Goal: Task Accomplishment & Management: Complete application form

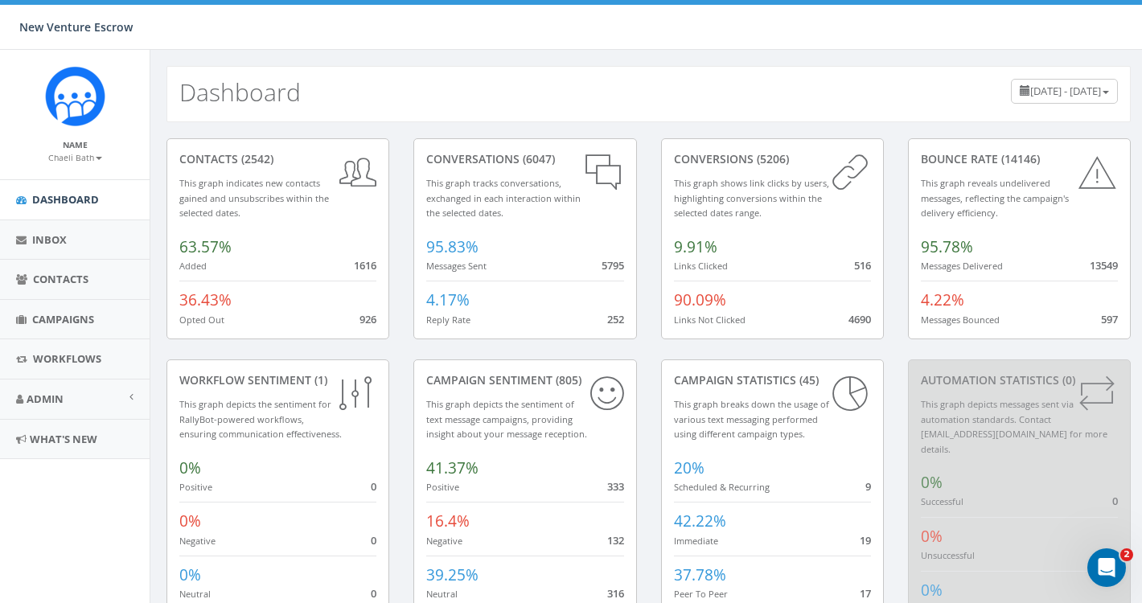
click at [89, 320] on span "Campaigns" at bounding box center [63, 319] width 62 height 14
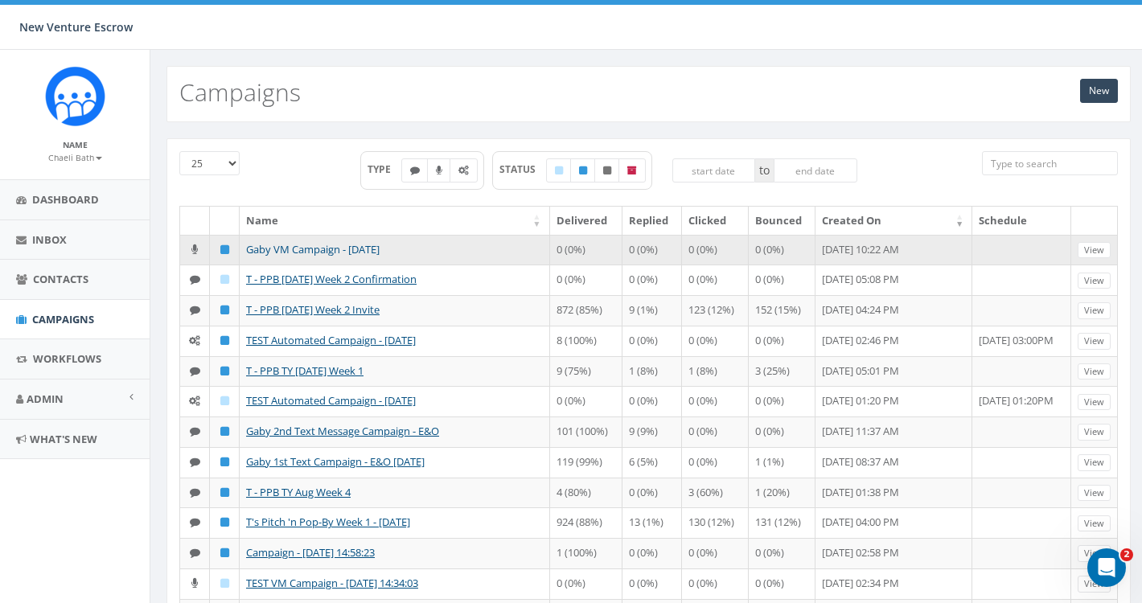
click at [302, 252] on link "Gaby VM Campaign - 09/11/2025" at bounding box center [313, 249] width 134 height 14
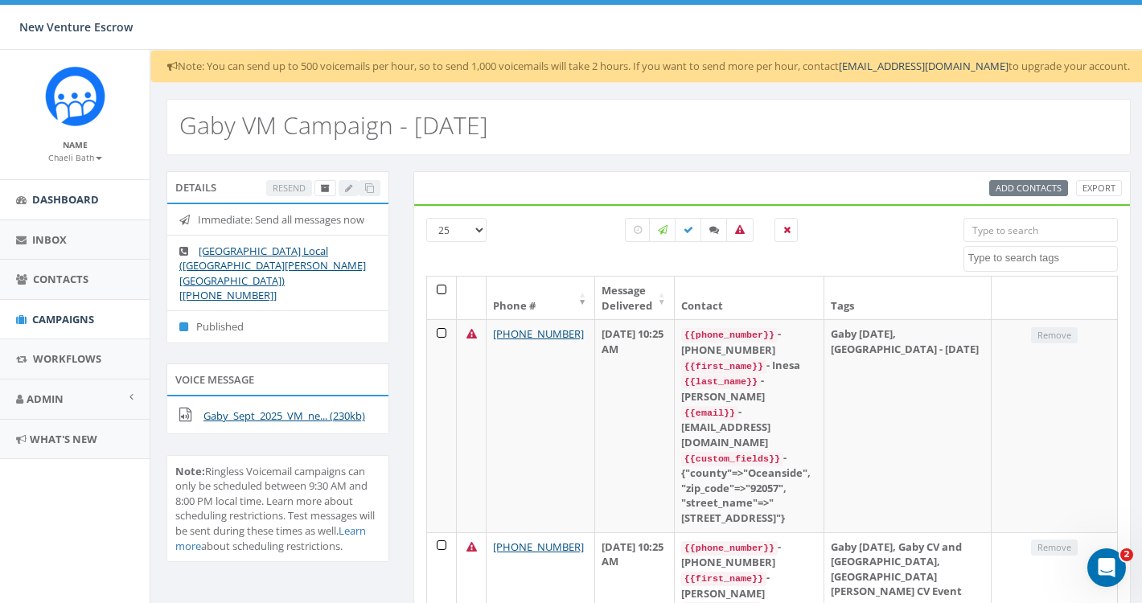
click at [84, 200] on span "Dashboard" at bounding box center [65, 199] width 67 height 14
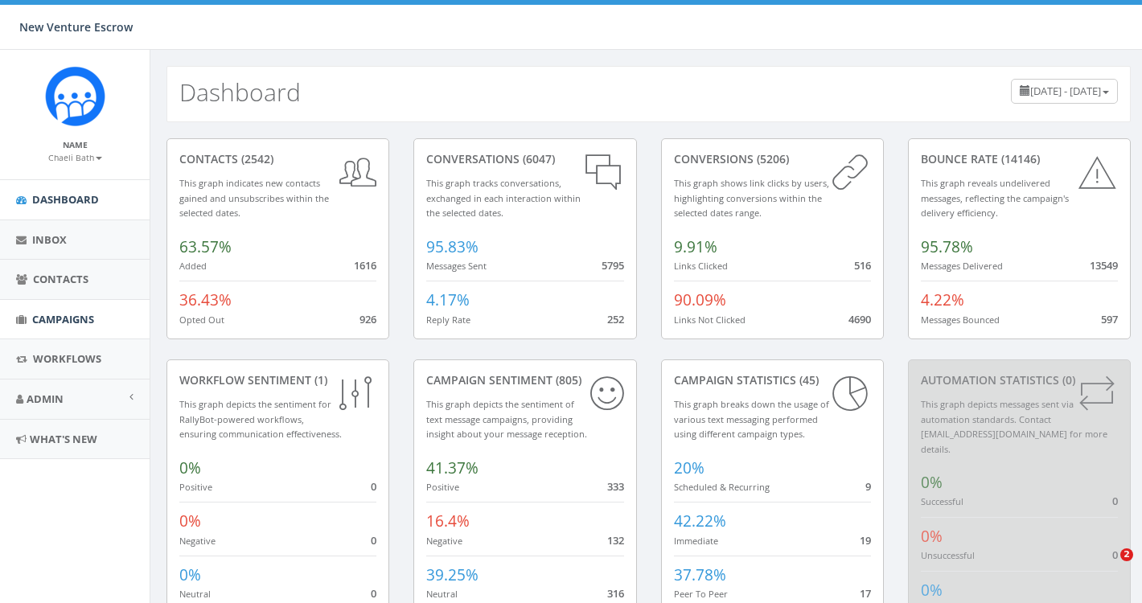
click at [68, 313] on span "Campaigns" at bounding box center [63, 319] width 62 height 14
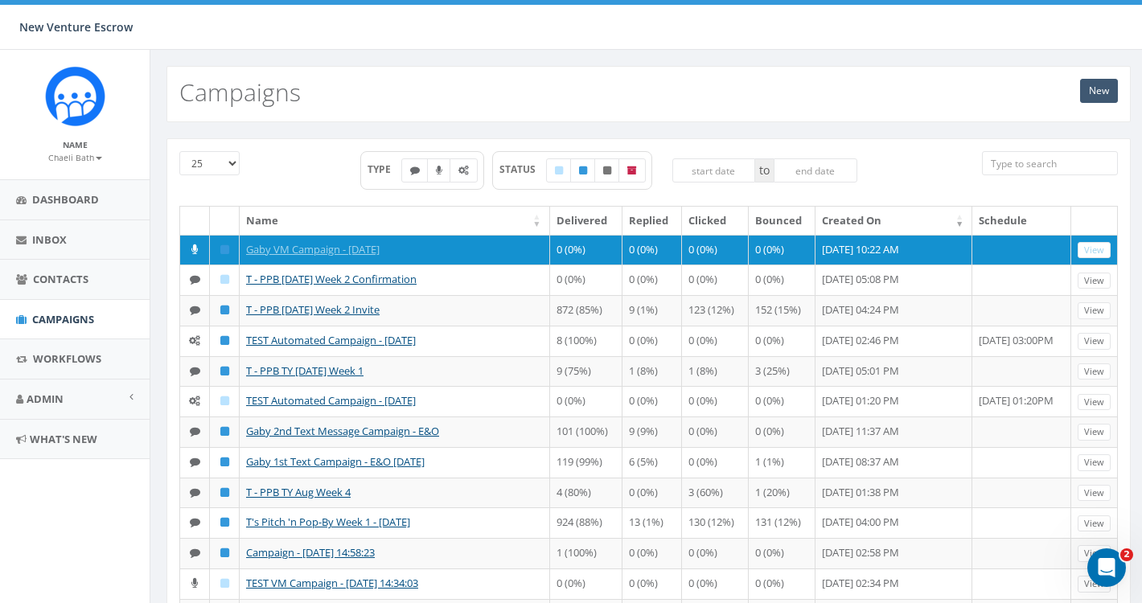
click at [1090, 93] on link "New" at bounding box center [1099, 91] width 38 height 24
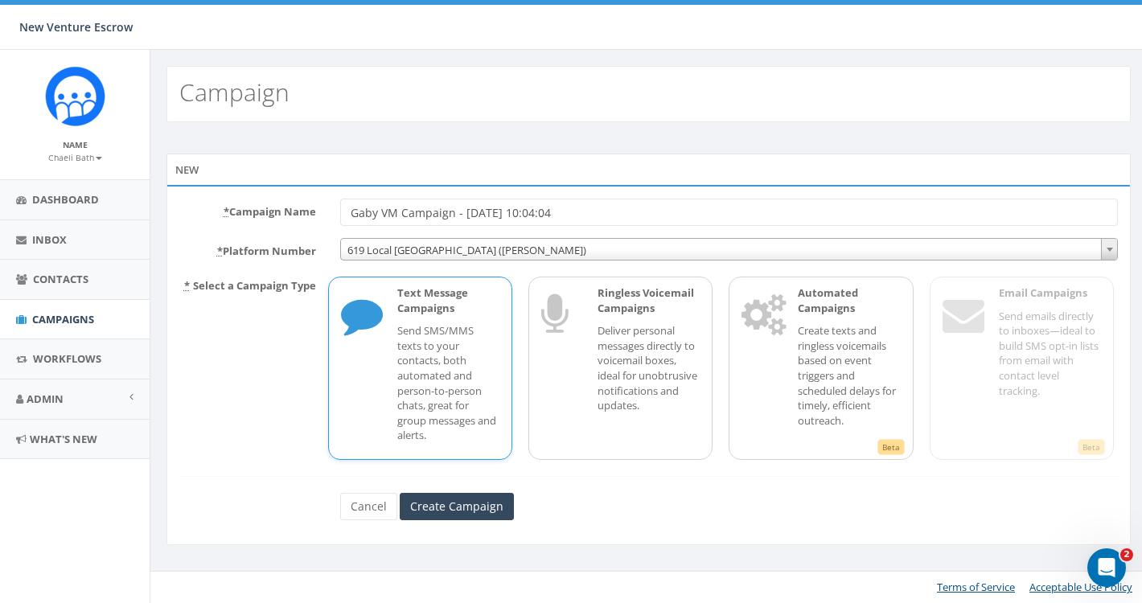
type input "Gaby VM Campaign - [DATE] 10:04:04"
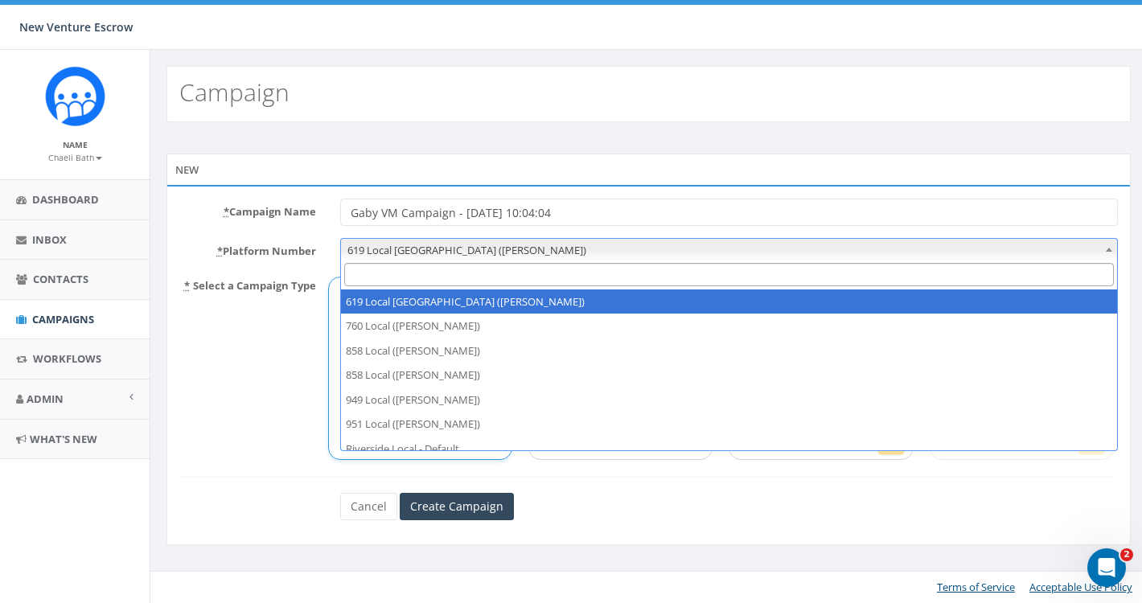
click at [542, 258] on span "619 Local San Diego (Tania Marks)" at bounding box center [729, 250] width 777 height 23
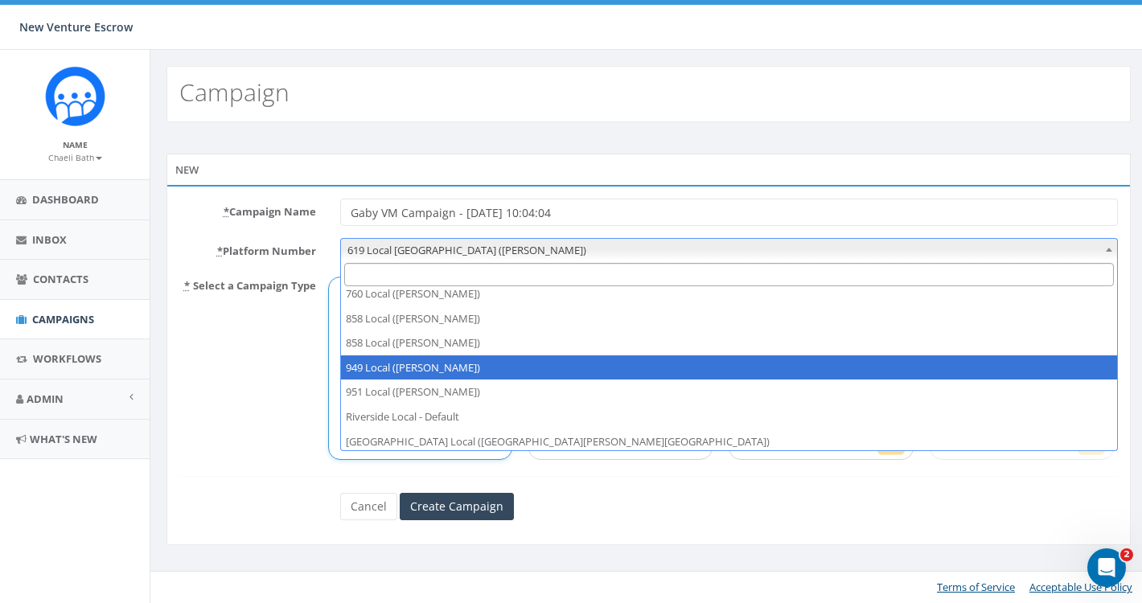
scroll to position [32, 0]
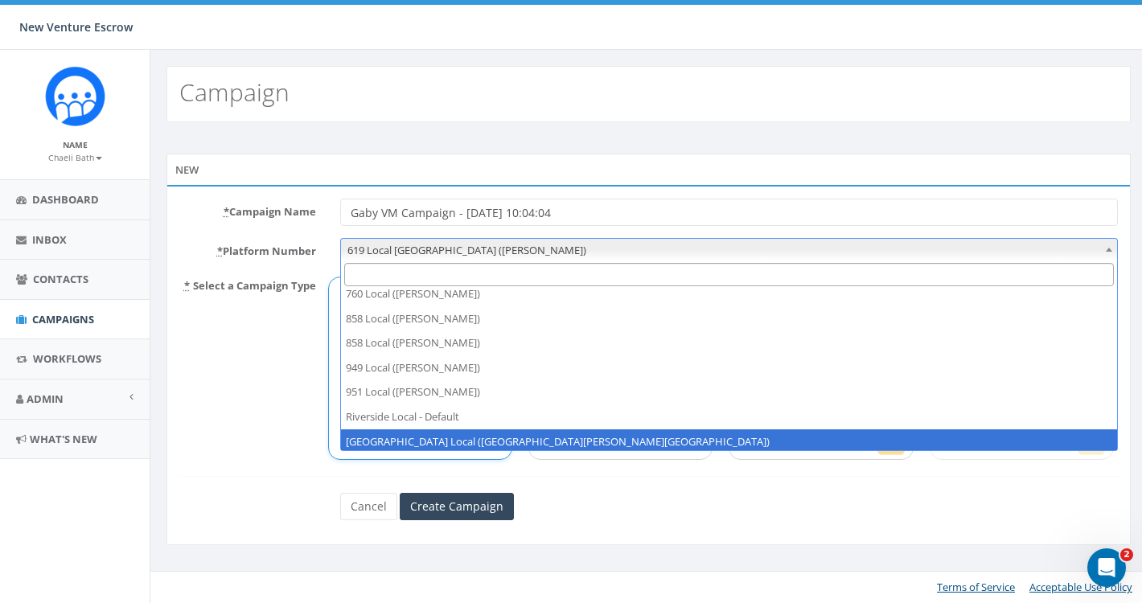
select select "6964756"
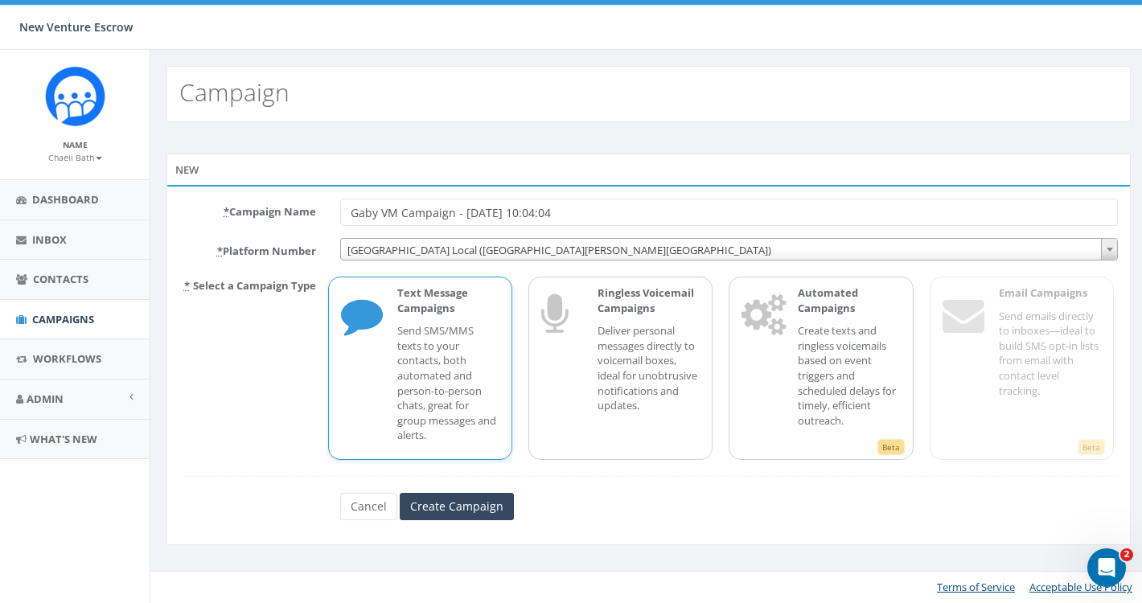
drag, startPoint x: 578, startPoint y: 211, endPoint x: 536, endPoint y: 211, distance: 42.6
click at [536, 211] on input "Gaby VM Campaign - 09/12/2025, 10:04:04" at bounding box center [729, 212] width 779 height 27
type input "Gaby VM Campaign - [DATE]"
click at [832, 311] on p "Automated Campaigns" at bounding box center [849, 301] width 102 height 30
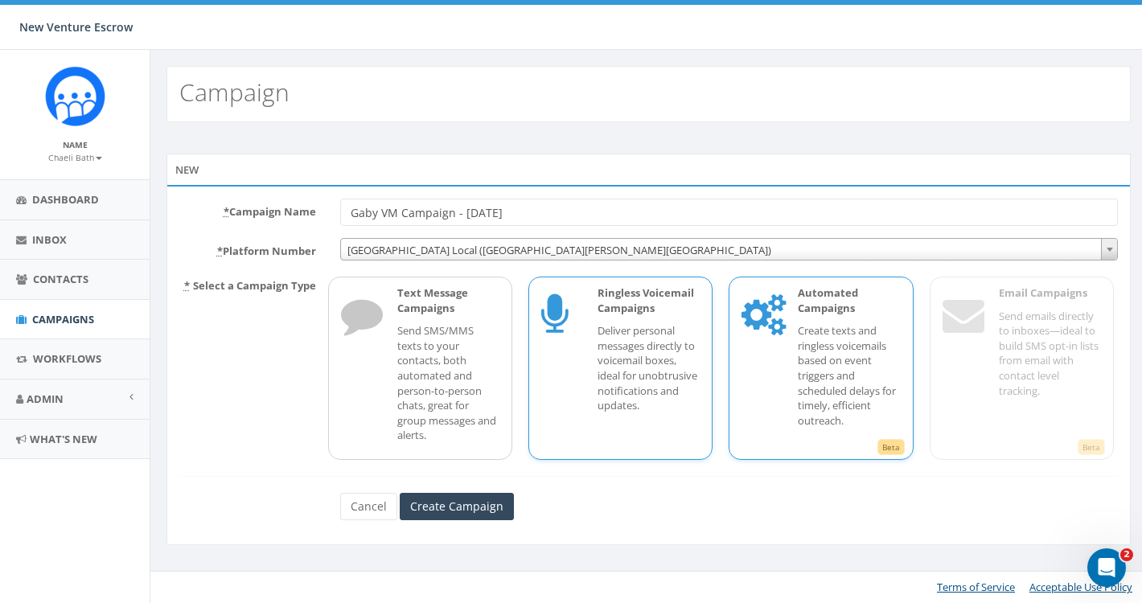
click at [647, 327] on p "Deliver personal messages directly to voicemail boxes, ideal for unobtrusive no…" at bounding box center [649, 367] width 102 height 89
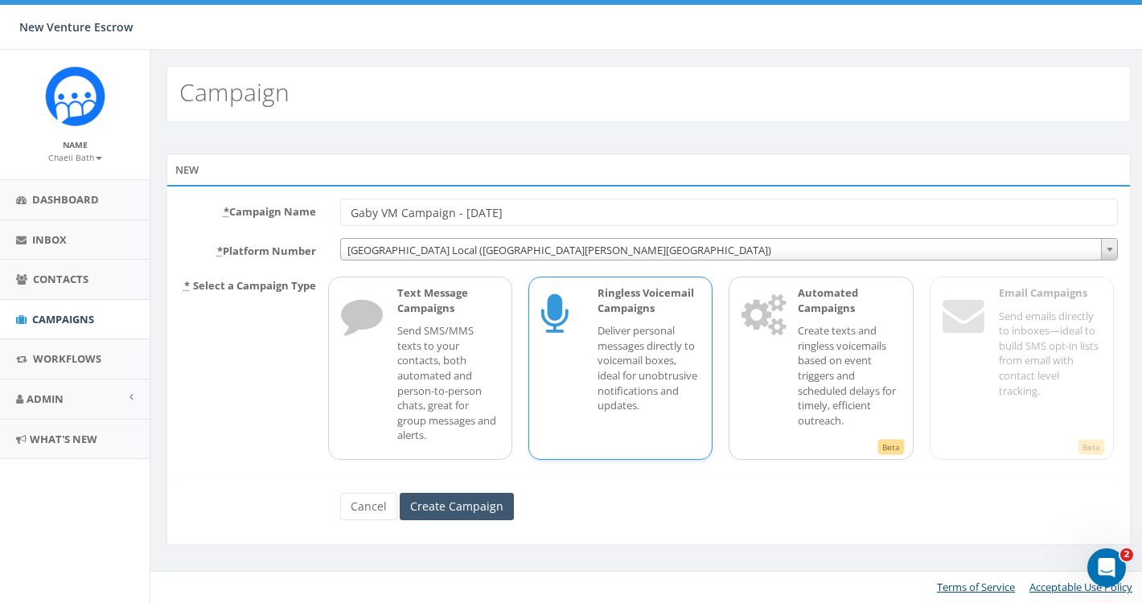
click at [462, 500] on input "Create Campaign" at bounding box center [457, 506] width 114 height 27
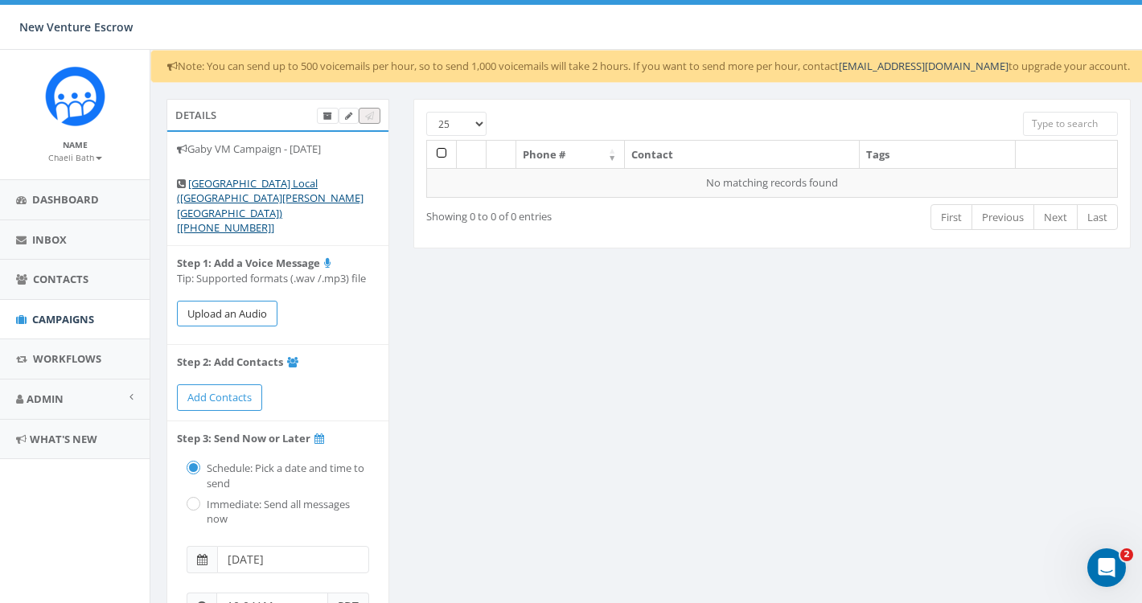
click at [252, 301] on button "Upload an Audio" at bounding box center [227, 314] width 101 height 27
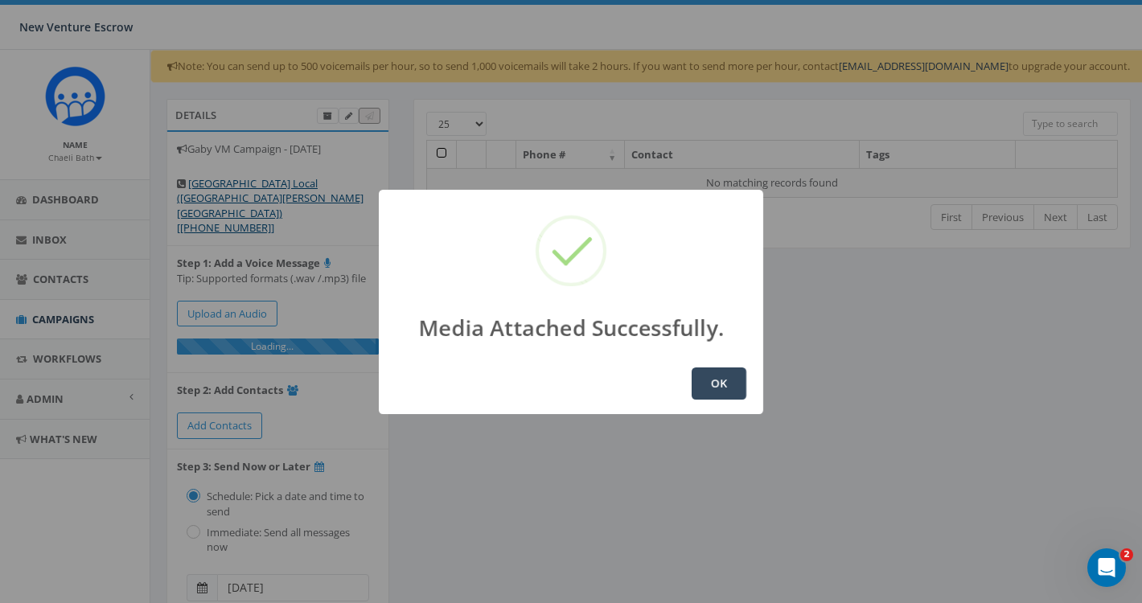
click at [717, 389] on button "OK" at bounding box center [719, 384] width 55 height 32
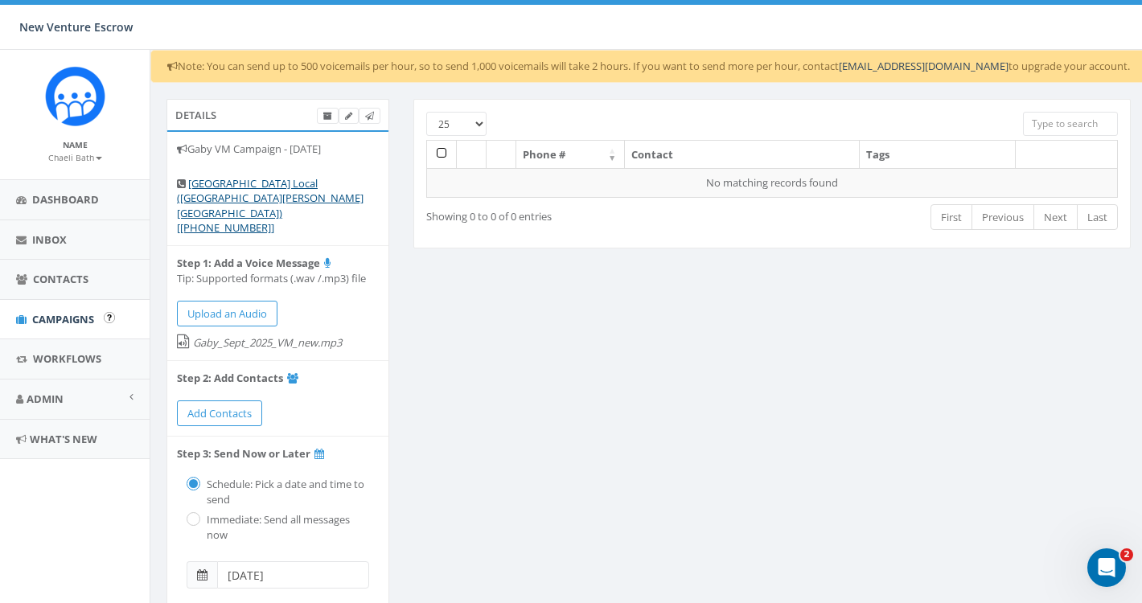
click at [70, 317] on span "Campaigns" at bounding box center [63, 319] width 62 height 14
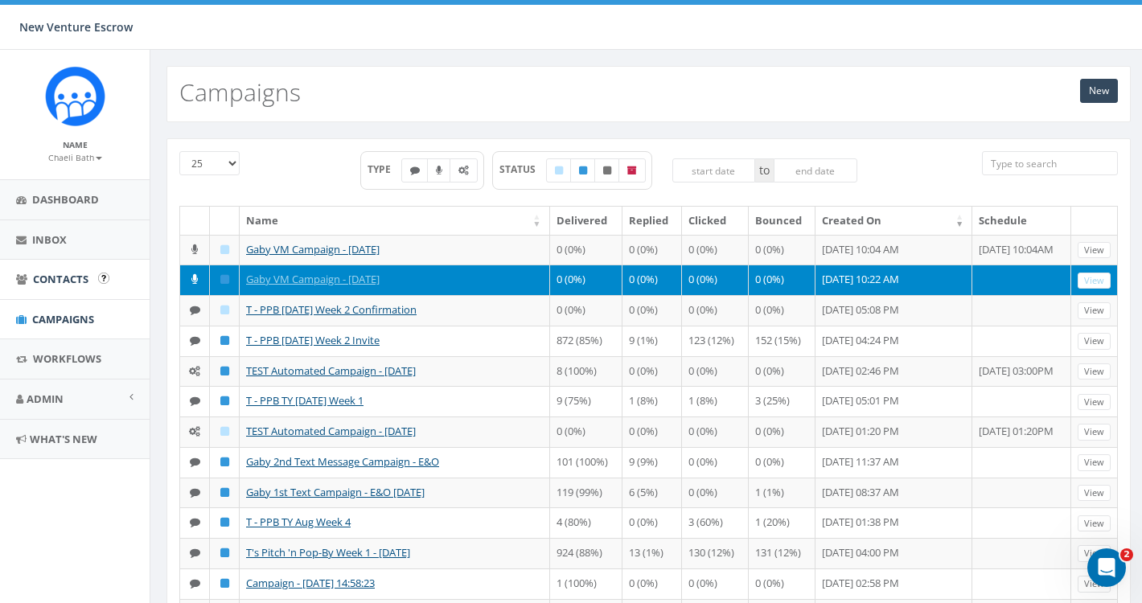
click at [78, 282] on span "Contacts" at bounding box center [61, 279] width 56 height 14
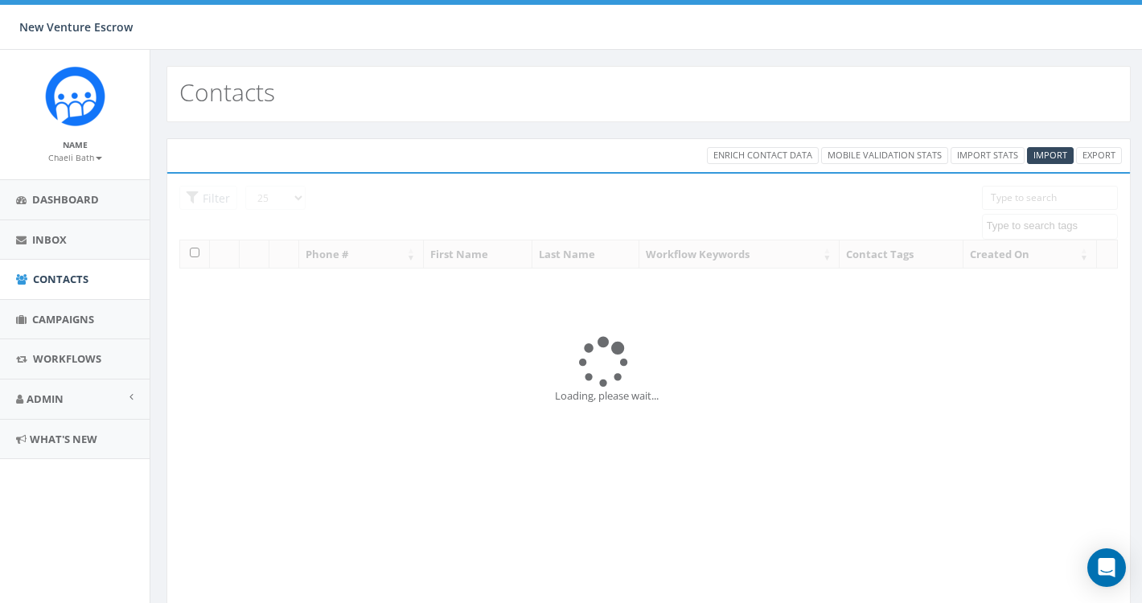
select select
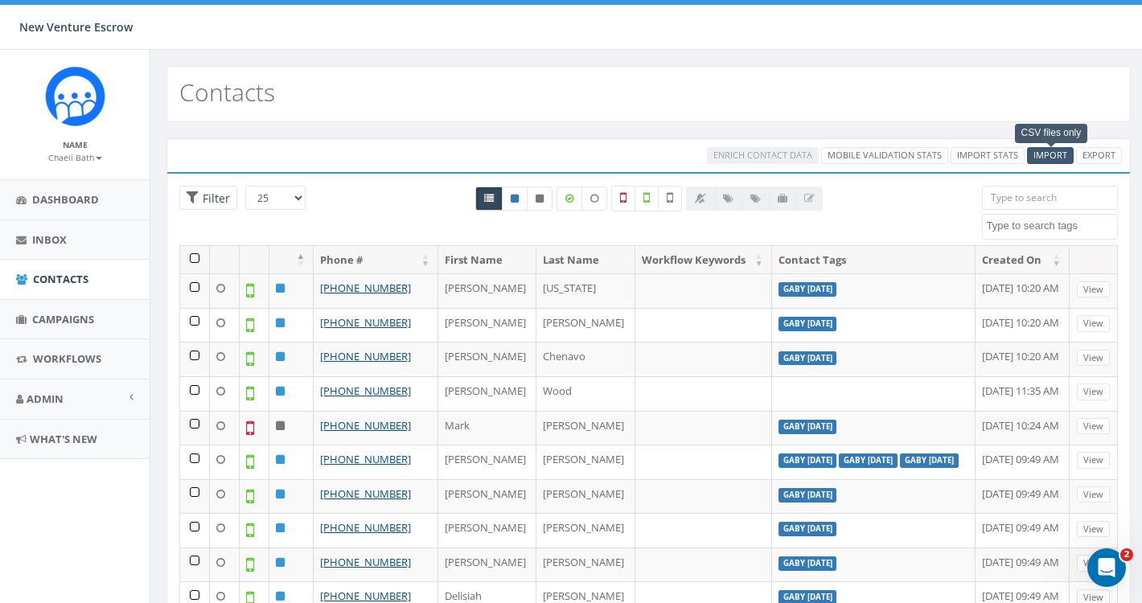
click at [1038, 158] on span "Import" at bounding box center [1051, 155] width 34 height 12
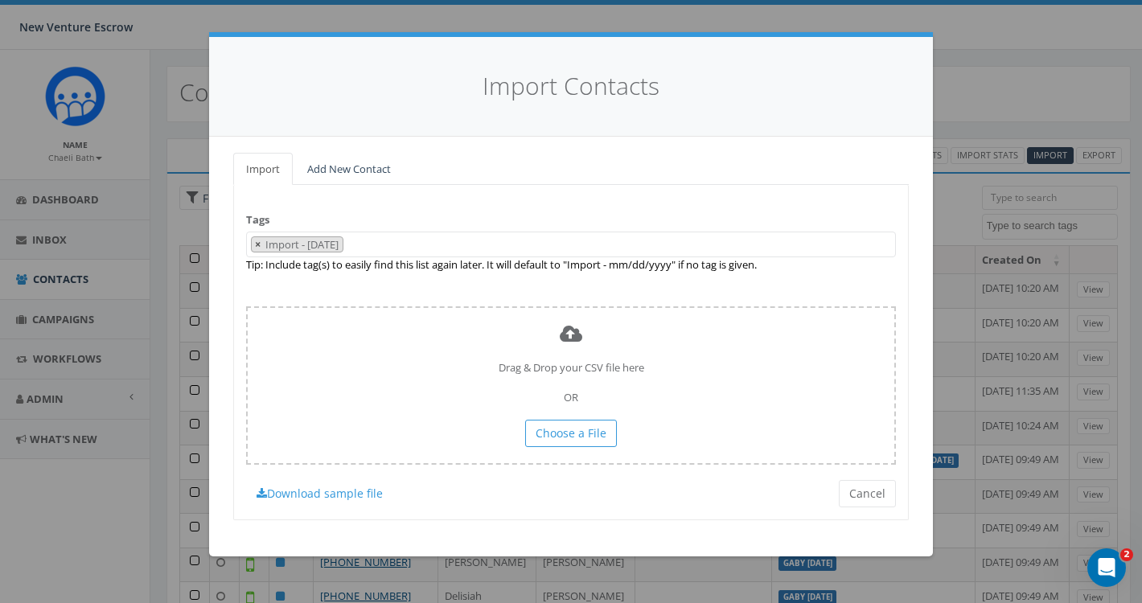
click at [255, 244] on span "×" at bounding box center [258, 244] width 6 height 14
select select
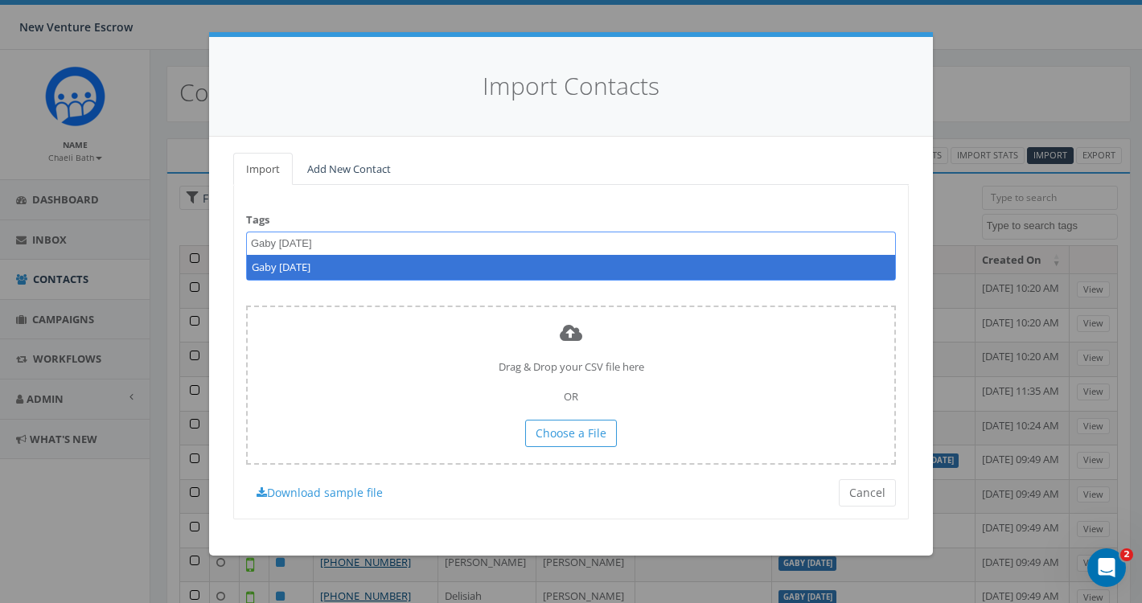
type textarea "Gaby Sept 12 2025"
select select "Gaby Sept 12 2025"
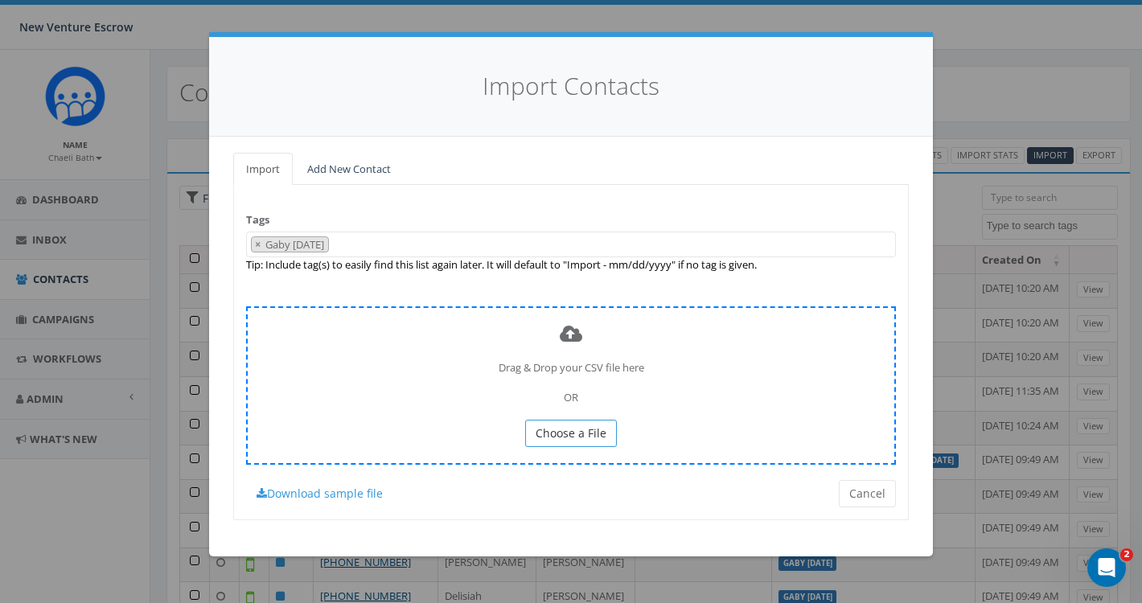
click at [570, 426] on span "Choose a File" at bounding box center [571, 433] width 71 height 15
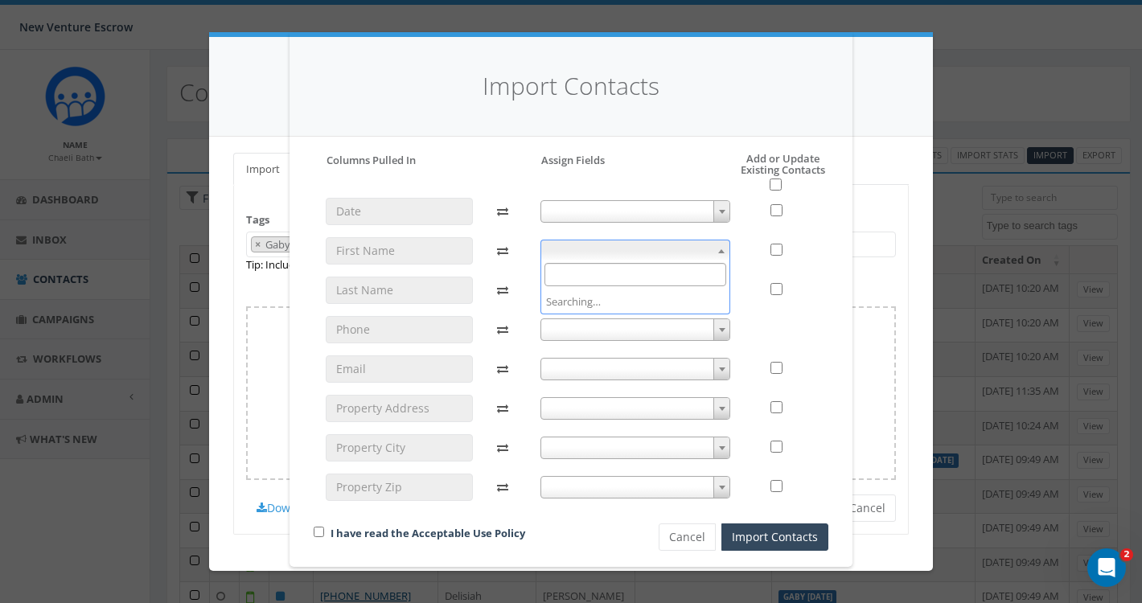
click at [623, 250] on span at bounding box center [636, 251] width 191 height 23
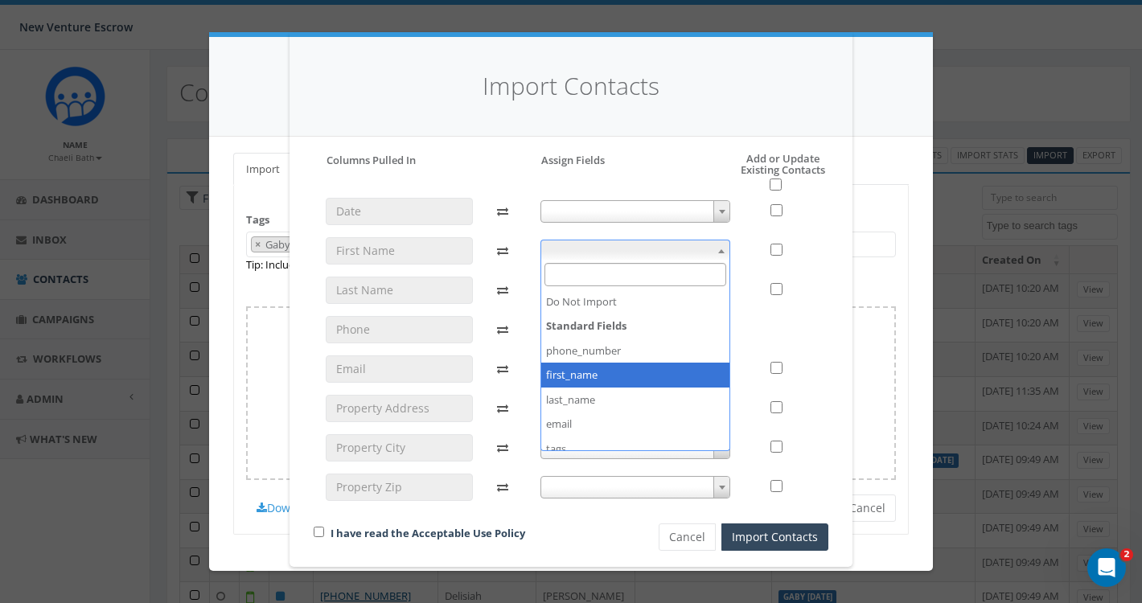
select select "first_name"
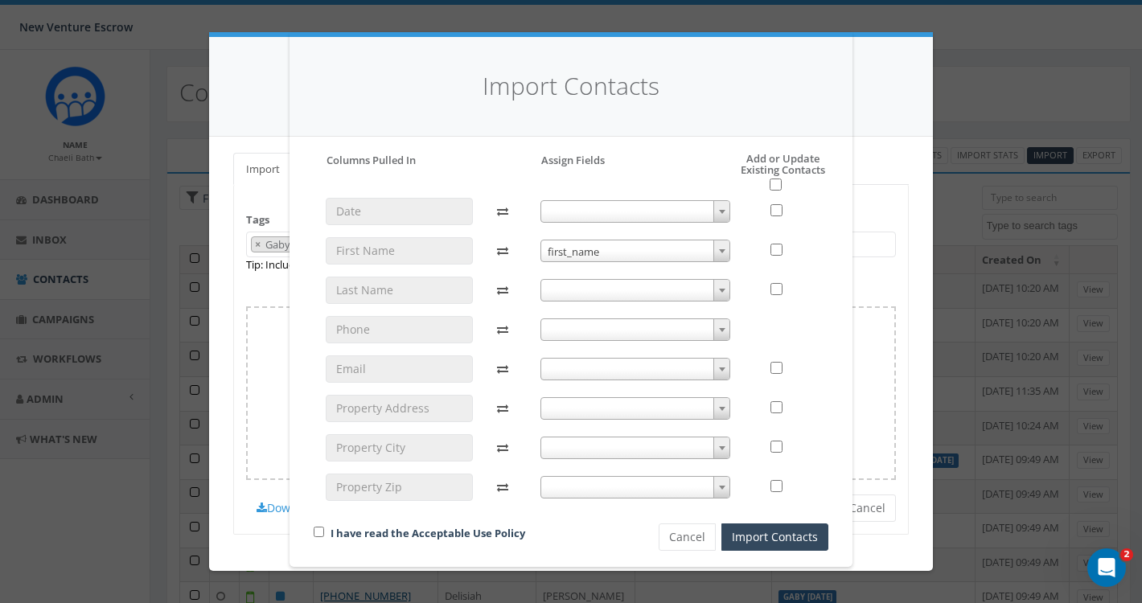
click at [580, 283] on span at bounding box center [636, 290] width 191 height 23
click at [566, 290] on span "first_name" at bounding box center [635, 291] width 189 height 23
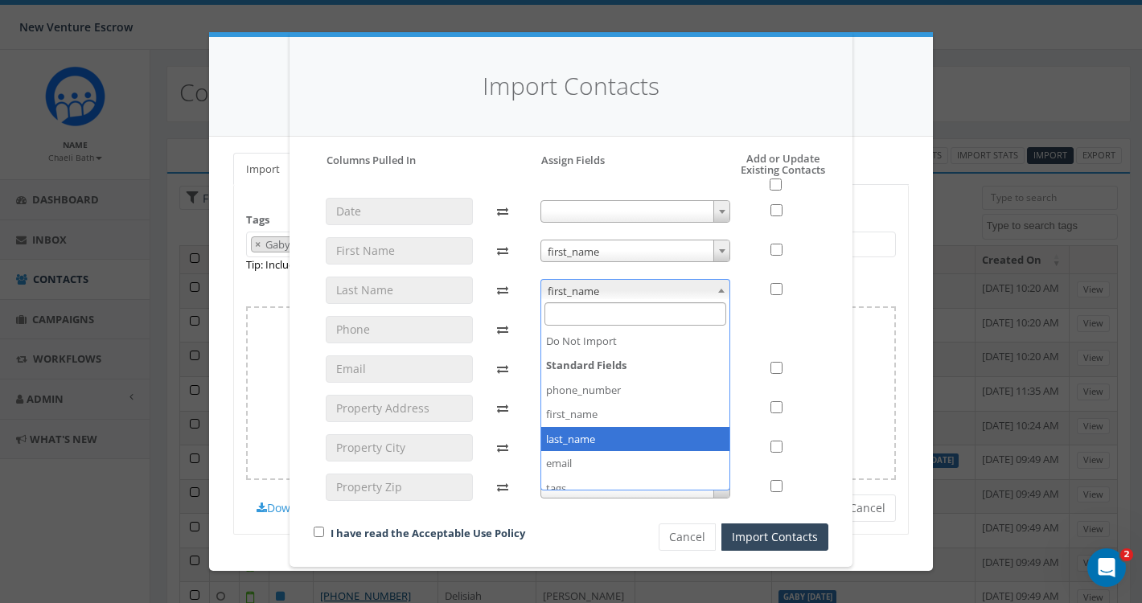
select select "last_name"
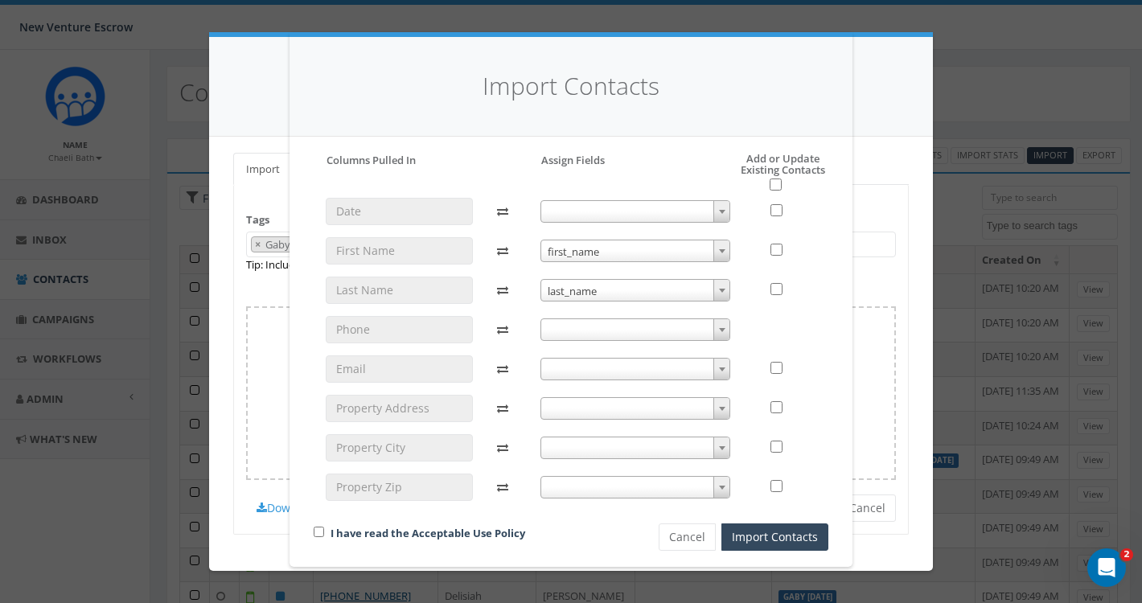
click at [571, 327] on span at bounding box center [636, 330] width 191 height 23
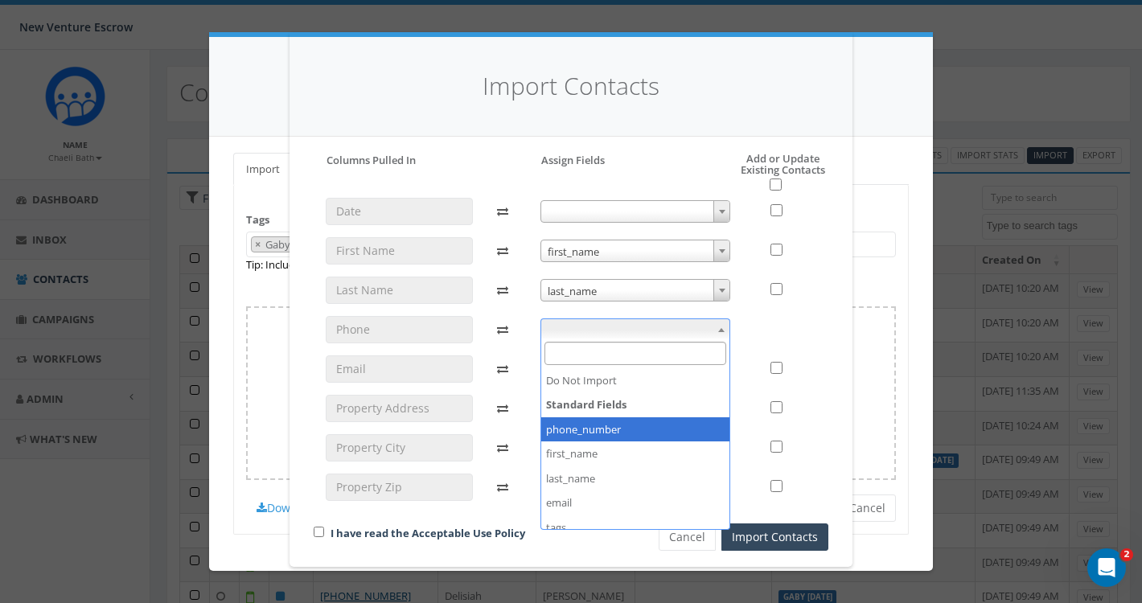
select select "phone_number"
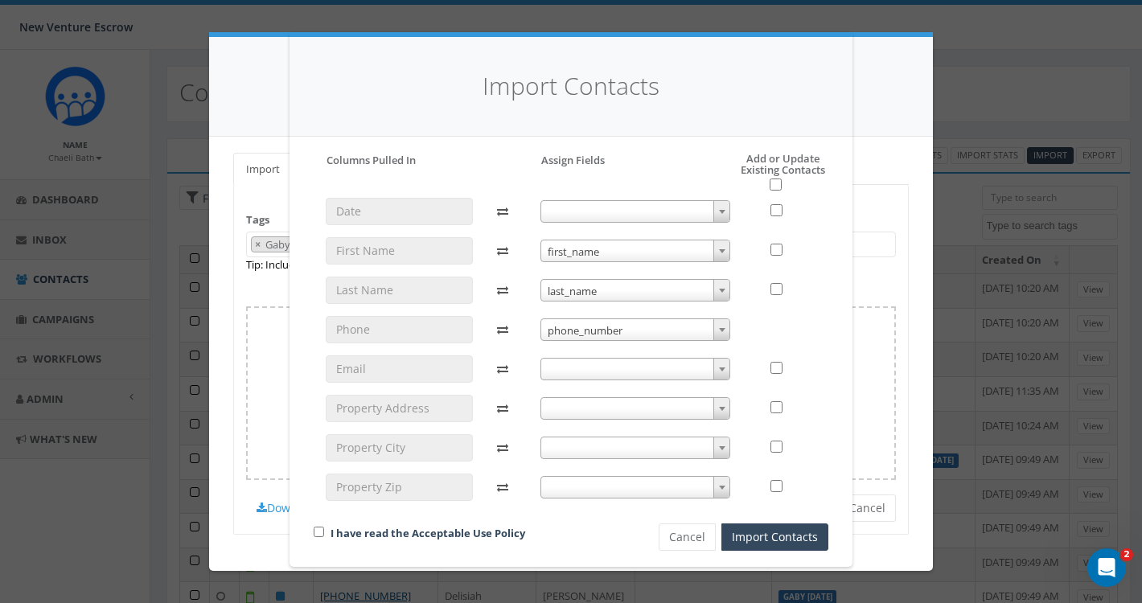
click at [574, 369] on span at bounding box center [636, 369] width 191 height 23
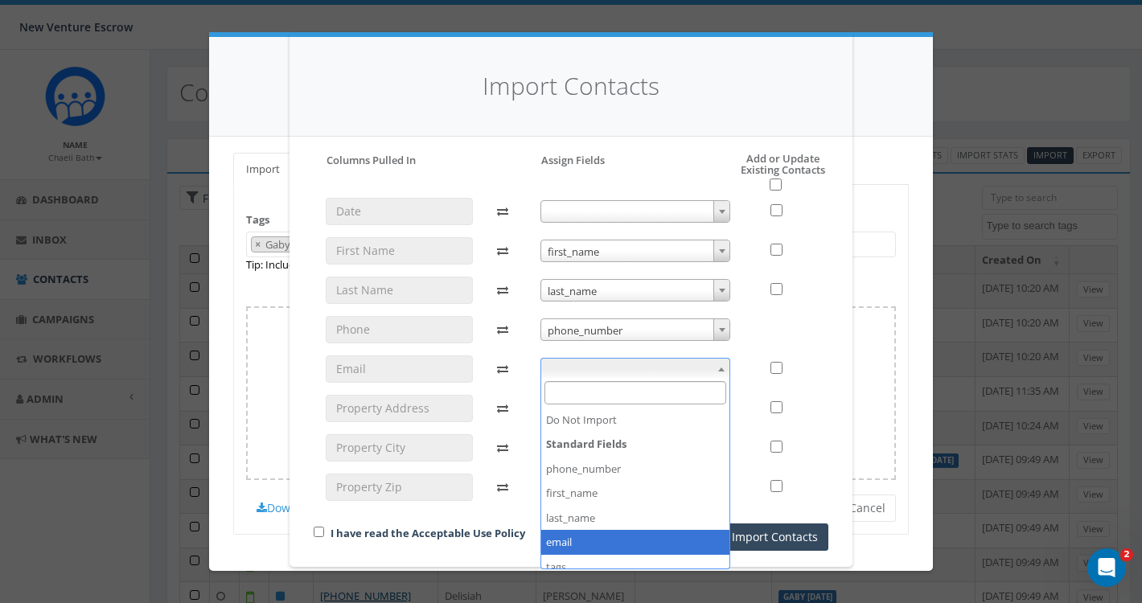
select select "email"
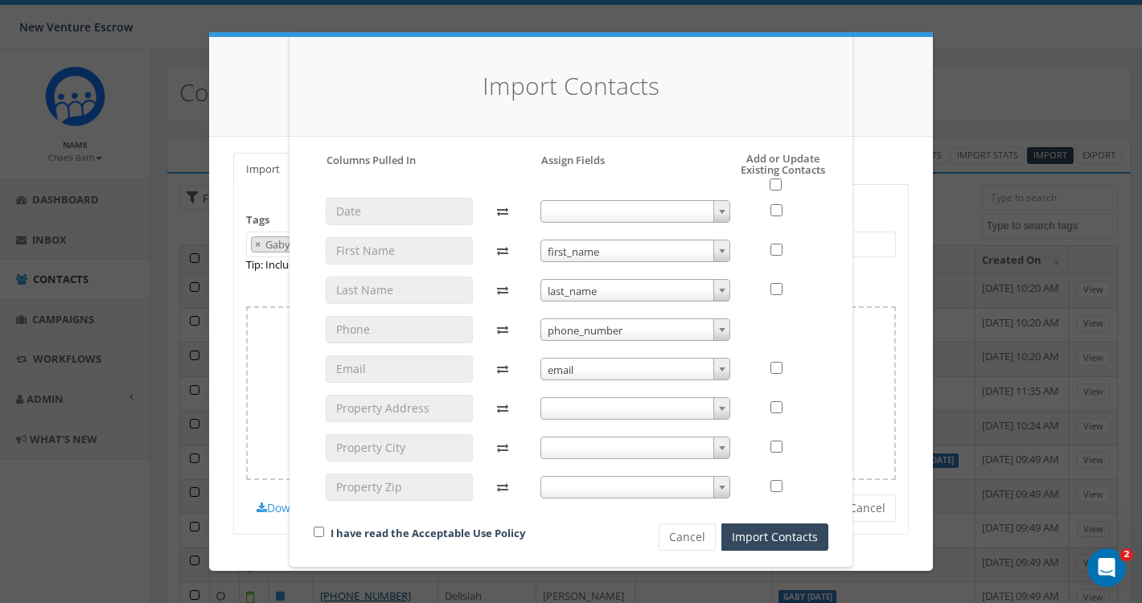
click at [569, 401] on span at bounding box center [636, 408] width 191 height 23
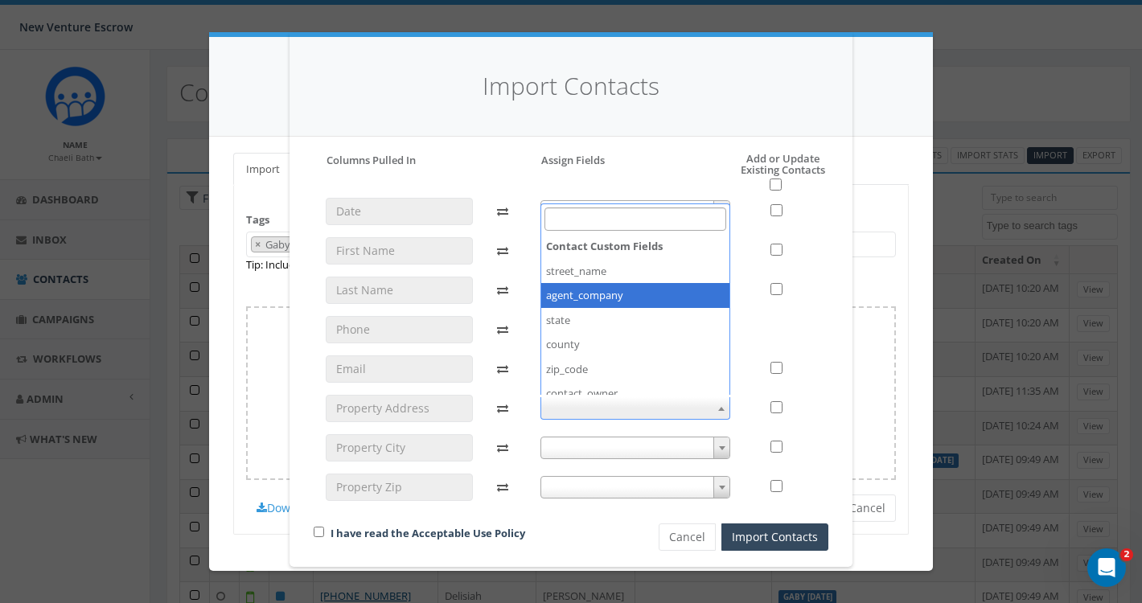
scroll to position [171, 0]
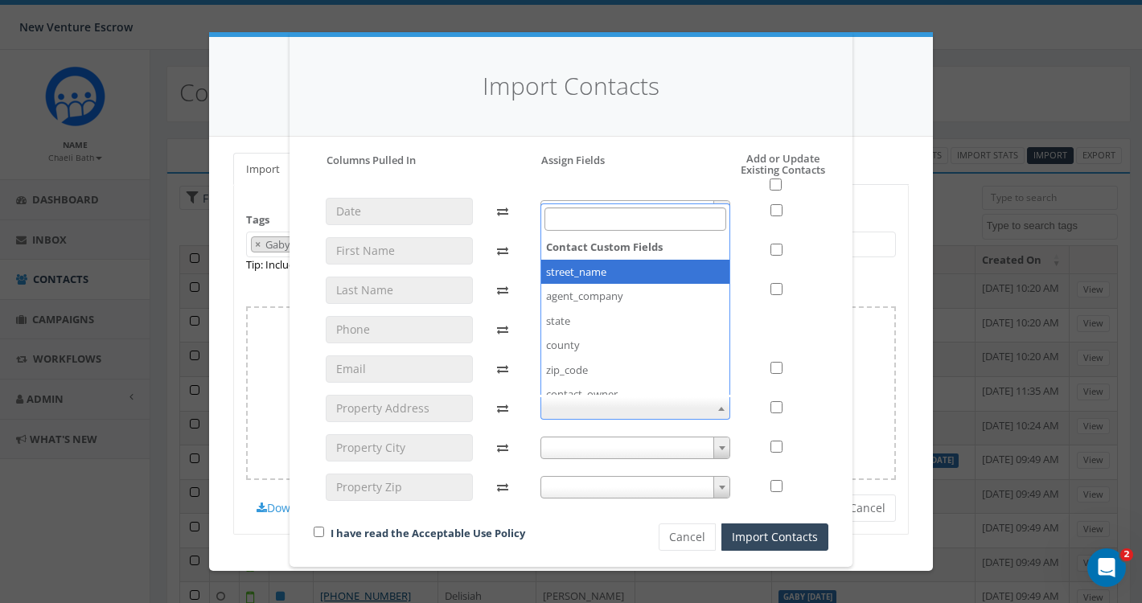
select select "street_name"
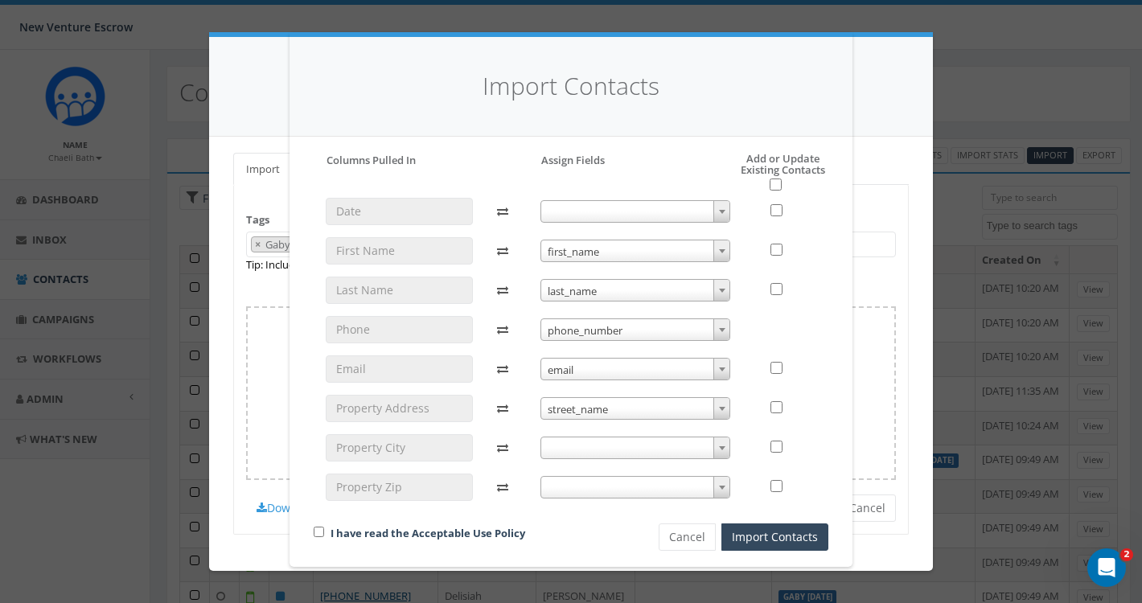
click at [572, 440] on span at bounding box center [636, 448] width 191 height 23
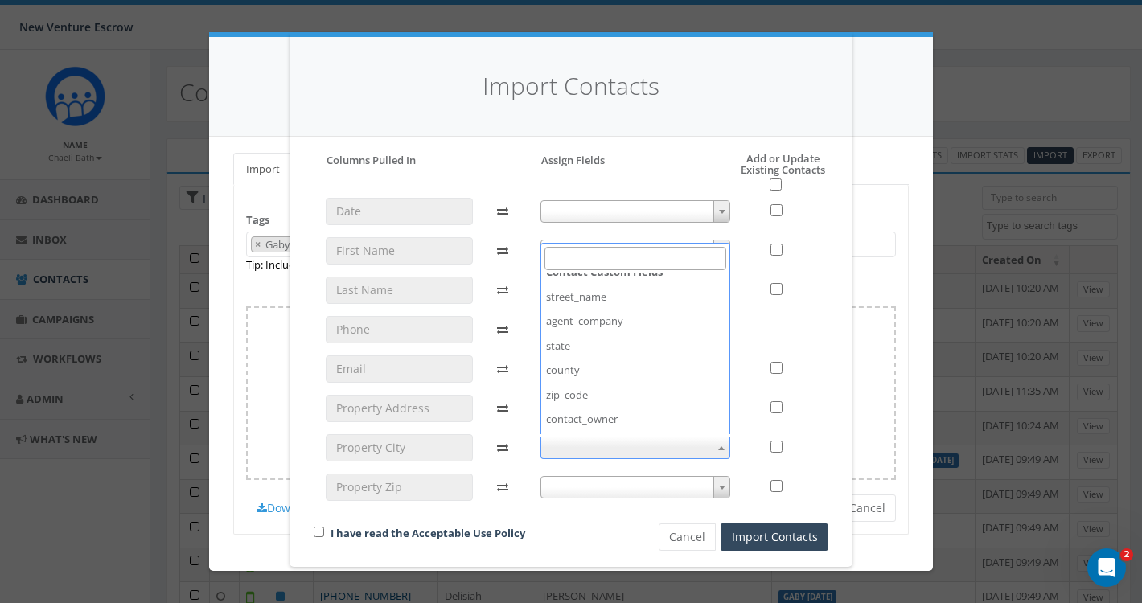
scroll to position [192, 0]
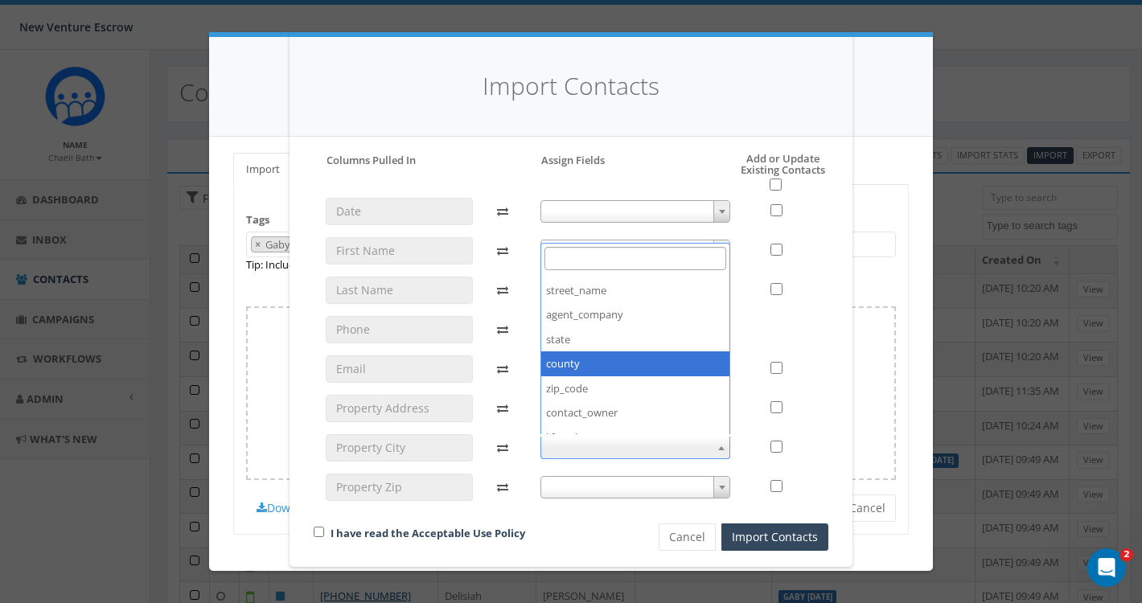
select select "county"
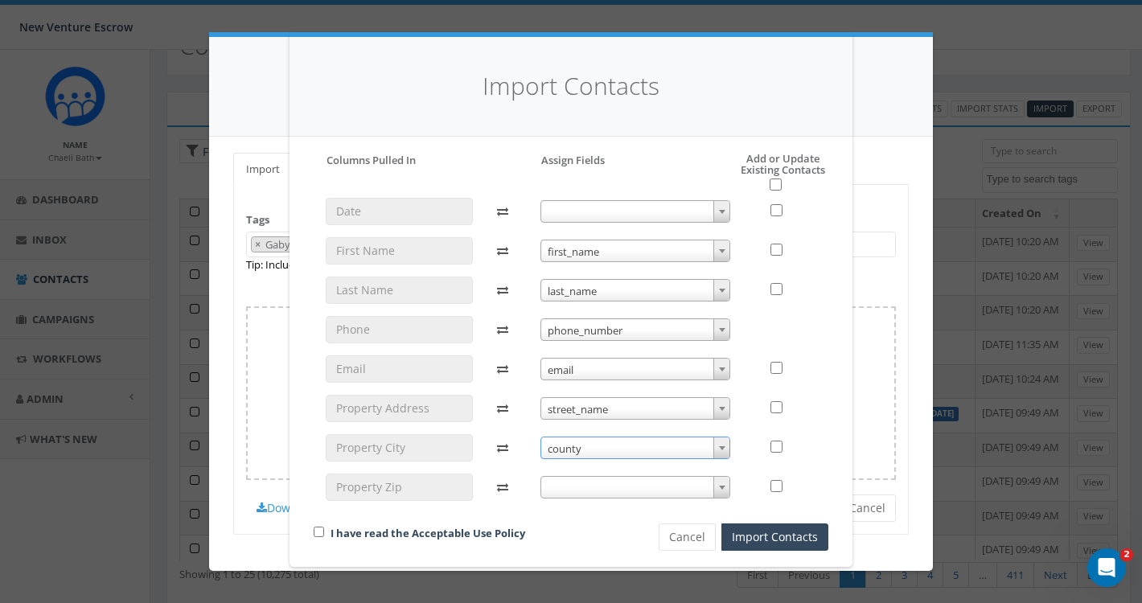
scroll to position [56, 0]
click at [562, 463] on div "first_name first_name first_name last_name last_name phone_number phone_number …" at bounding box center [636, 357] width 215 height 318
click at [562, 484] on span at bounding box center [636, 487] width 191 height 23
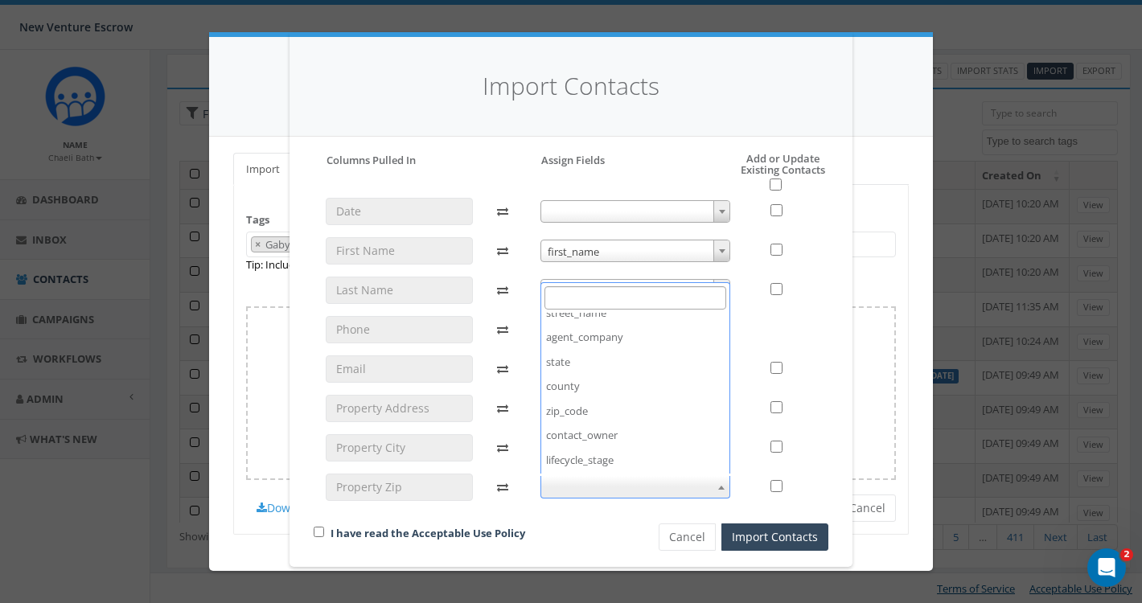
scroll to position [225, 0]
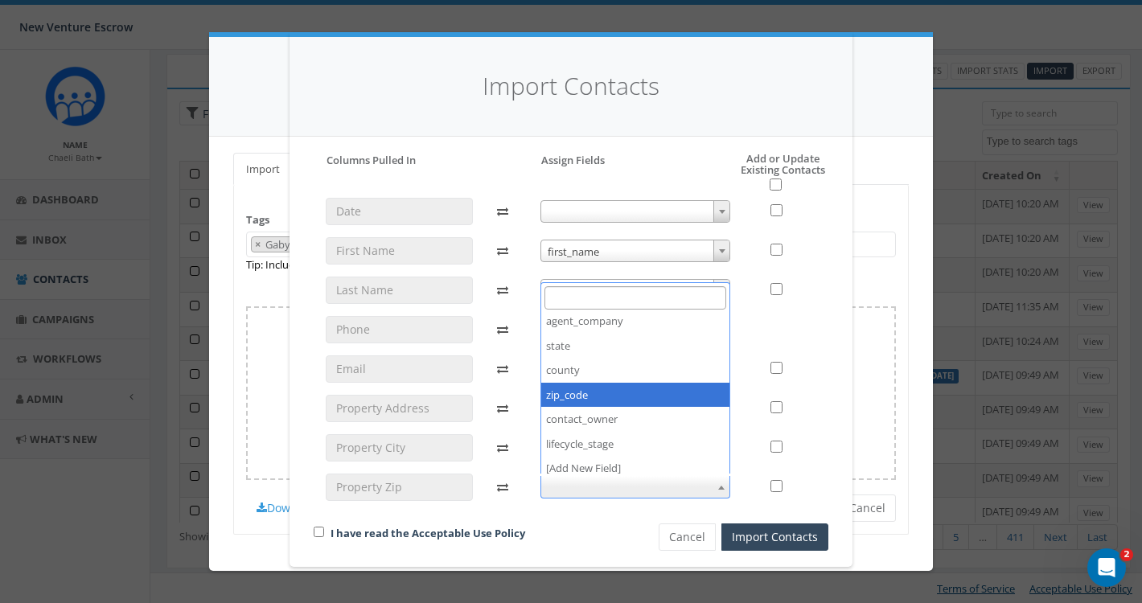
select select "zip_code"
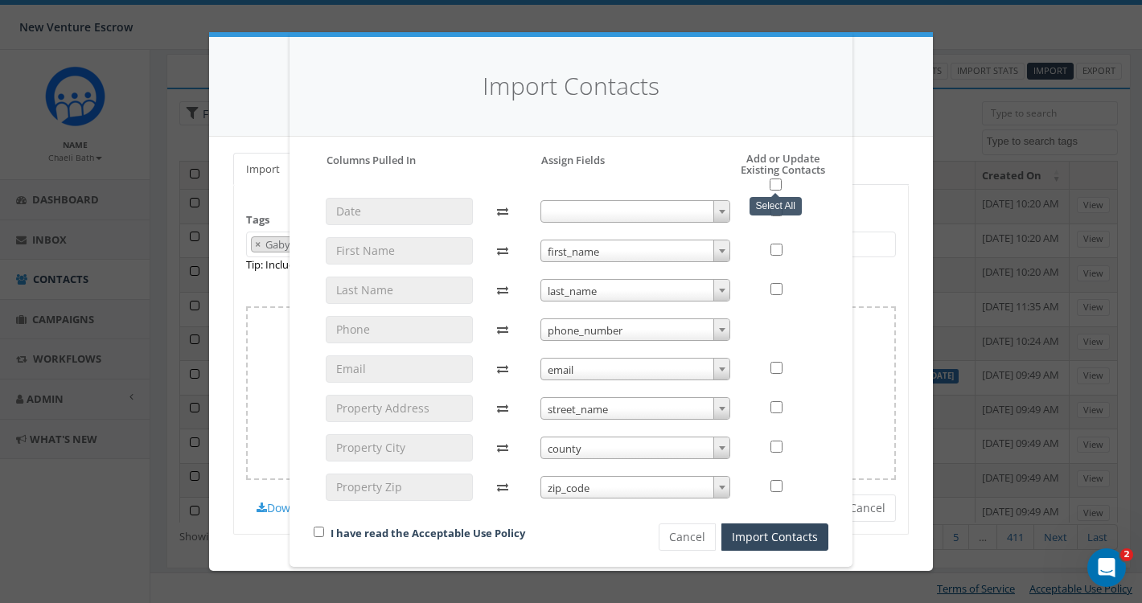
click at [779, 184] on input "checkbox" at bounding box center [776, 185] width 12 height 12
checkbox input "true"
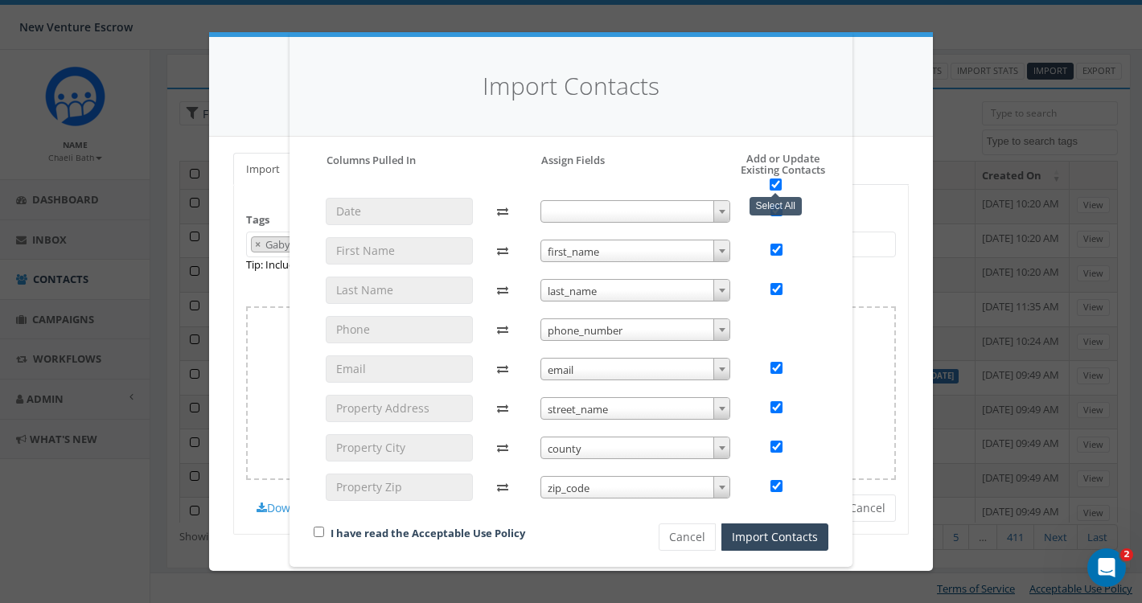
checkbox input "true"
click at [327, 530] on div "I have read the Acceptable Use Policy" at bounding box center [459, 535] width 315 height 22
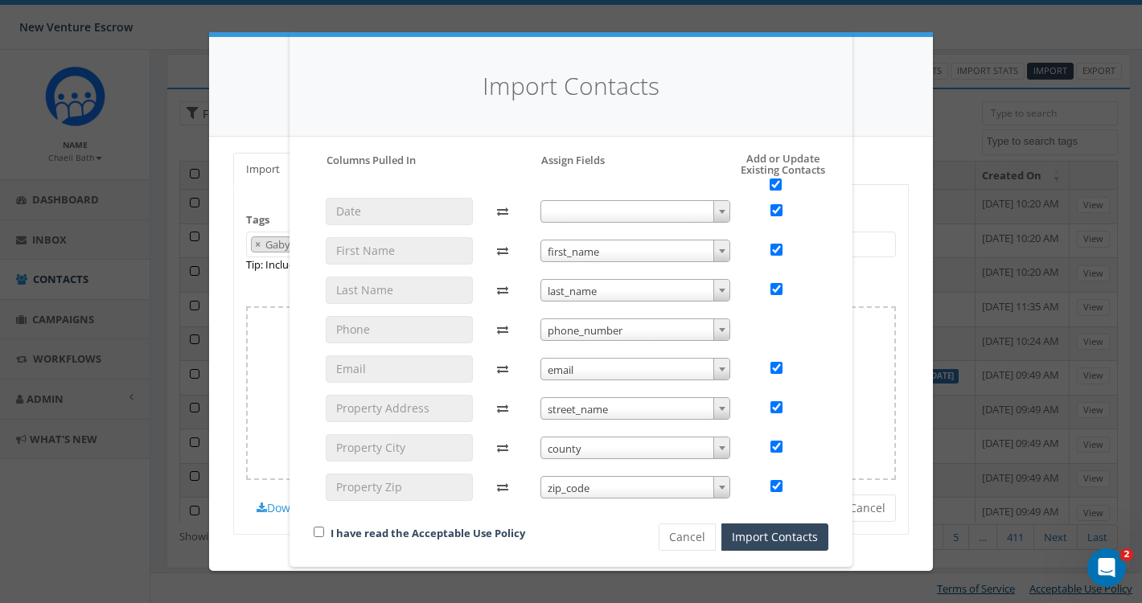
click at [327, 530] on div "I have read the Acceptable Use Policy" at bounding box center [459, 535] width 315 height 22
click at [324, 529] on div "I have read the Acceptable Use Policy" at bounding box center [459, 535] width 315 height 22
click at [318, 529] on input "checkbox" at bounding box center [319, 532] width 10 height 10
checkbox input "true"
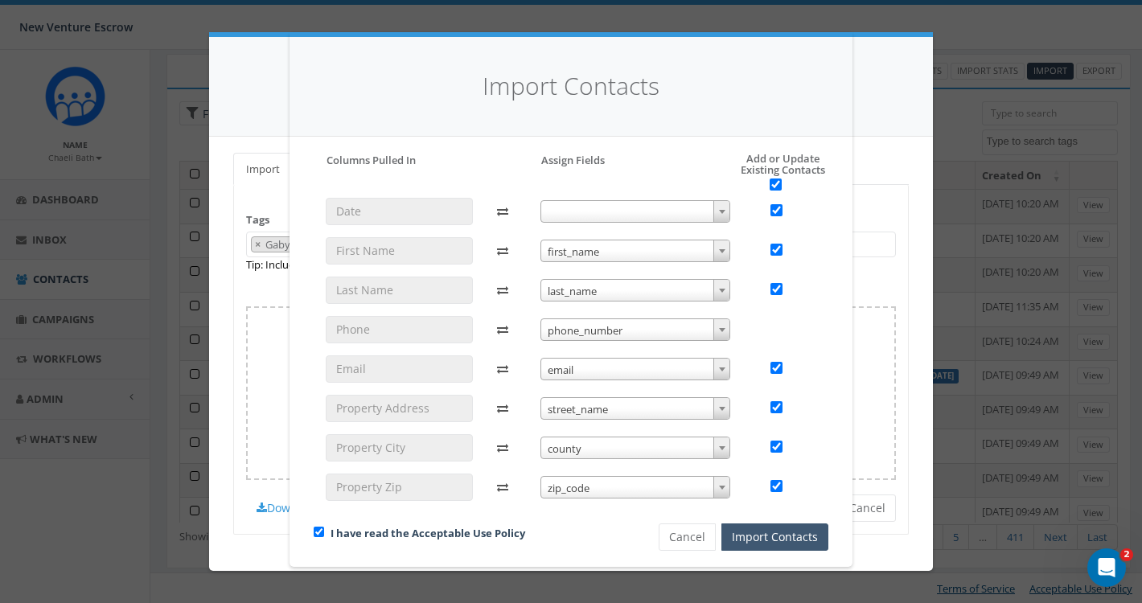
click at [772, 529] on button "Import Contacts" at bounding box center [775, 537] width 107 height 27
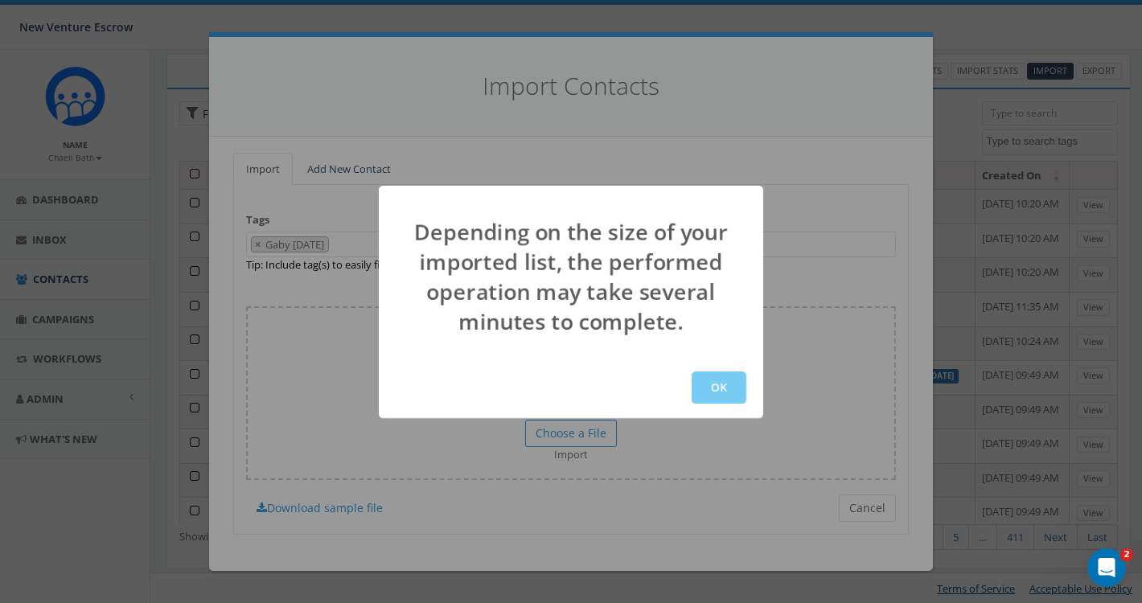
click at [713, 388] on button "OK" at bounding box center [719, 388] width 55 height 32
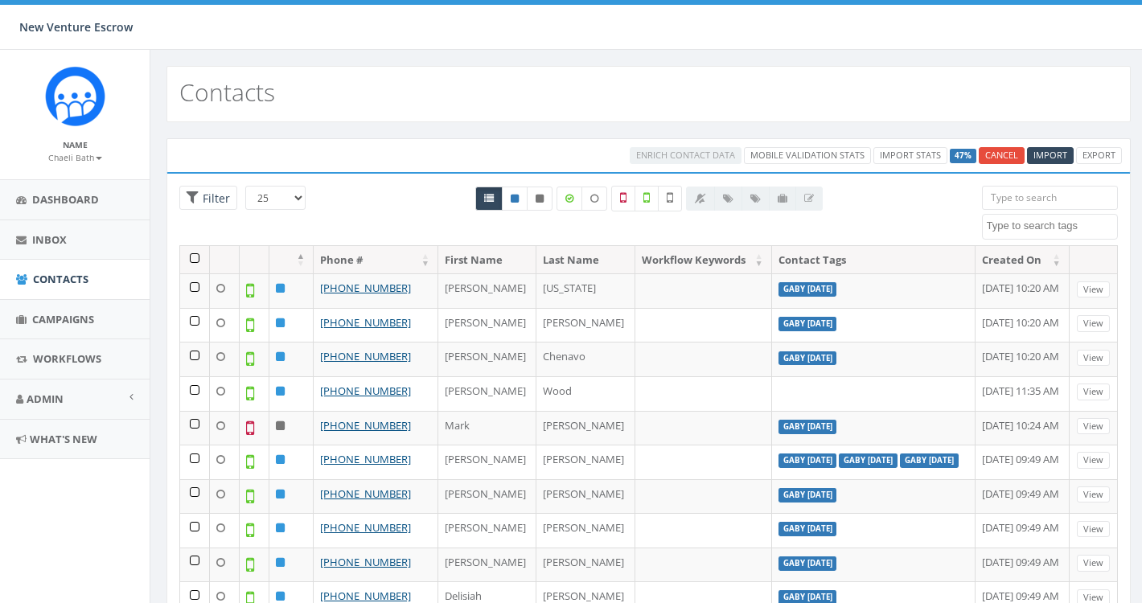
select select
click at [980, 158] on link "Import Stats" at bounding box center [988, 155] width 74 height 17
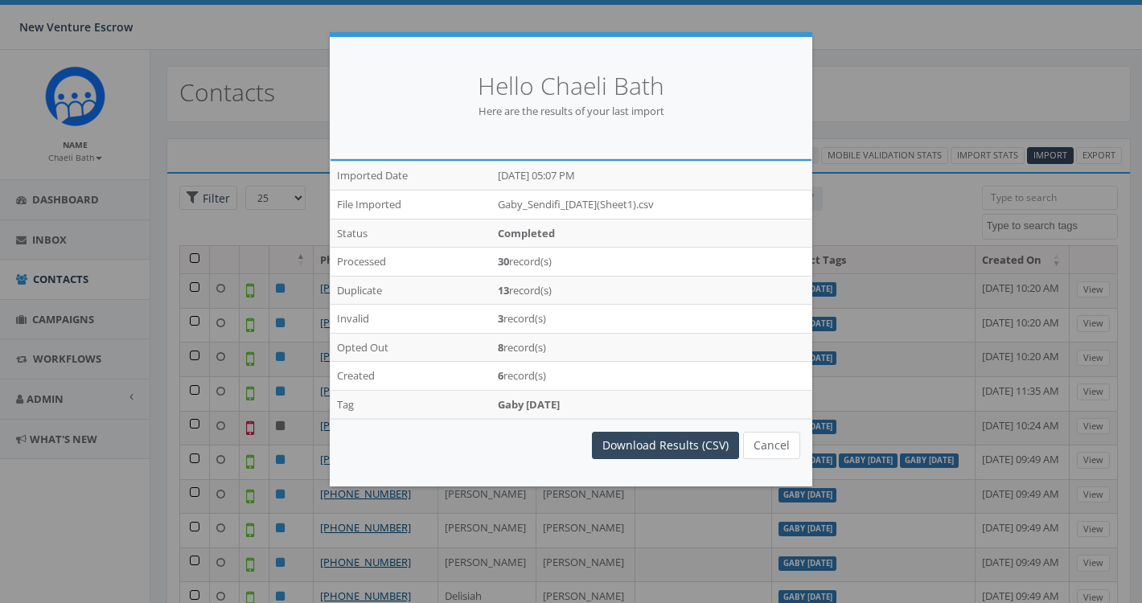
click at [769, 442] on button "Cancel" at bounding box center [771, 445] width 57 height 27
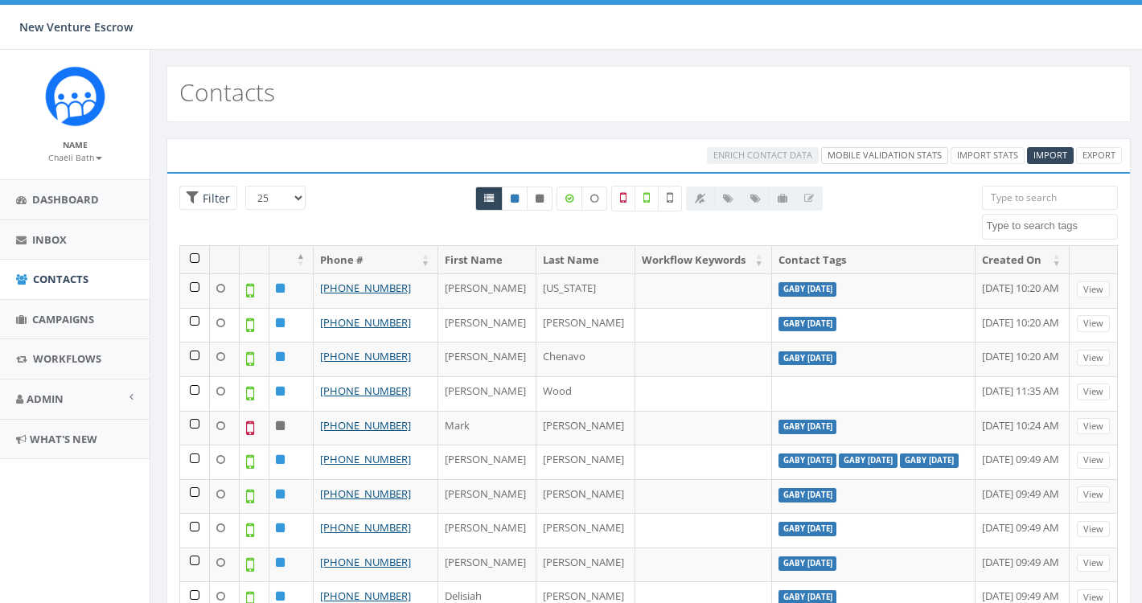
click at [888, 155] on link "Mobile Validation Stats" at bounding box center [884, 155] width 127 height 17
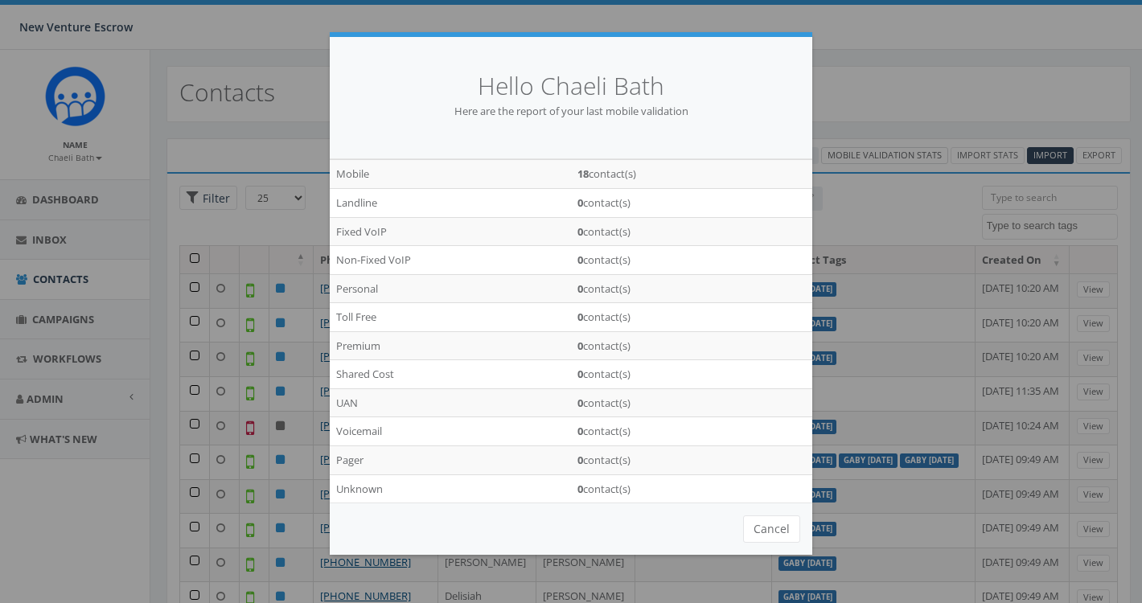
scroll to position [84, 0]
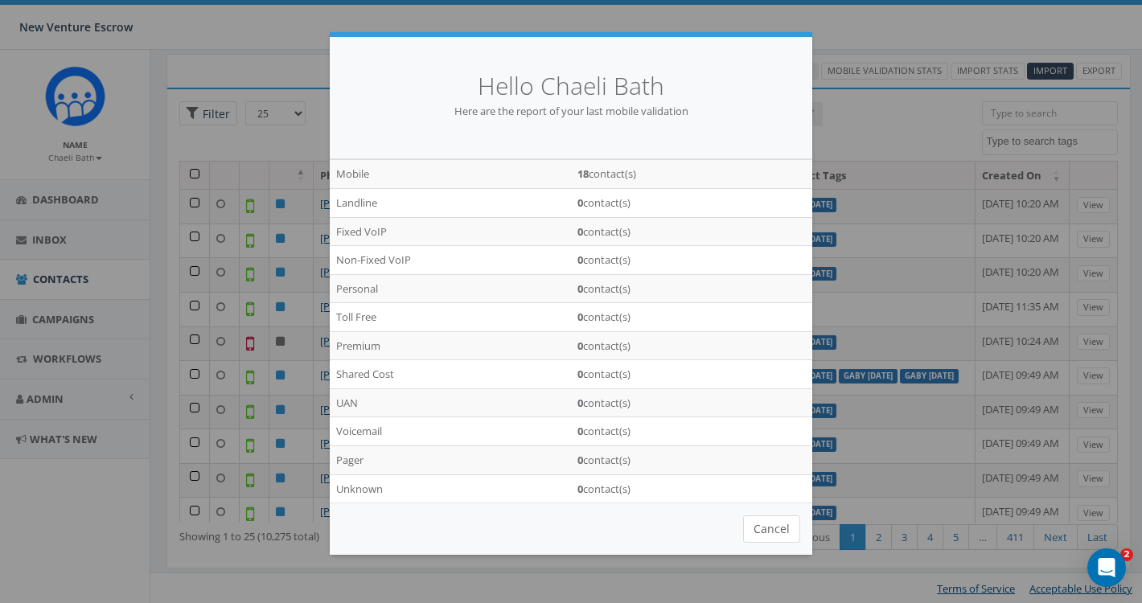
click at [768, 521] on button "Cancel" at bounding box center [771, 529] width 57 height 27
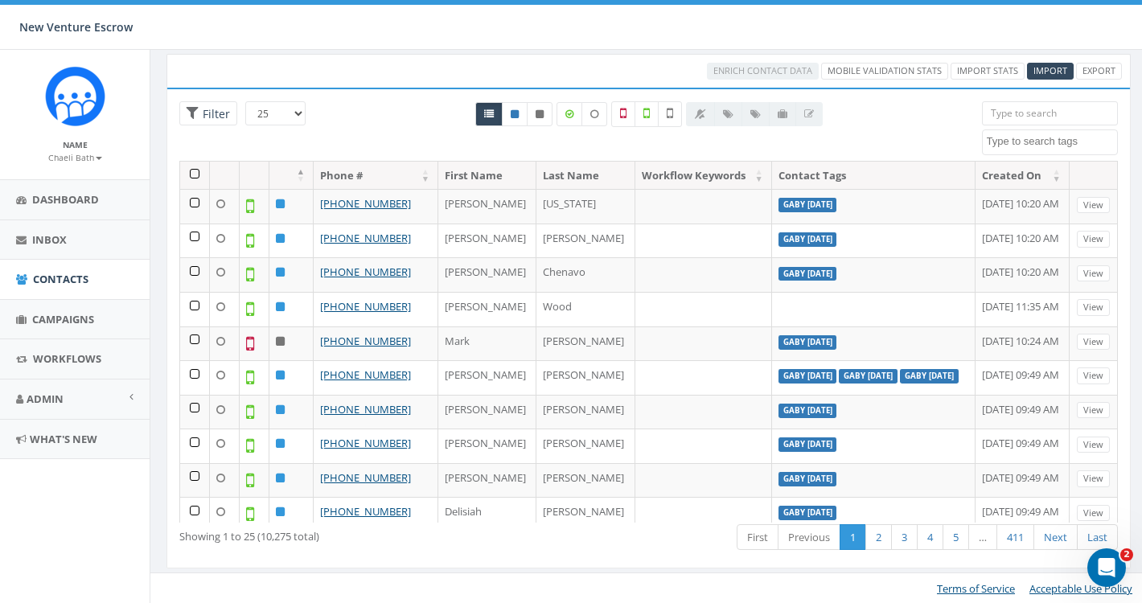
click at [1040, 142] on textarea "Search" at bounding box center [1052, 141] width 131 height 14
type textarea "gaby sept 12"
select select "gaby sept 12"
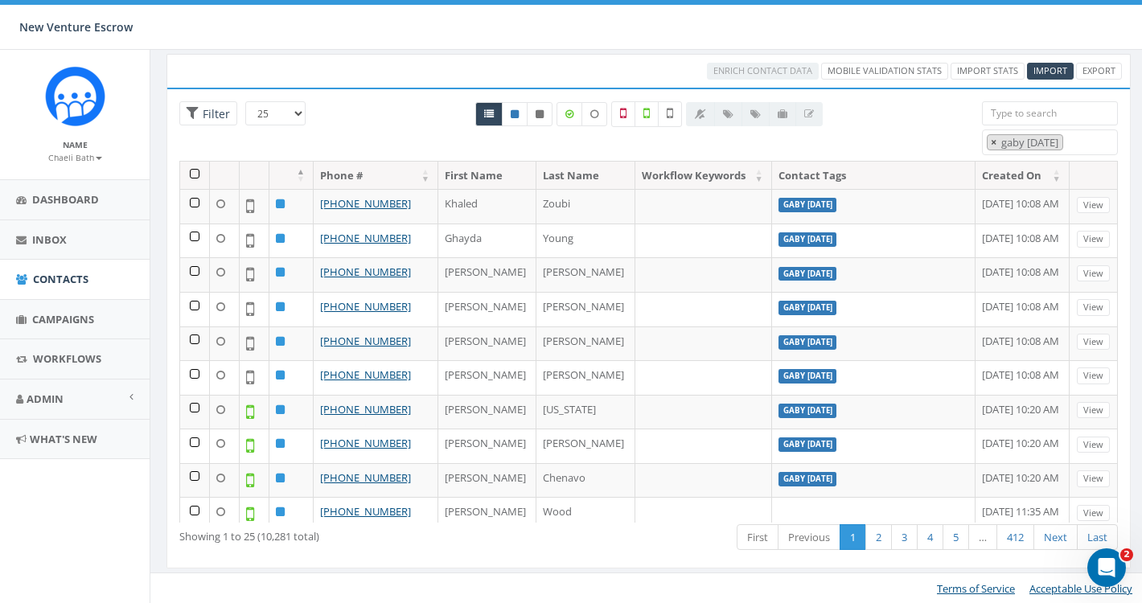
click at [991, 146] on span "×" at bounding box center [994, 142] width 6 height 14
select select
type textarea "gaby sept 12 2025"
select select "gaby sept 12 2025"
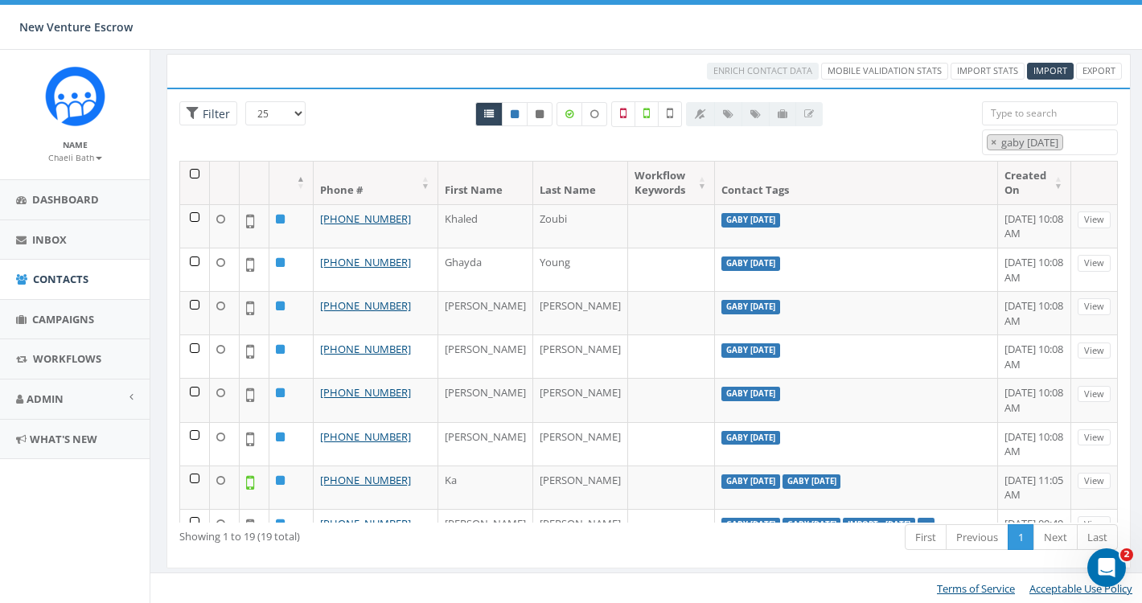
click at [193, 178] on th at bounding box center [195, 183] width 30 height 43
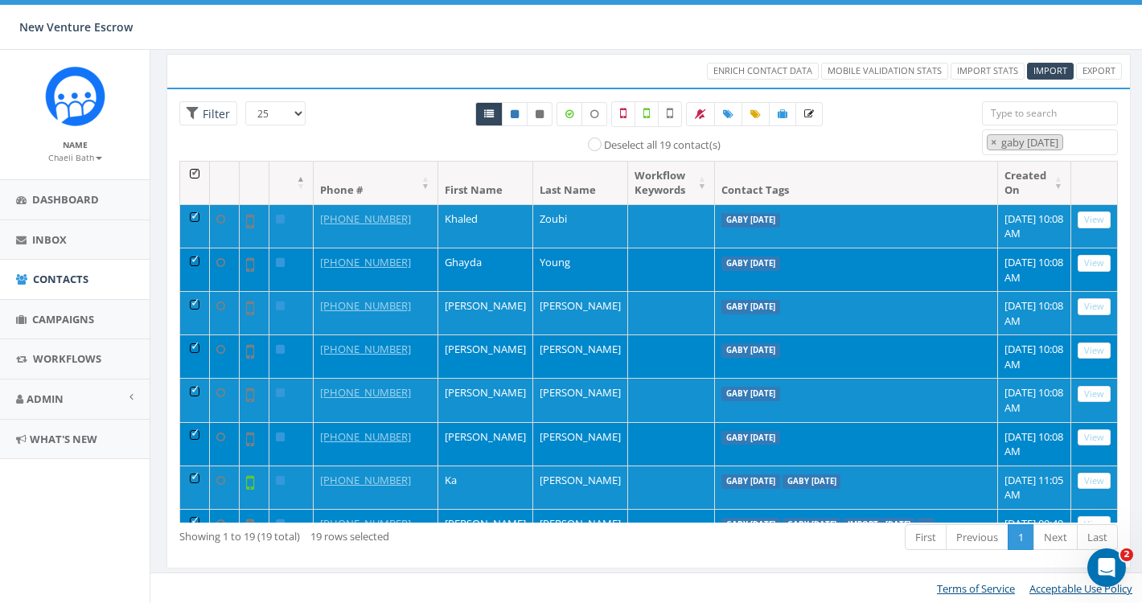
scroll to position [0, 0]
click at [756, 76] on span "Enrich Contact Data" at bounding box center [763, 70] width 99 height 12
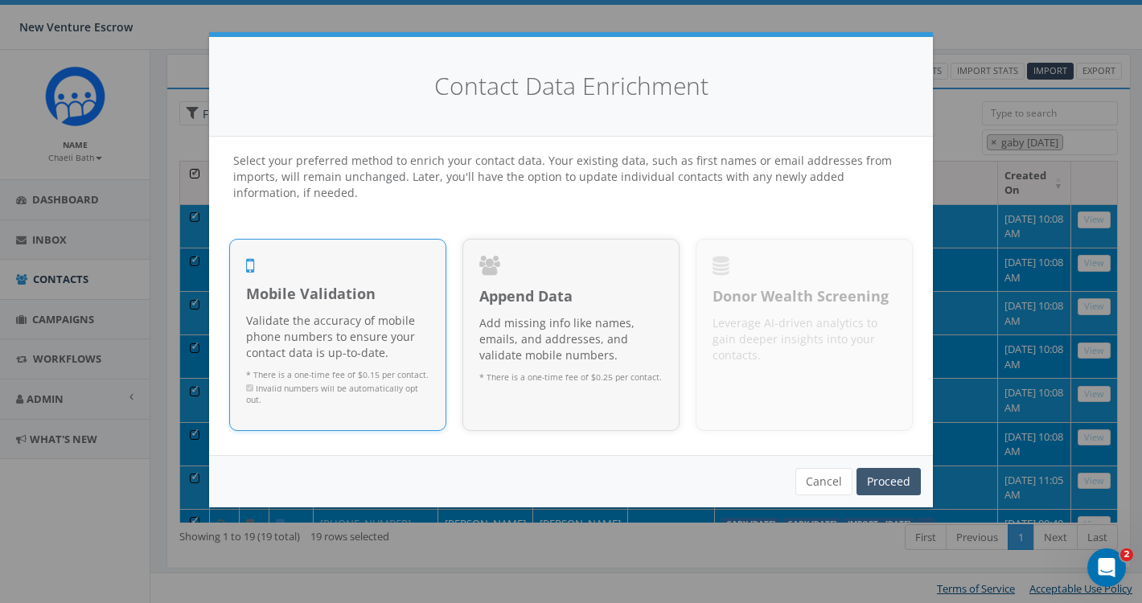
click at [900, 477] on link "Proceed" at bounding box center [889, 481] width 64 height 27
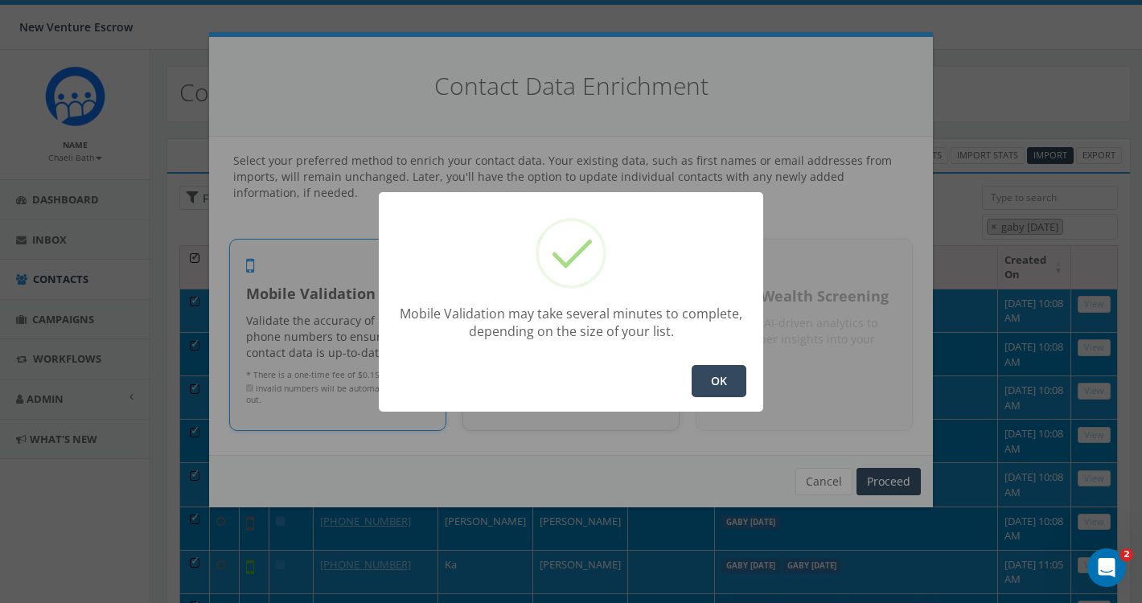
click at [736, 385] on button "OK" at bounding box center [719, 381] width 55 height 32
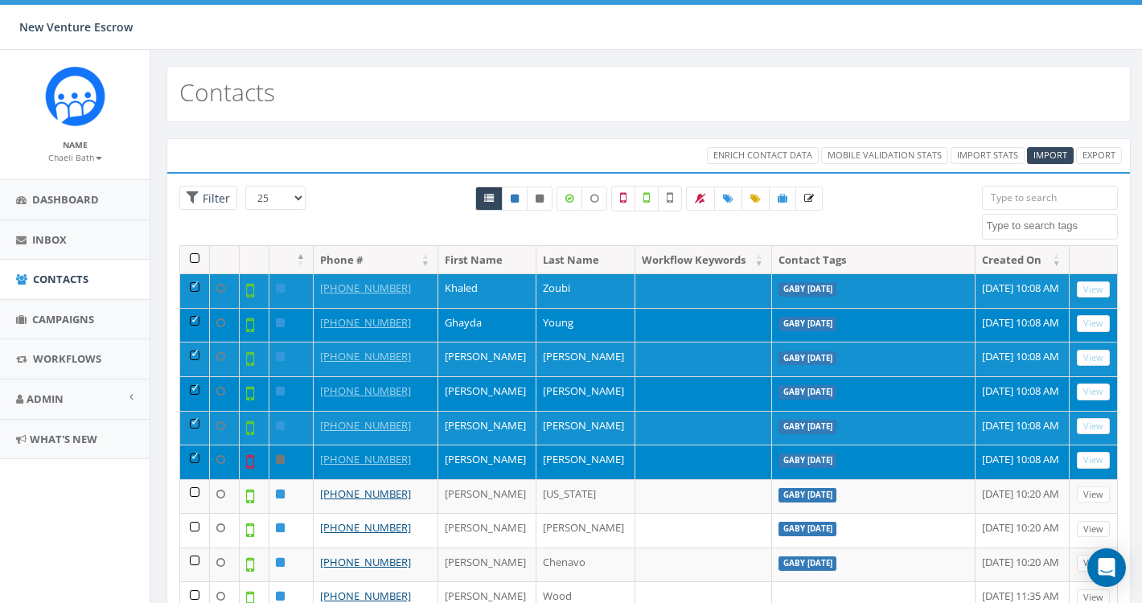
select select
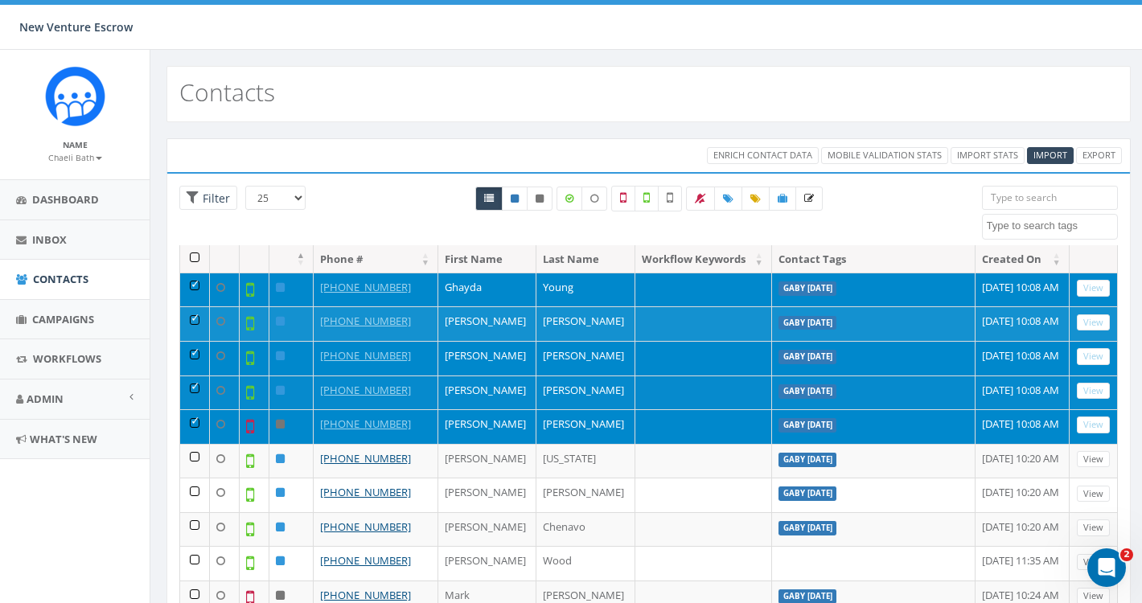
scroll to position [10, 0]
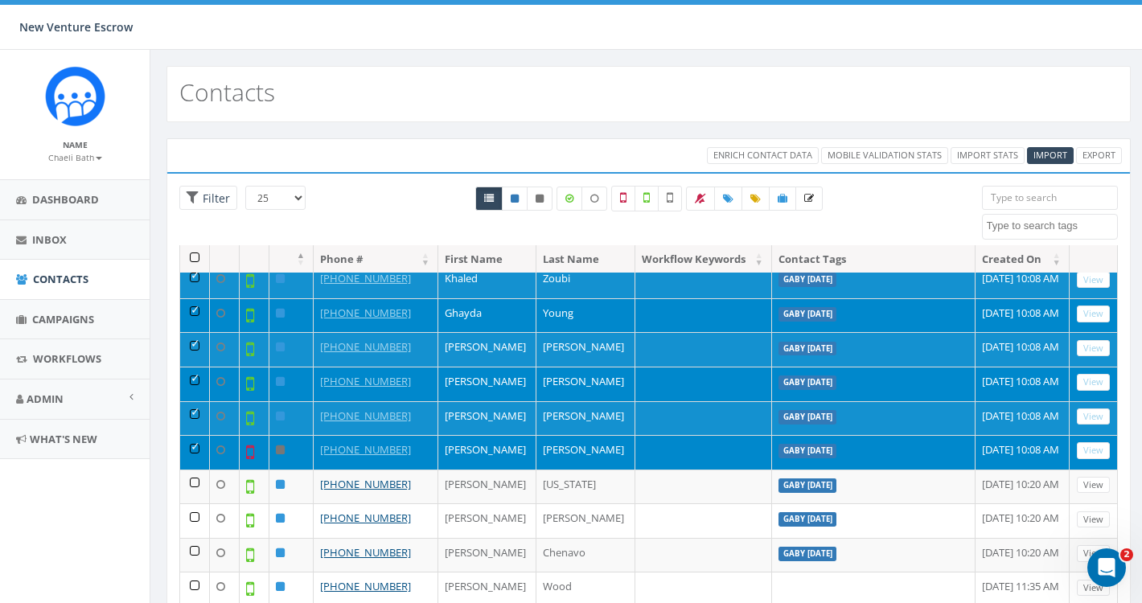
click at [1031, 229] on textarea "Search" at bounding box center [1052, 226] width 131 height 14
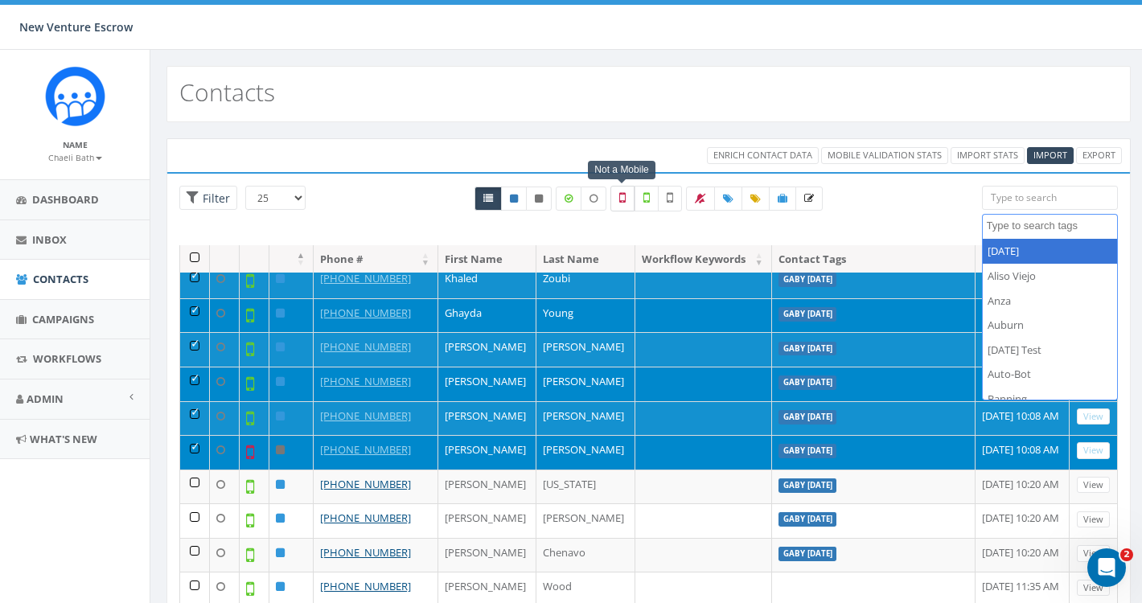
click at [626, 209] on label at bounding box center [623, 199] width 24 height 26
checkbox input "true"
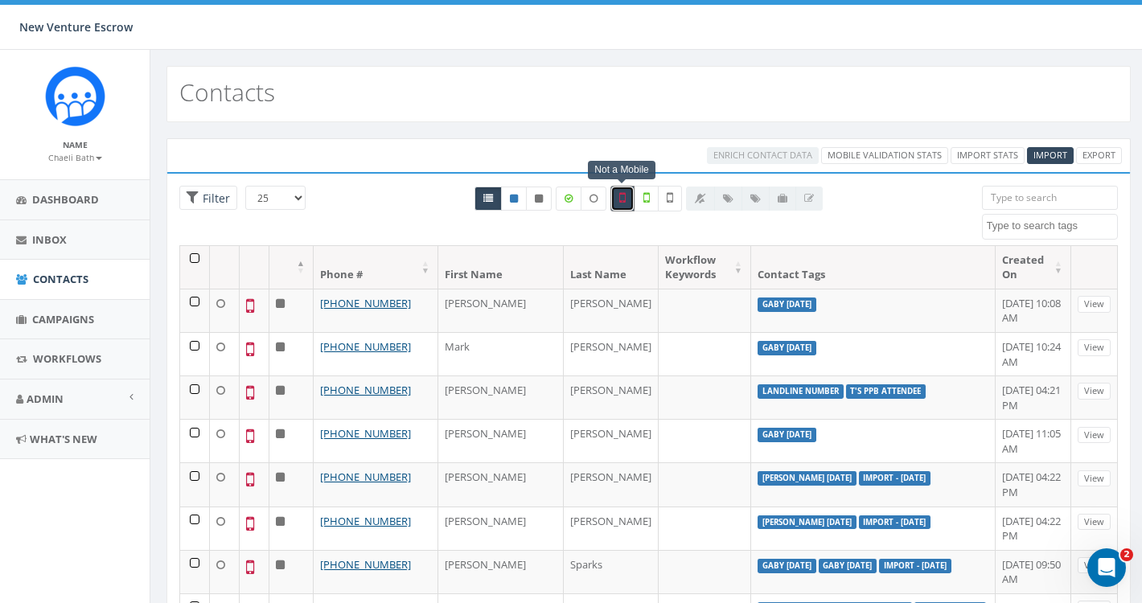
scroll to position [0, 0]
click at [1025, 222] on textarea "Search" at bounding box center [1052, 226] width 131 height 14
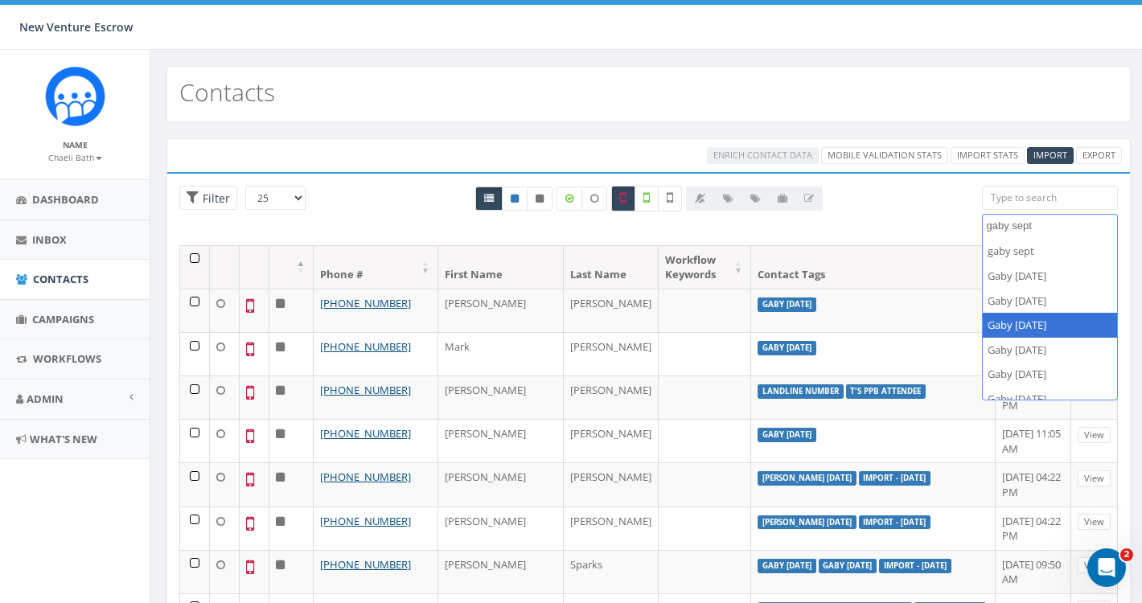
type textarea "gaby sept"
select select "Gaby Sept 12 2025"
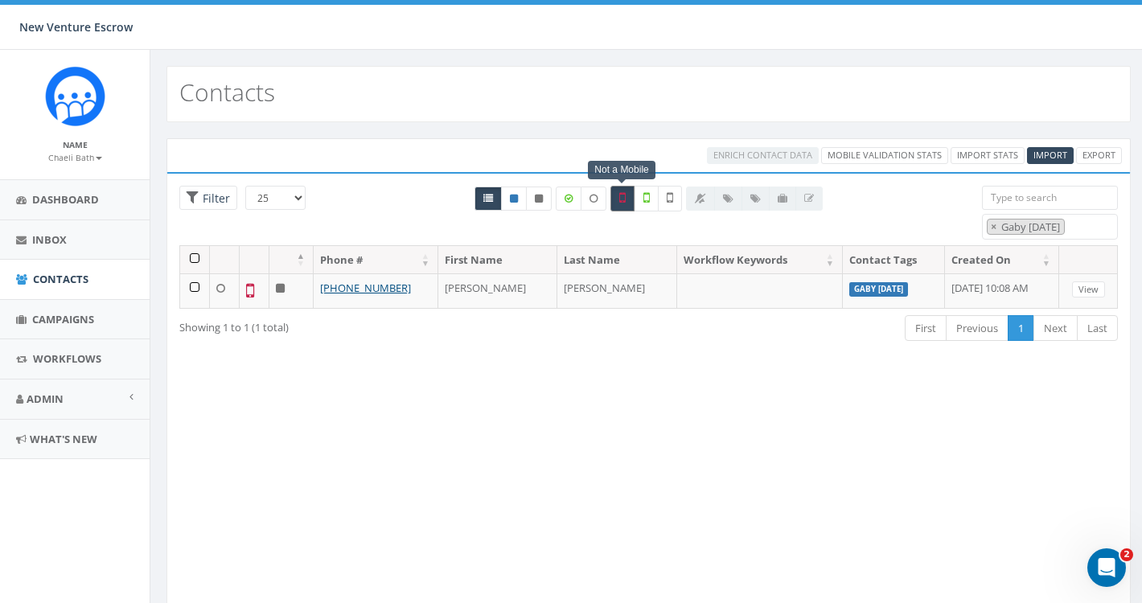
click at [616, 201] on label at bounding box center [623, 199] width 24 height 26
checkbox input "false"
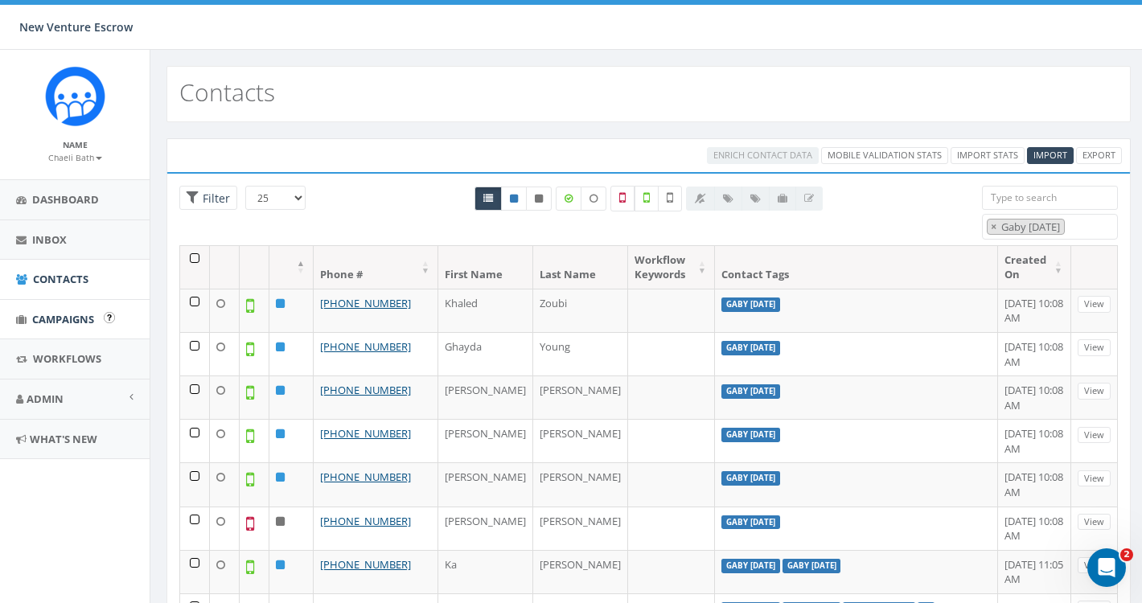
click at [61, 317] on span "Campaigns" at bounding box center [63, 319] width 62 height 14
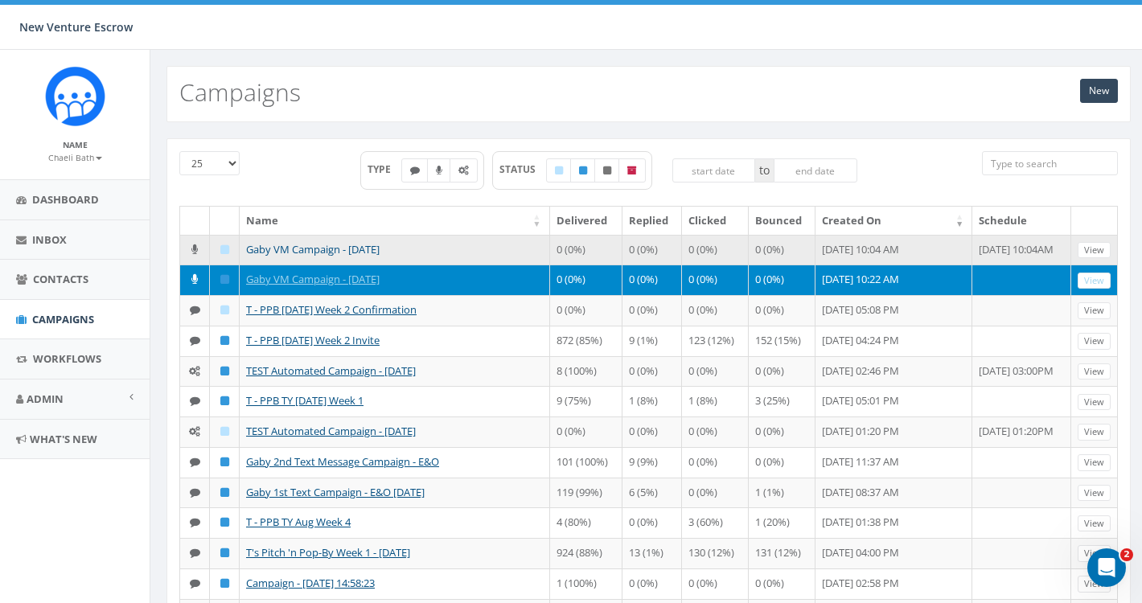
click at [298, 250] on link "Gaby VM Campaign - [DATE]" at bounding box center [313, 249] width 134 height 14
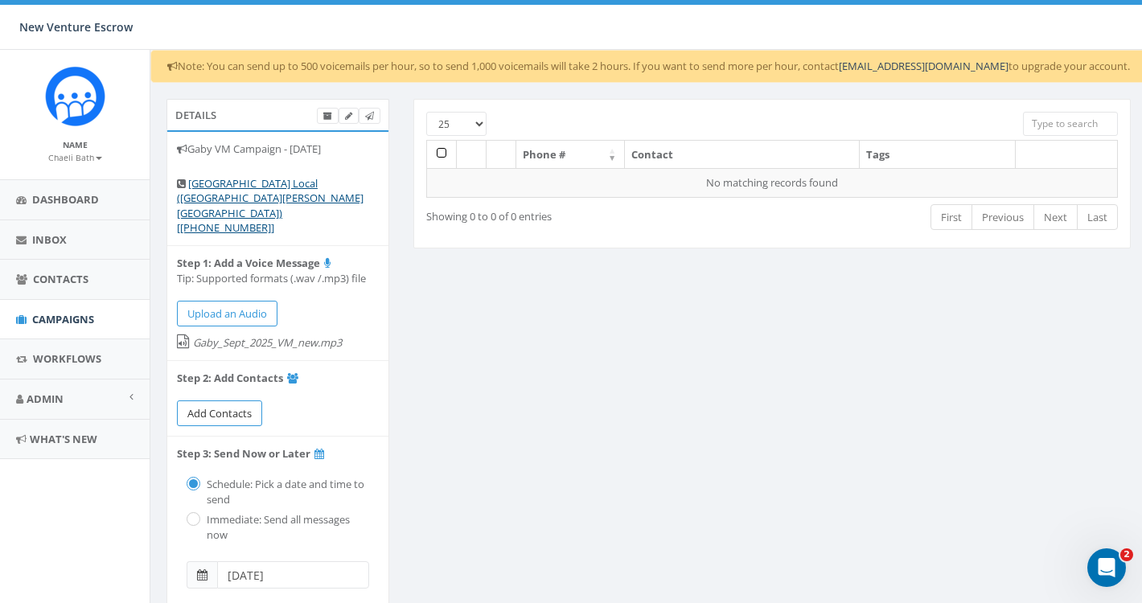
click at [241, 406] on span "Add Contacts" at bounding box center [219, 413] width 64 height 14
select select
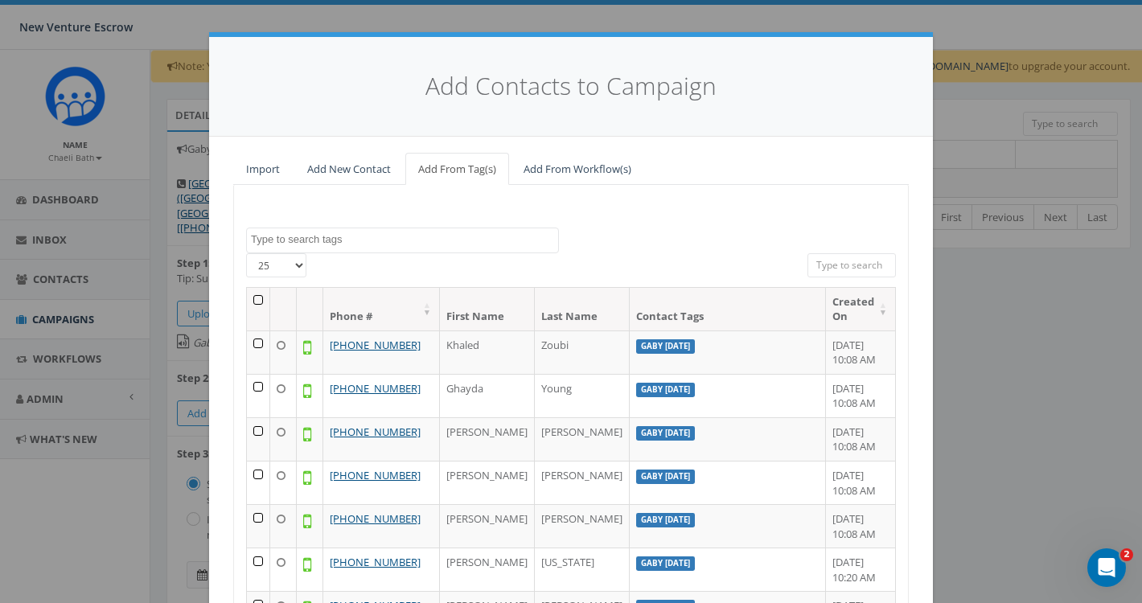
click at [411, 240] on textarea "Search" at bounding box center [404, 240] width 307 height 14
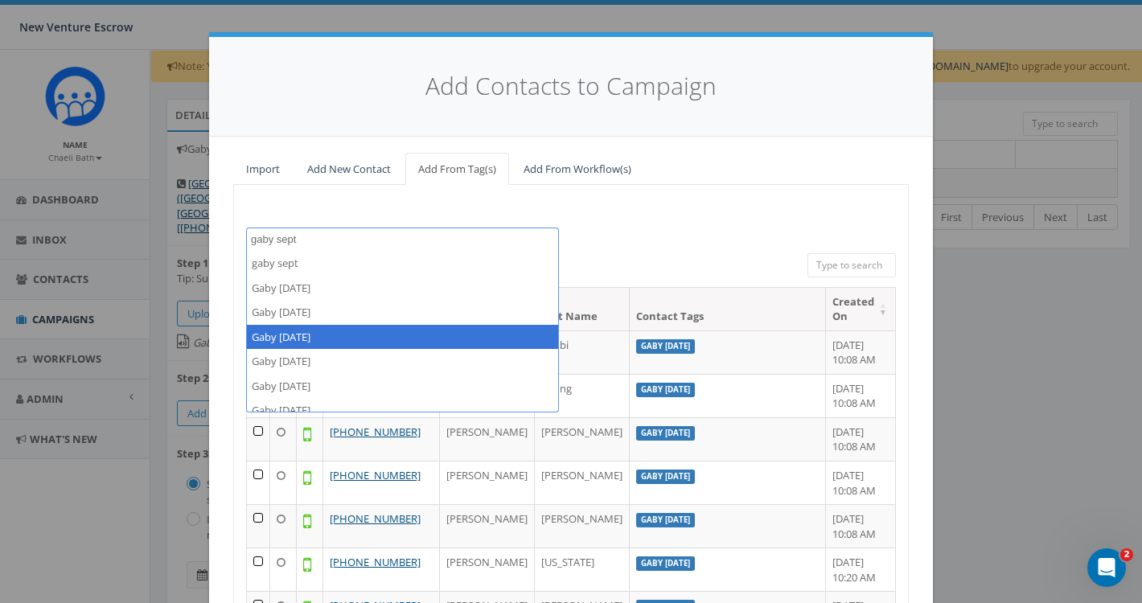
type textarea "gaby sept"
select select "Gaby [DATE]"
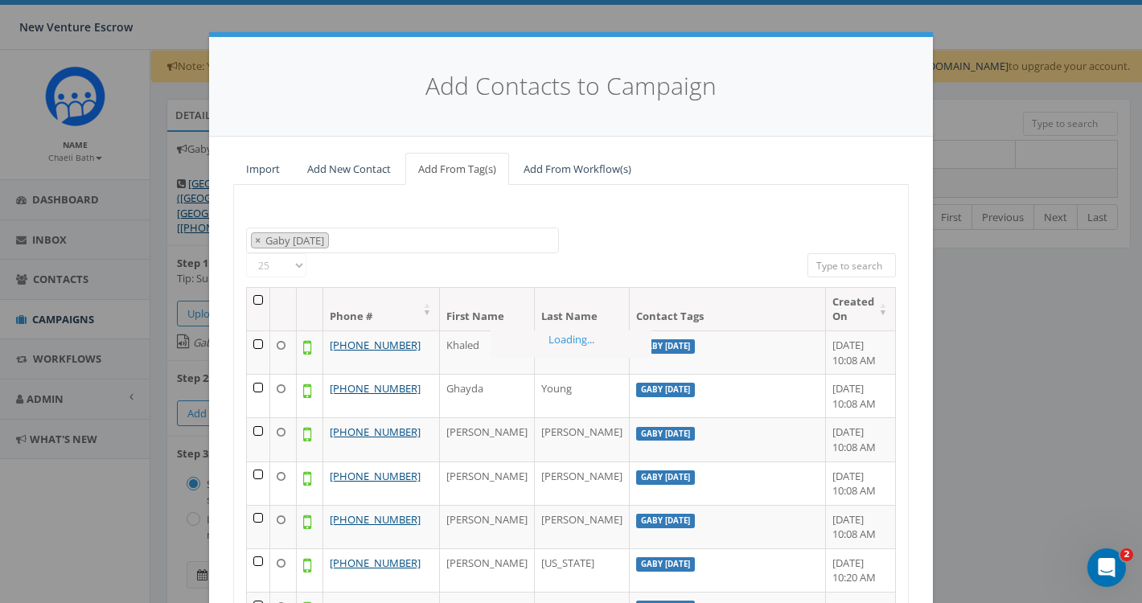
scroll to position [753, 0]
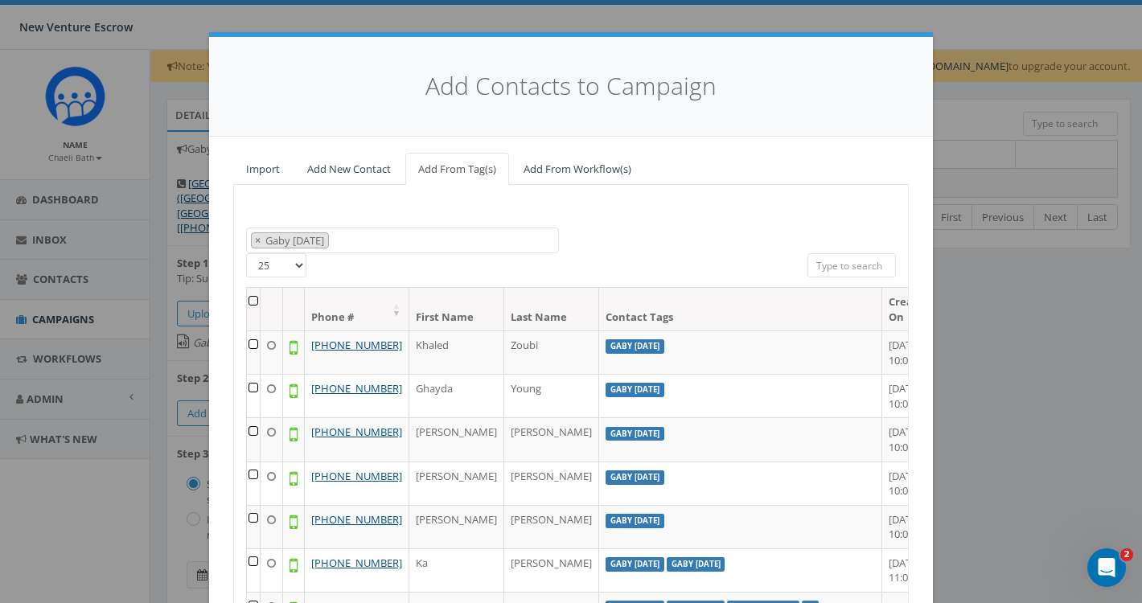
click at [252, 293] on th at bounding box center [254, 309] width 14 height 43
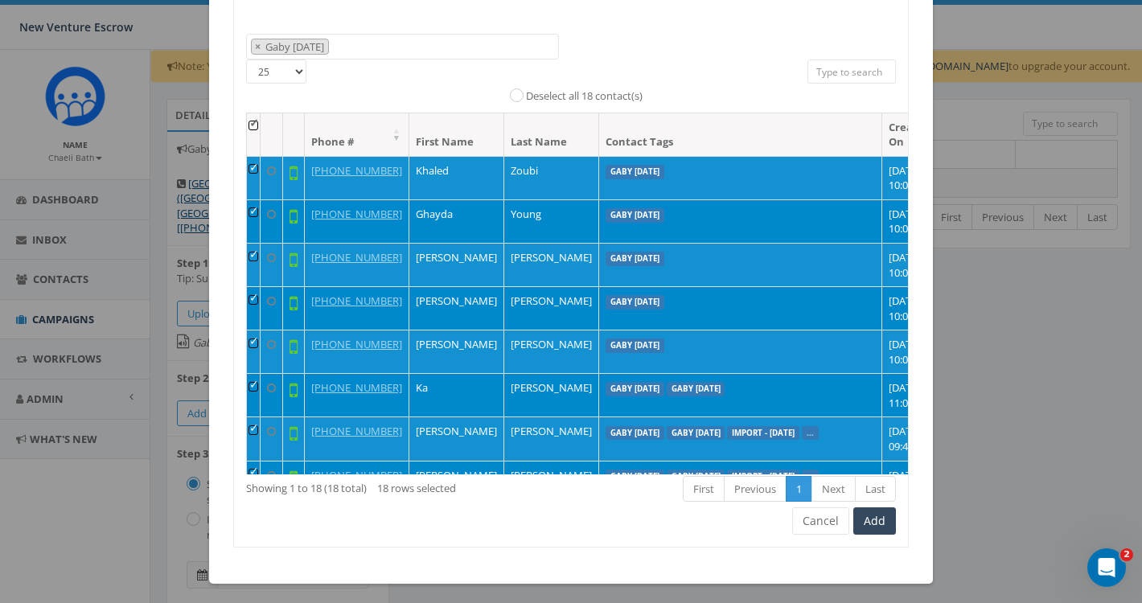
scroll to position [193, 0]
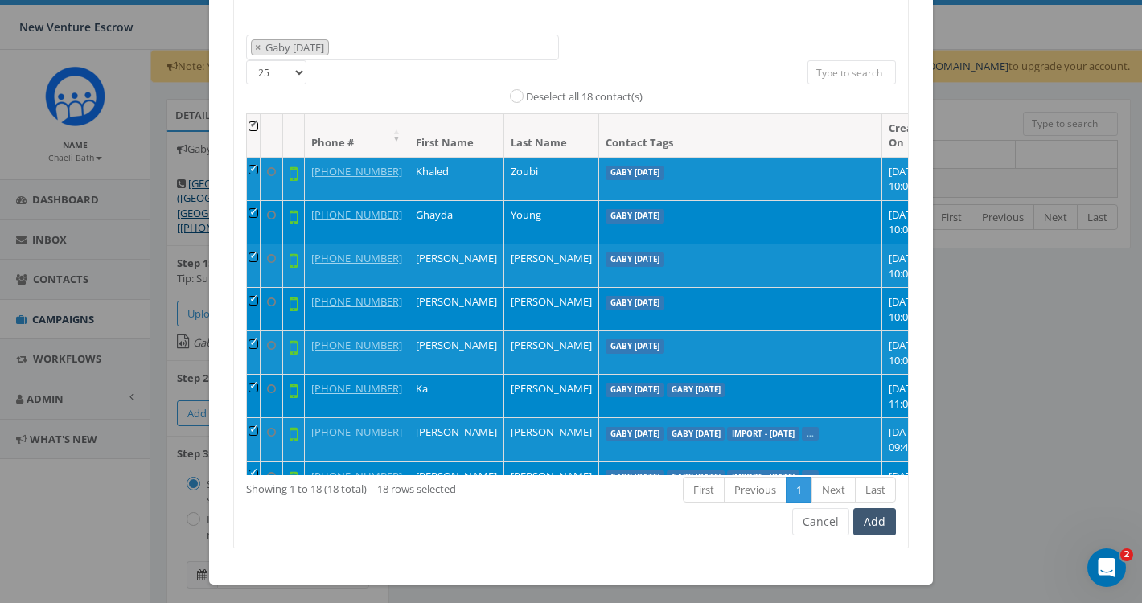
click at [881, 518] on button "Add" at bounding box center [875, 521] width 43 height 27
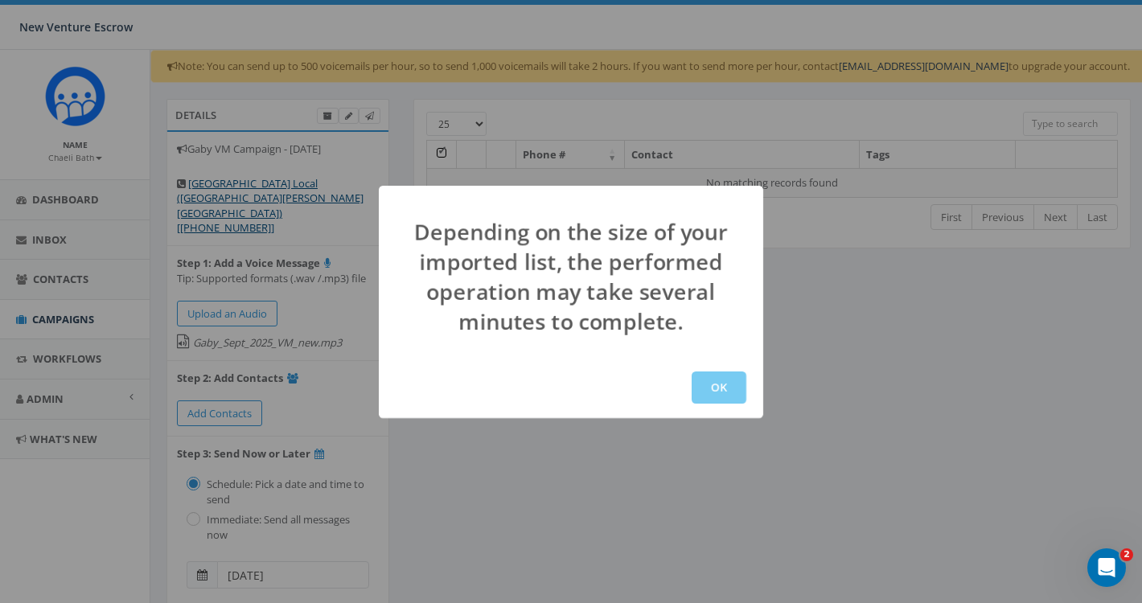
click at [723, 392] on button "OK" at bounding box center [719, 388] width 55 height 32
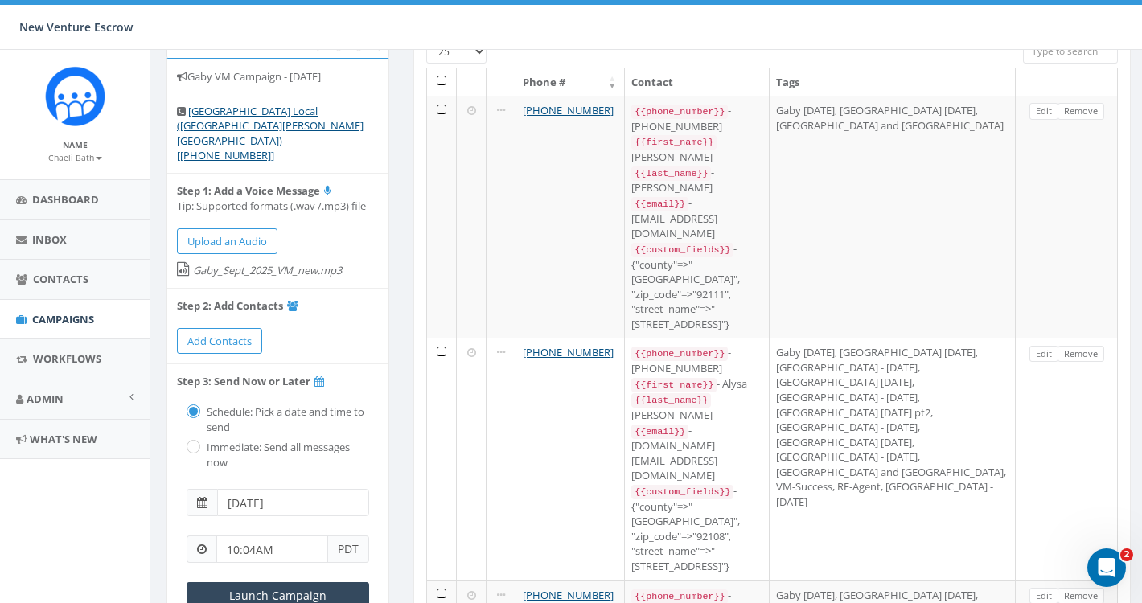
scroll to position [77, 0]
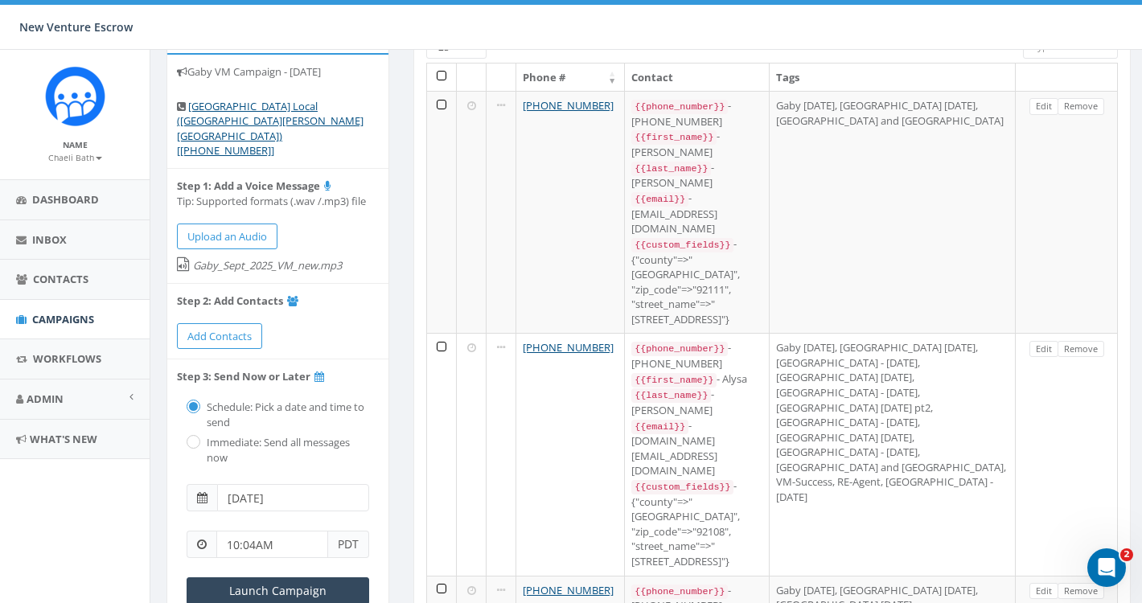
click at [191, 438] on input "radio" at bounding box center [192, 443] width 10 height 10
radio input "true"
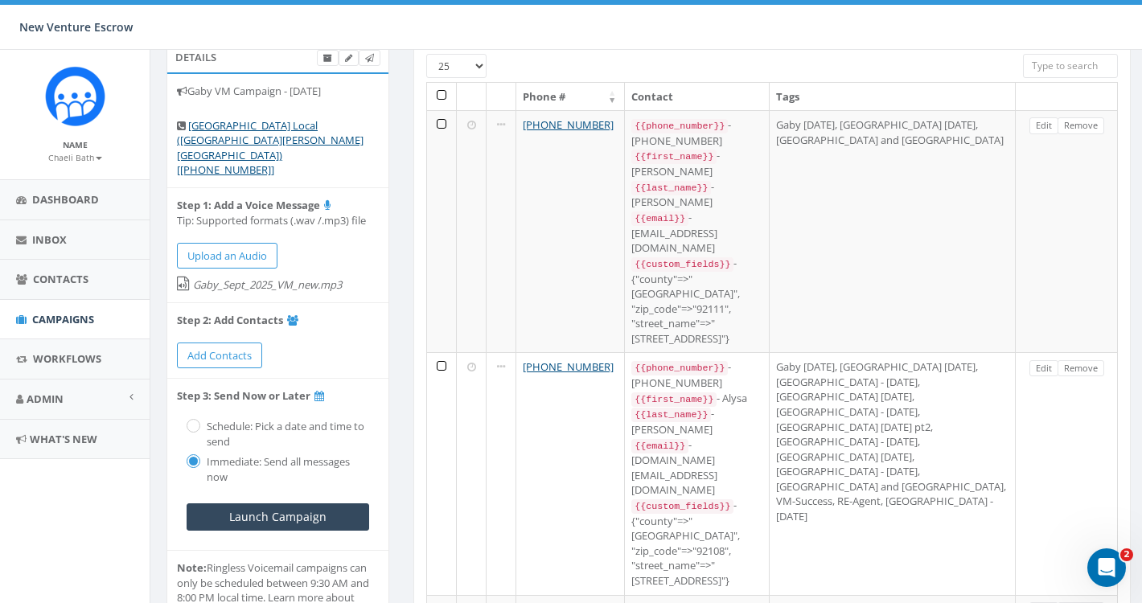
scroll to position [60, 0]
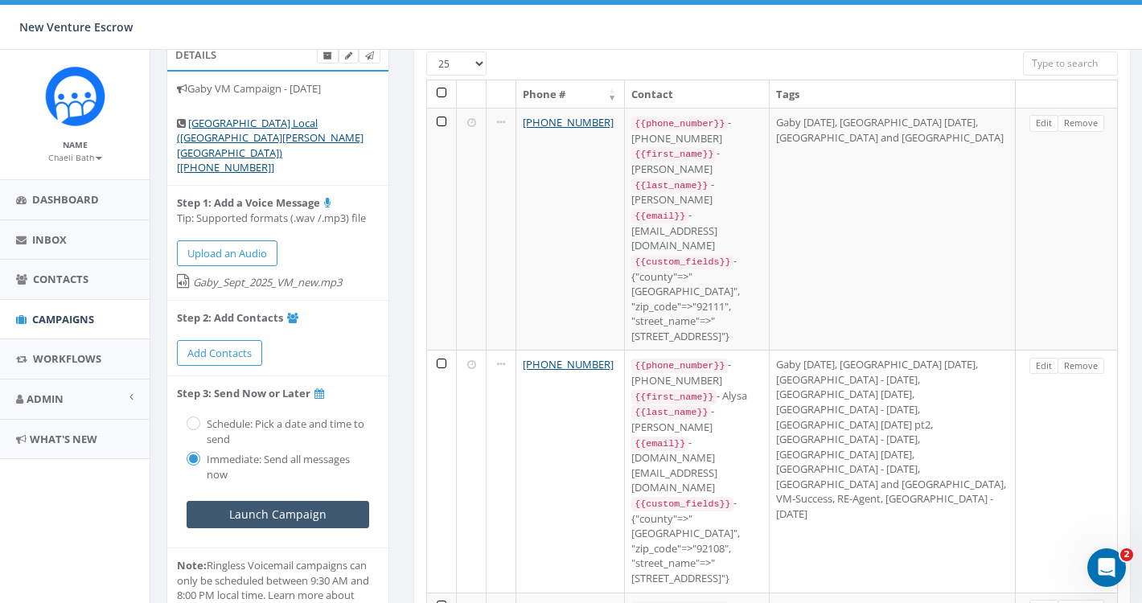
click at [325, 501] on input "Launch Campaign" at bounding box center [278, 514] width 183 height 27
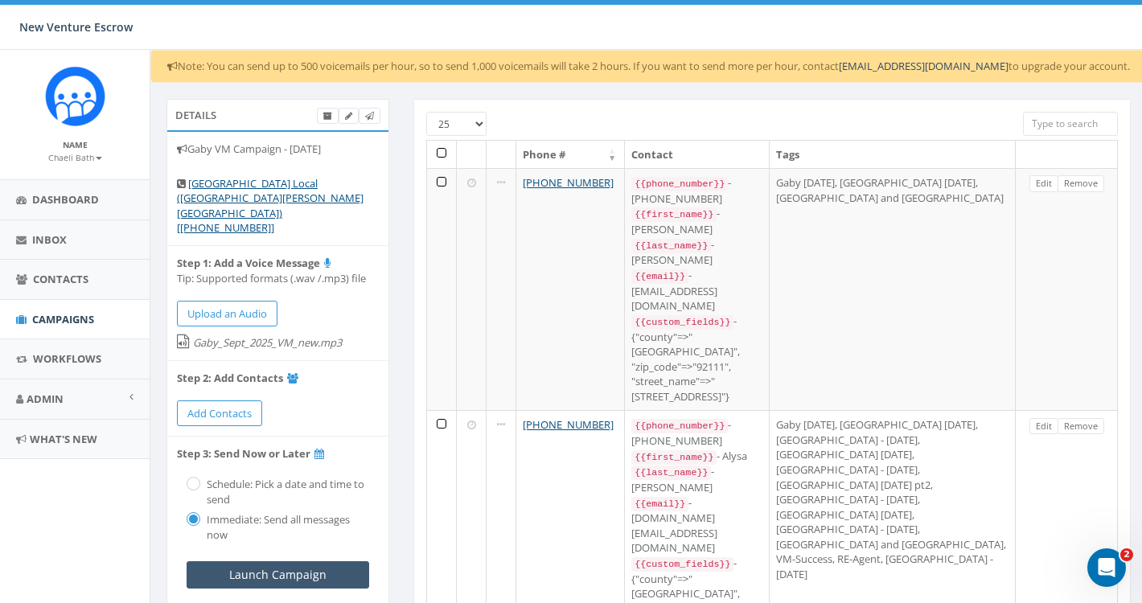
click at [300, 562] on input "Launch Campaign" at bounding box center [278, 575] width 183 height 27
click at [298, 562] on input "Launch Campaign" at bounding box center [278, 575] width 183 height 27
click at [66, 319] on span "Campaigns" at bounding box center [63, 319] width 62 height 14
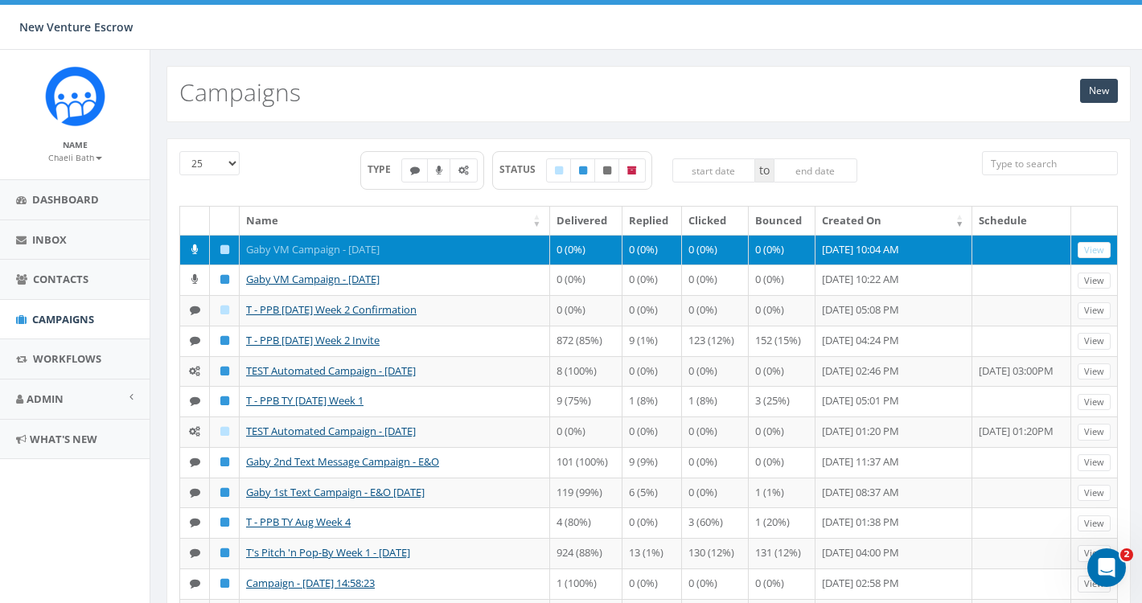
click at [293, 247] on link "Gaby VM Campaign - [DATE]" at bounding box center [313, 249] width 134 height 14
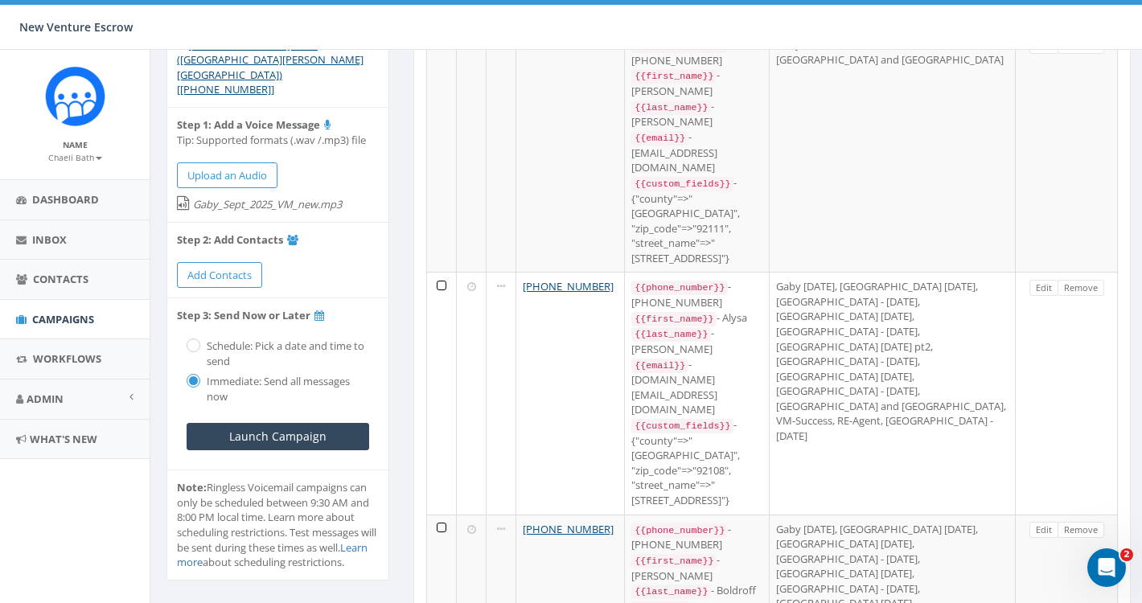
scroll to position [144, 0]
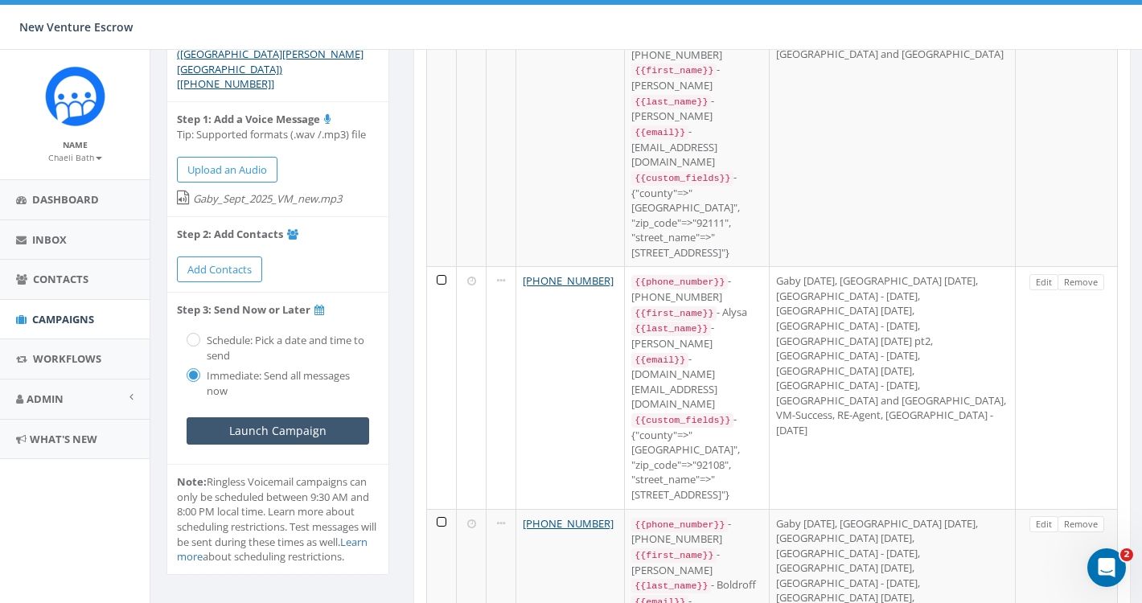
click at [313, 418] on input "Launch Campaign" at bounding box center [278, 431] width 183 height 27
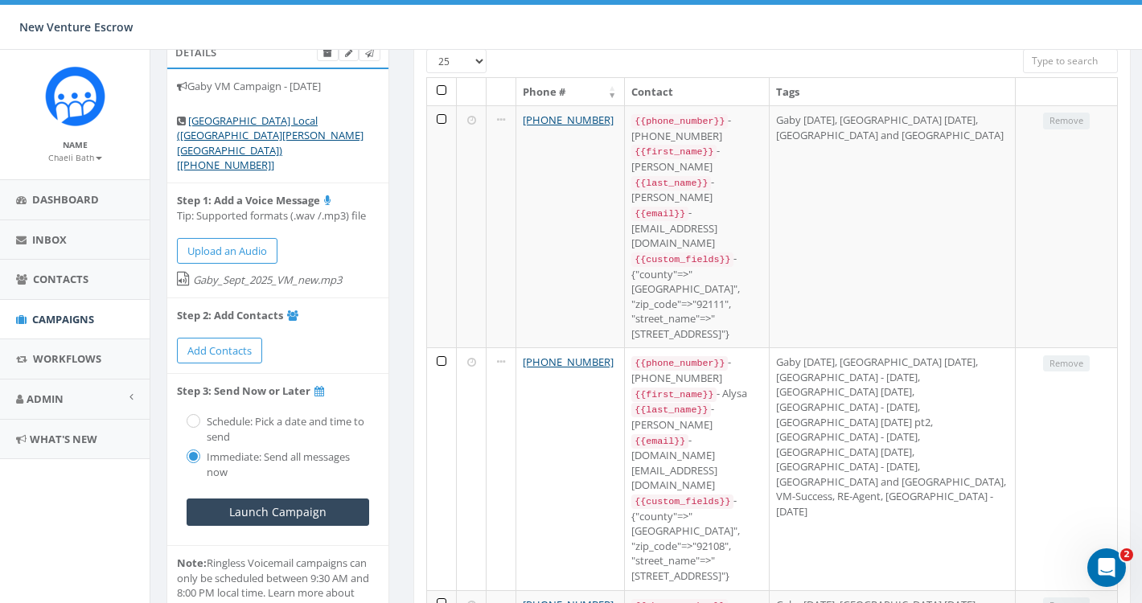
scroll to position [65, 0]
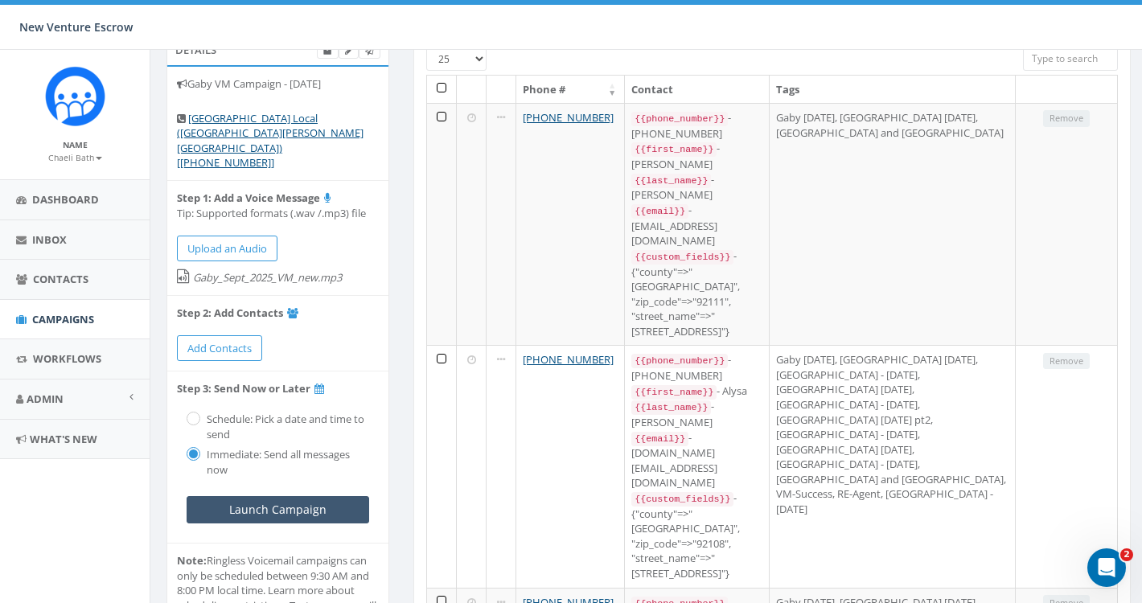
click at [341, 496] on input "Launch Campaign" at bounding box center [278, 509] width 183 height 27
click at [67, 312] on span "Campaigns" at bounding box center [63, 319] width 62 height 14
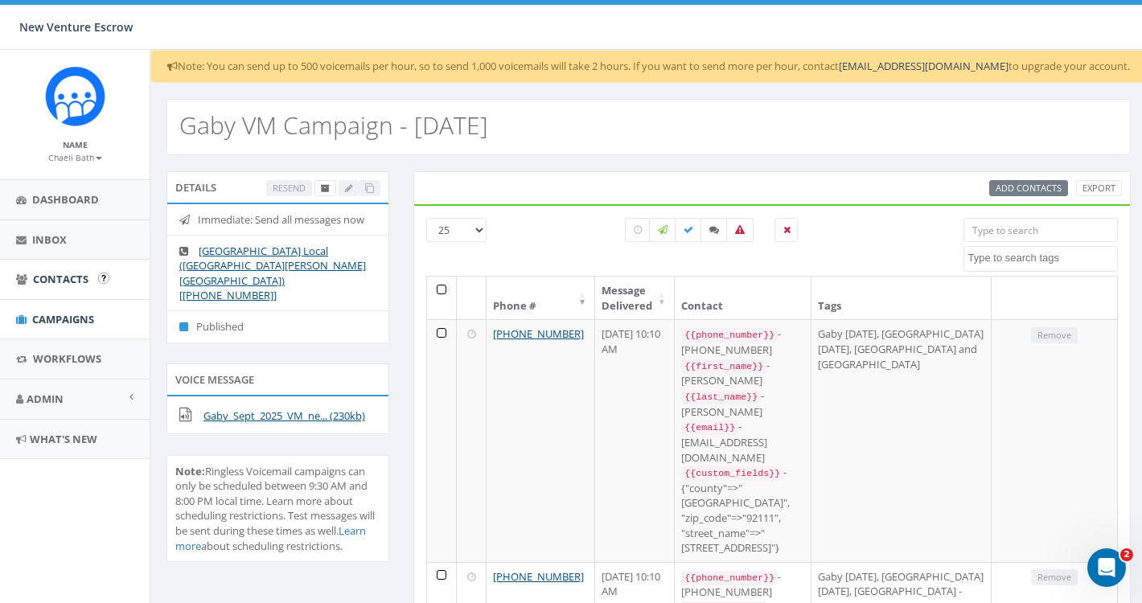
click at [71, 277] on span "Contacts" at bounding box center [61, 279] width 56 height 14
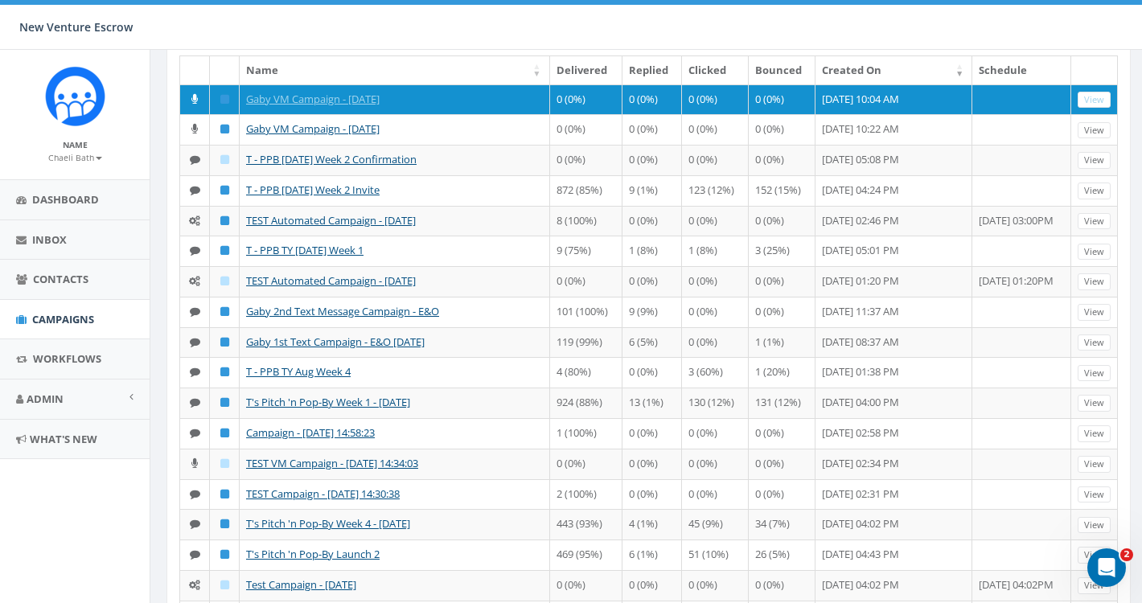
scroll to position [179, 0]
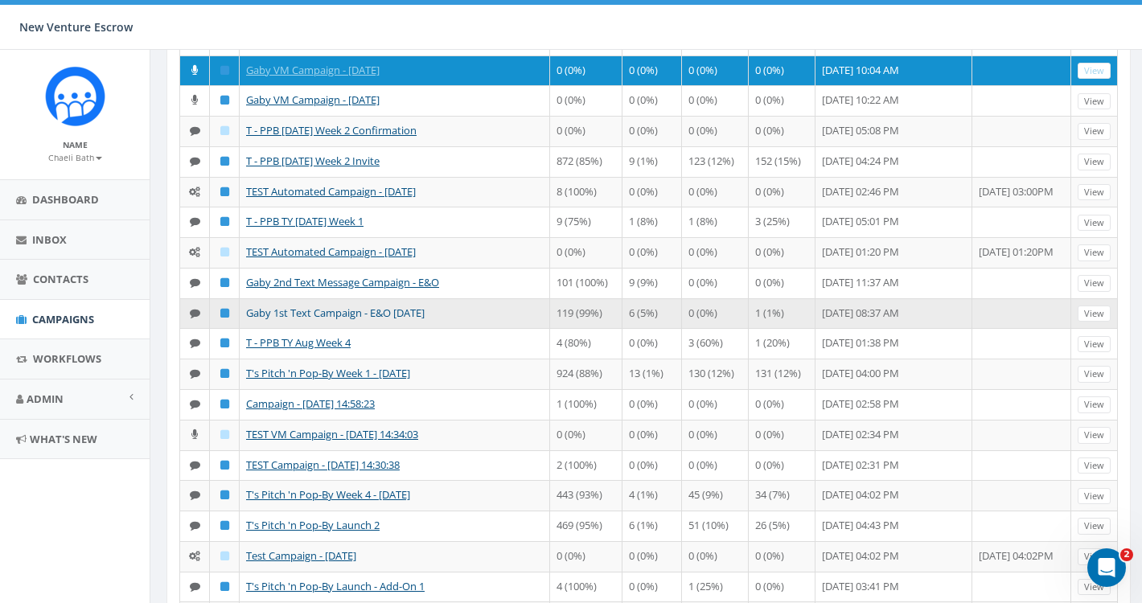
click at [316, 320] on link "Gaby 1st Text Campaign - E&O Sept 2025" at bounding box center [335, 313] width 179 height 14
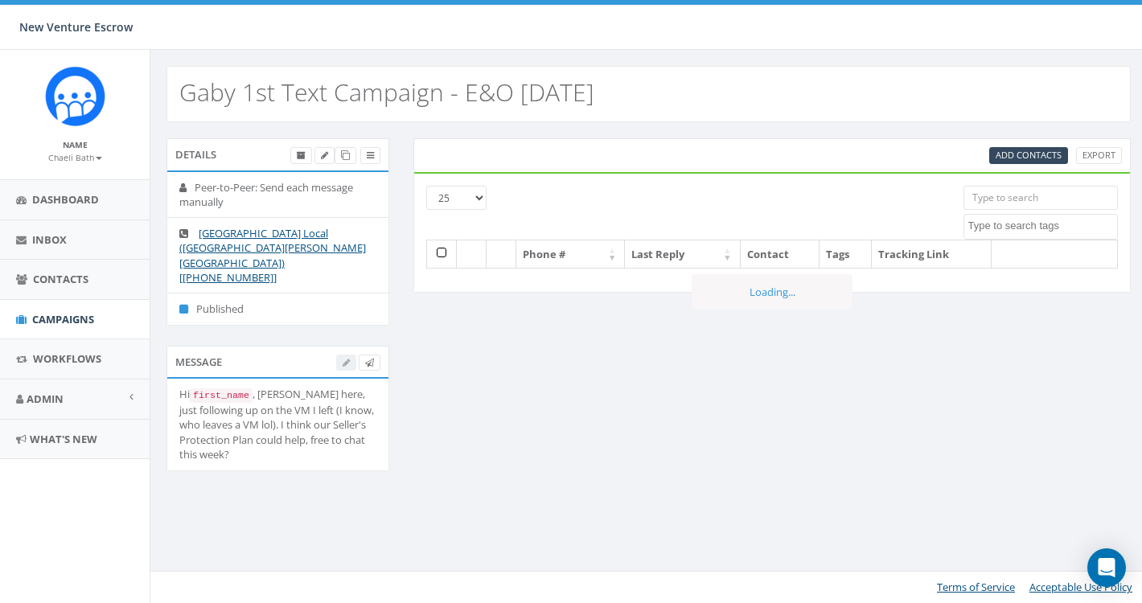
select select
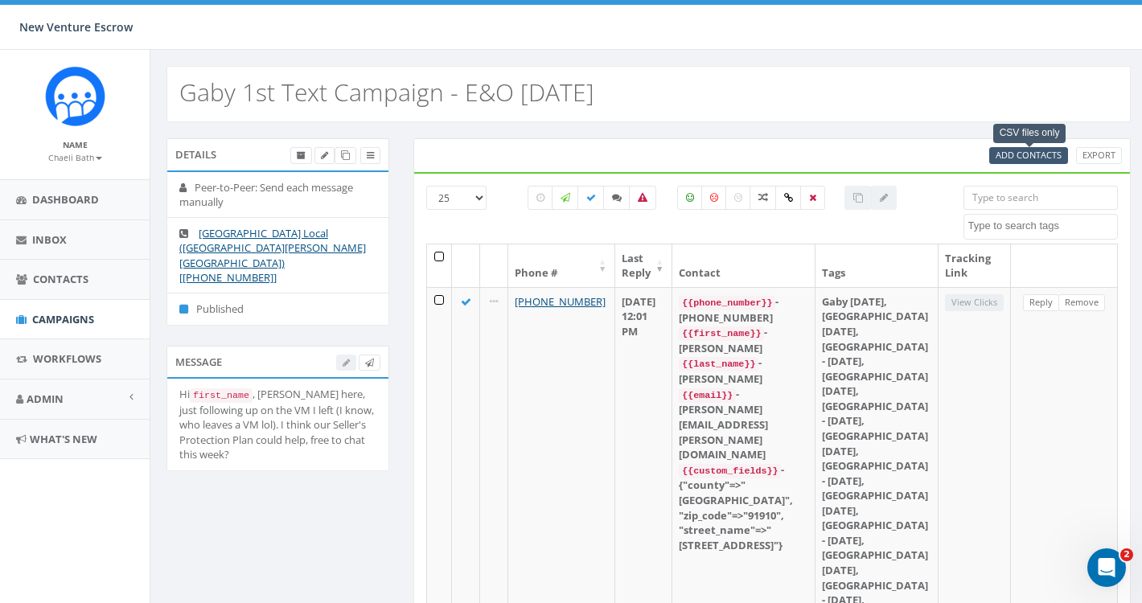
click at [1006, 150] on span "Add Contacts" at bounding box center [1029, 155] width 66 height 12
select select
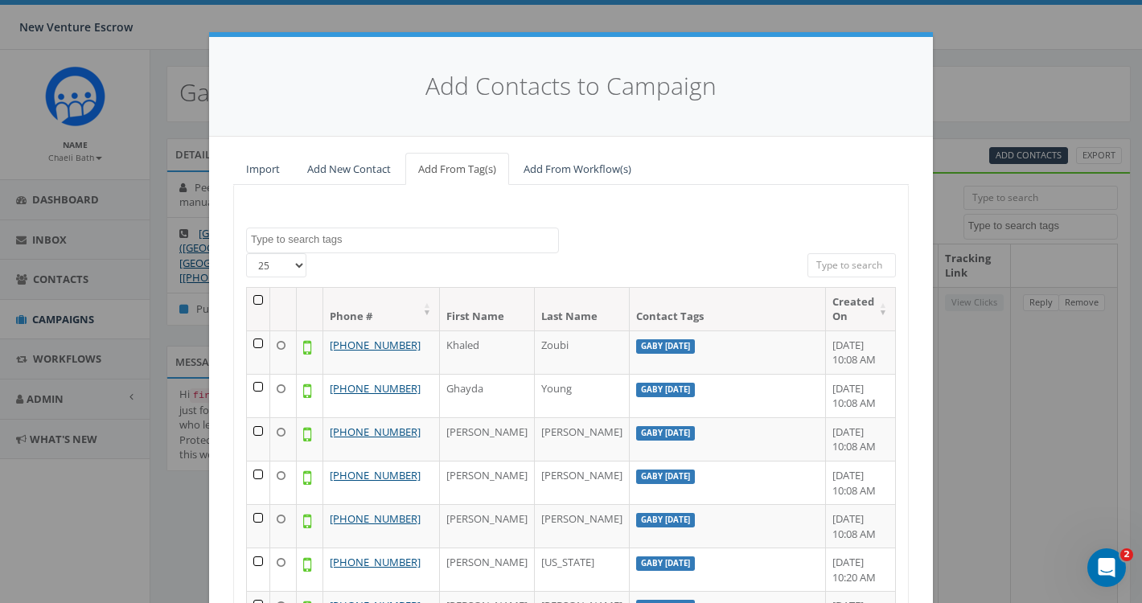
click at [405, 245] on span at bounding box center [402, 241] width 313 height 26
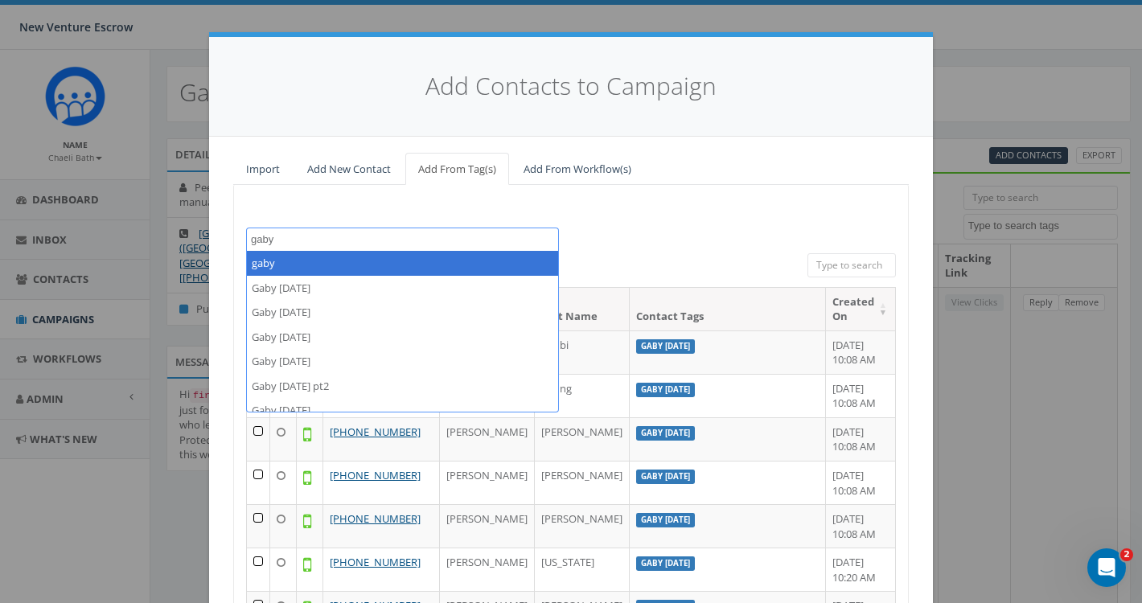
type textarea "gaby"
click at [634, 220] on div "2024/11/12 Aliso Viejo Anza Auburn August 28 Test Auto-Bot Banning Beaumont Bec…" at bounding box center [571, 466] width 676 height 563
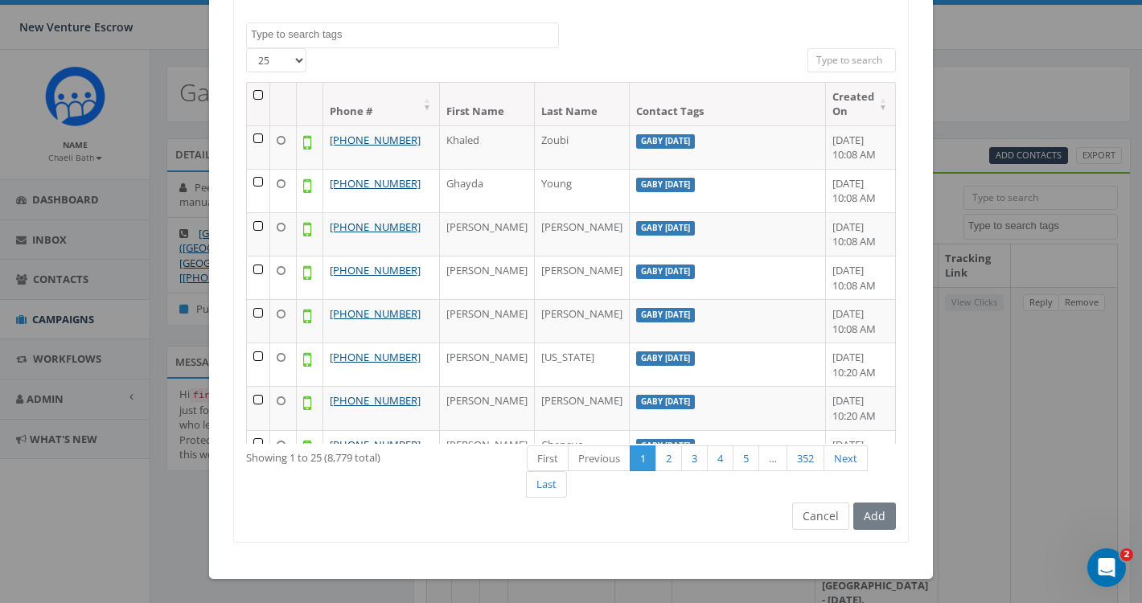
scroll to position [208, 0]
click at [823, 520] on button "Cancel" at bounding box center [820, 516] width 57 height 27
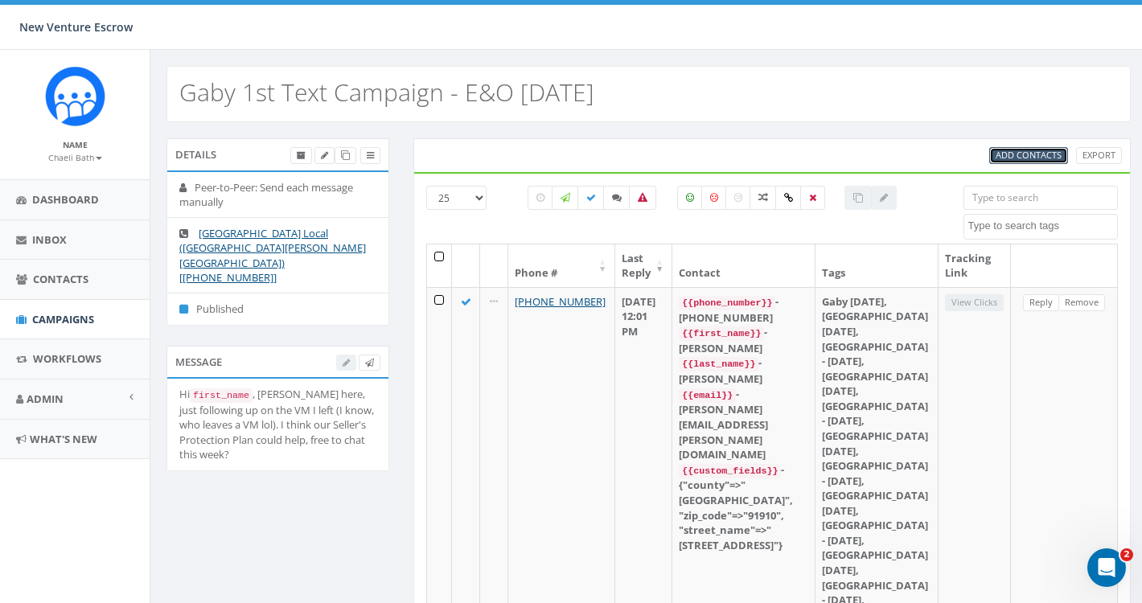
scroll to position [0, 0]
click at [1005, 159] on span "Add Contacts" at bounding box center [1029, 155] width 66 height 12
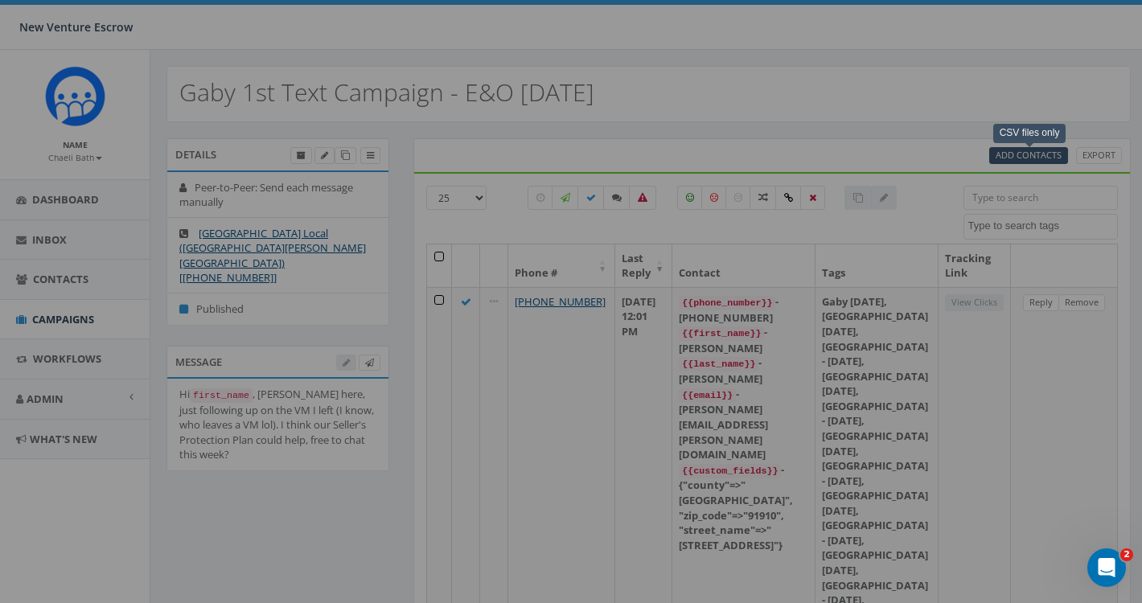
select select
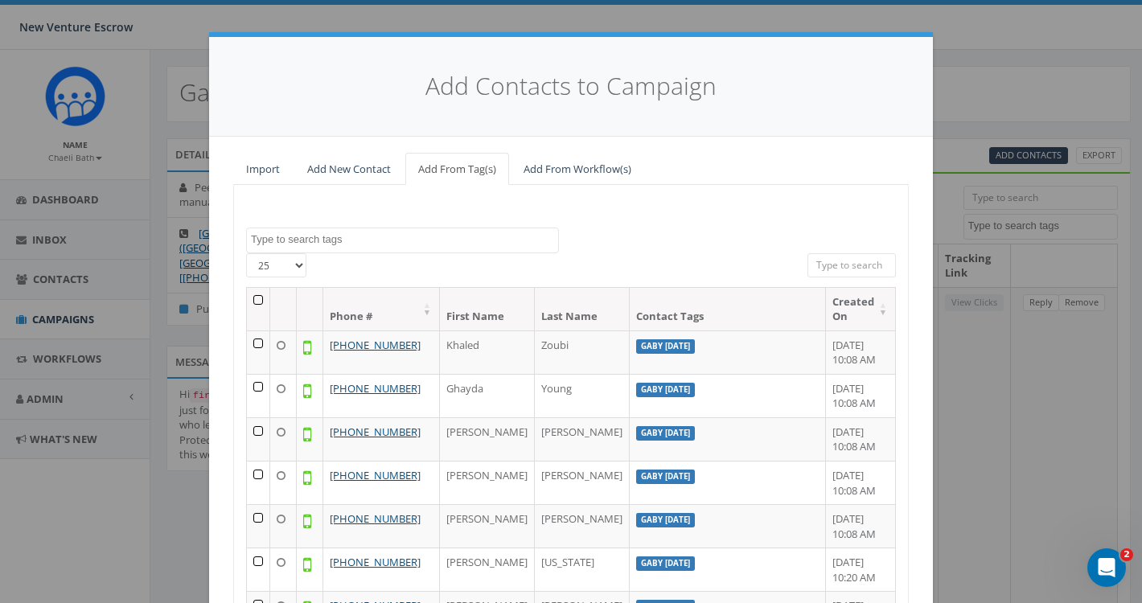
click at [311, 241] on textarea "Search" at bounding box center [404, 240] width 307 height 14
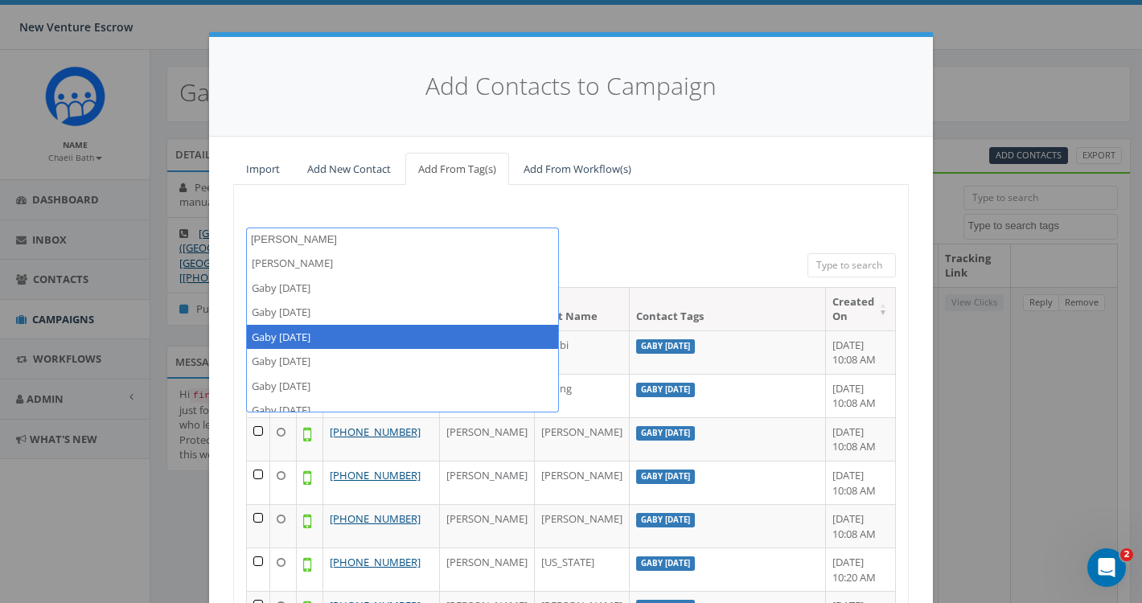
type textarea "gaby sep"
select select "Gaby [DATE]"
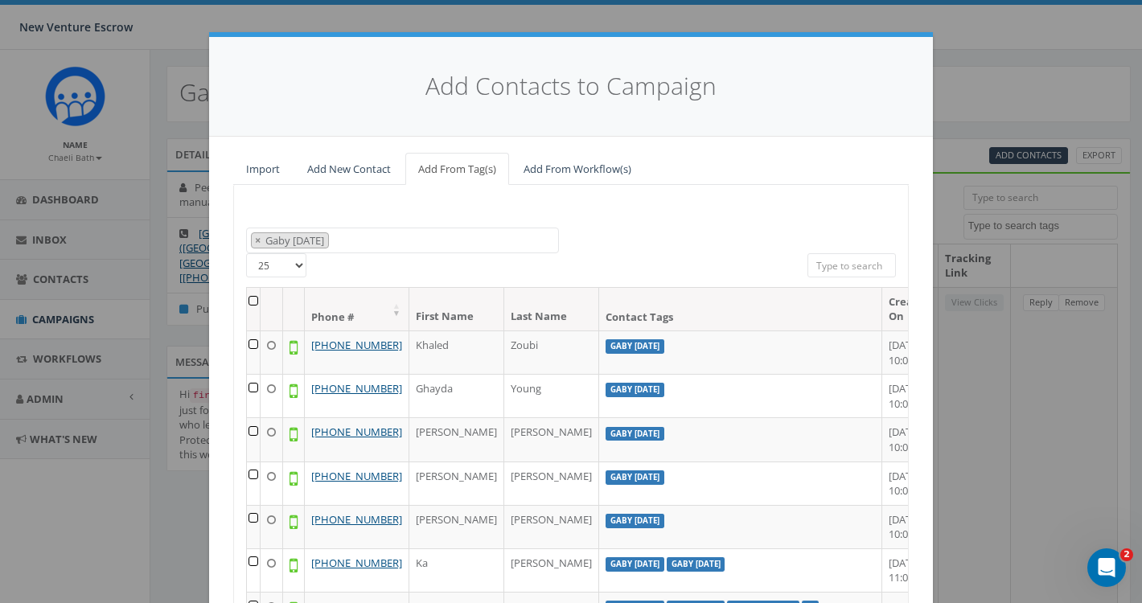
click at [259, 298] on th at bounding box center [254, 309] width 14 height 43
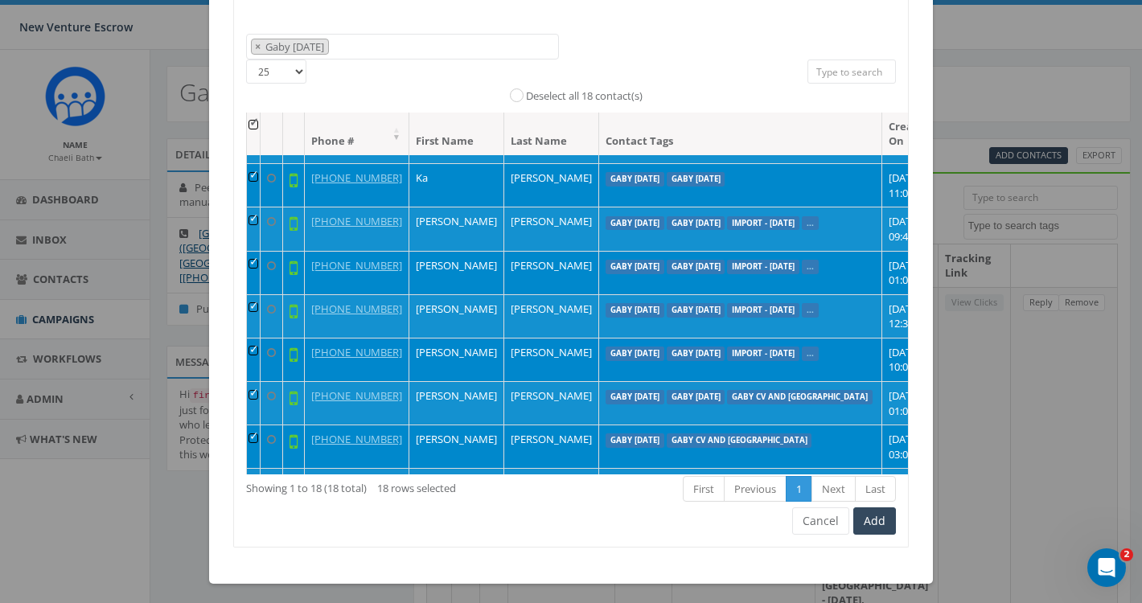
scroll to position [193, 0]
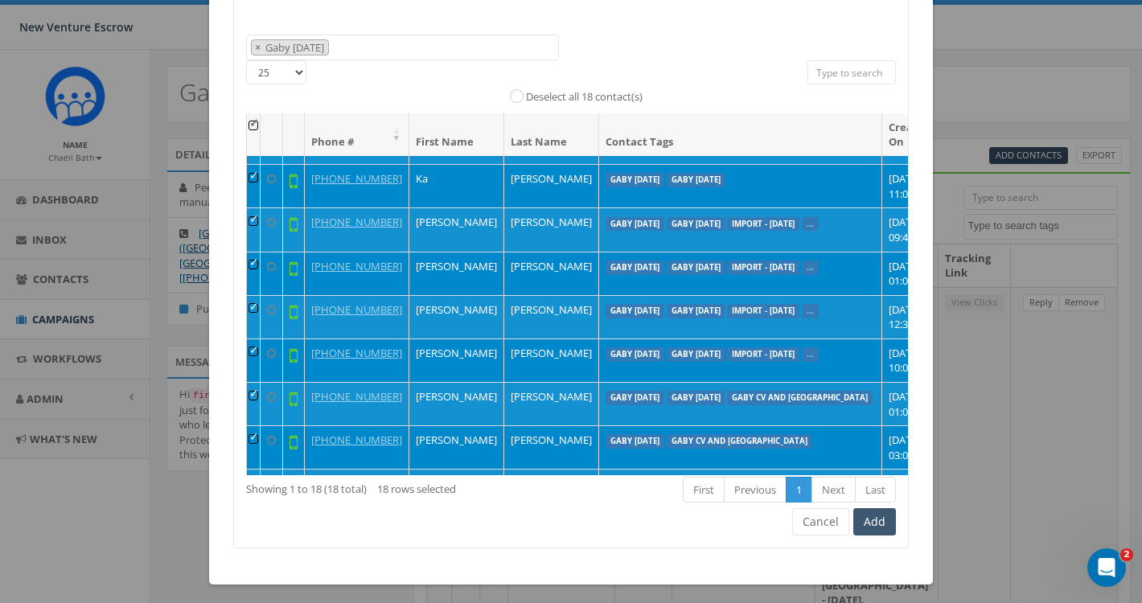
click at [868, 523] on button "Add" at bounding box center [875, 521] width 43 height 27
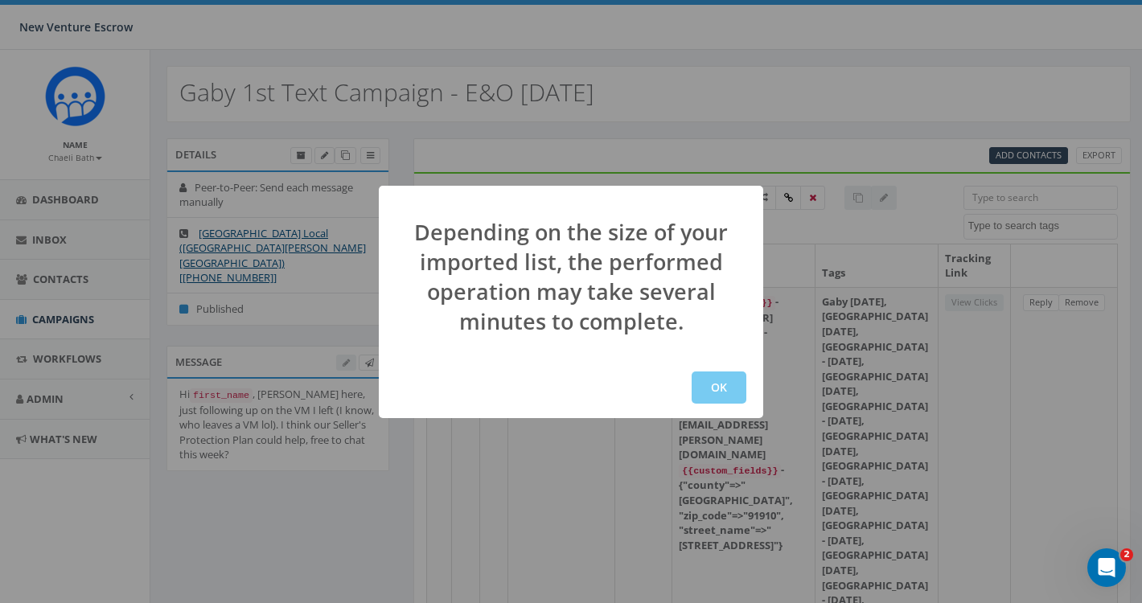
click at [719, 387] on button "OK" at bounding box center [719, 388] width 55 height 32
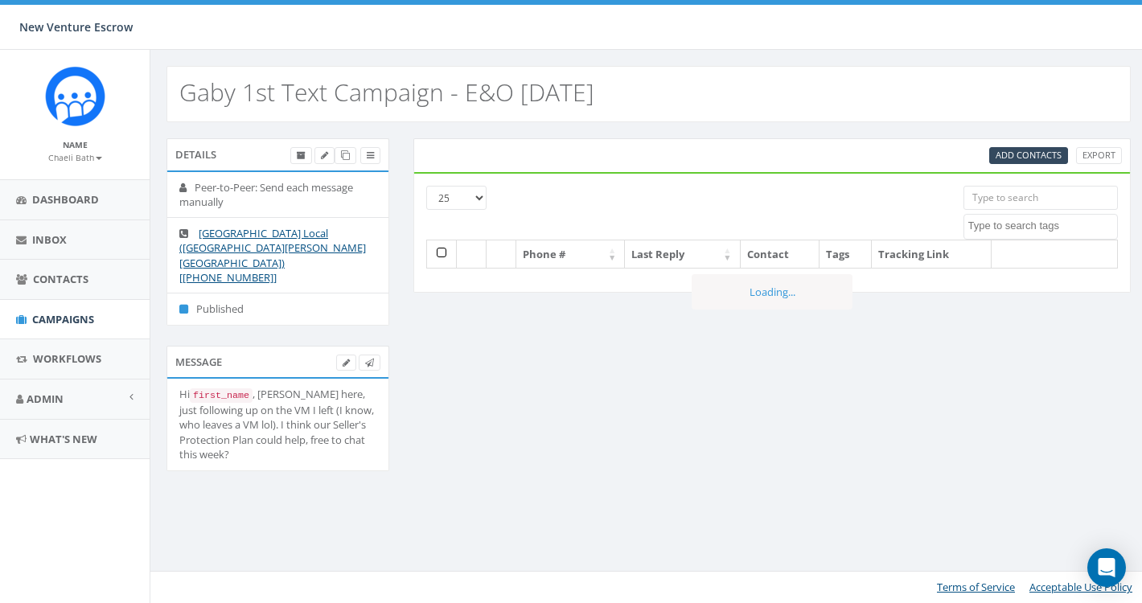
select select
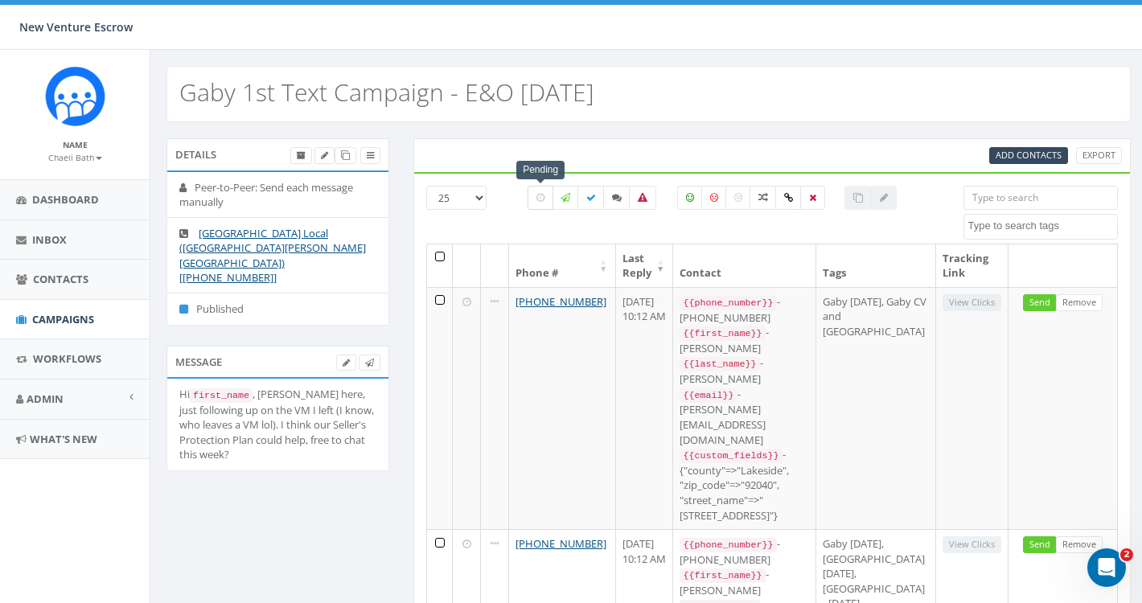
click at [545, 199] on label at bounding box center [541, 198] width 26 height 24
checkbox input "true"
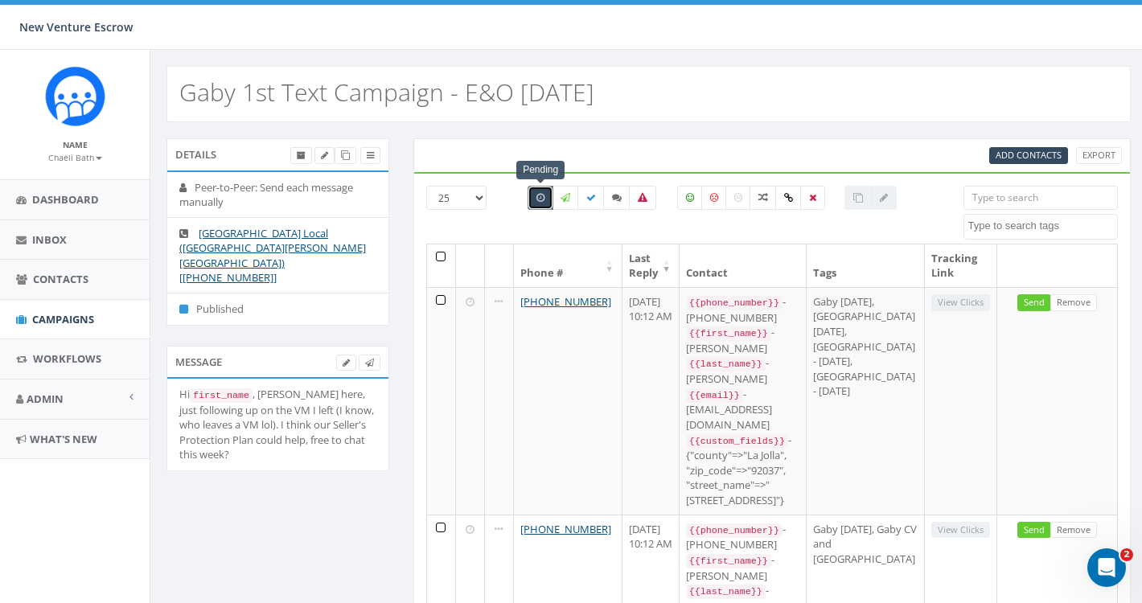
click at [446, 255] on th at bounding box center [441, 266] width 28 height 43
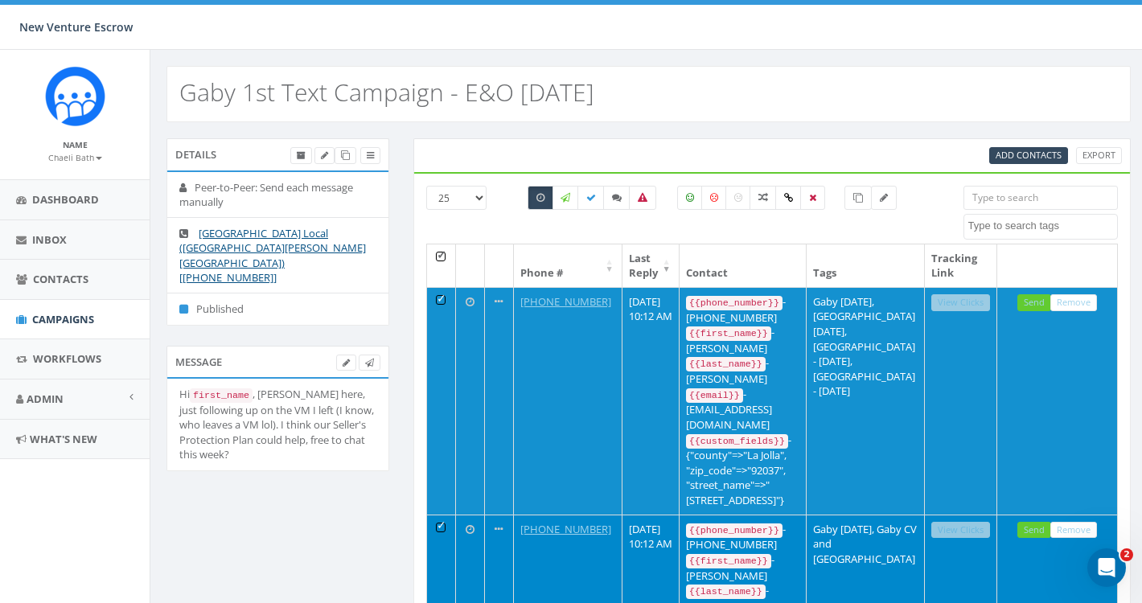
click at [446, 255] on th at bounding box center [441, 266] width 28 height 43
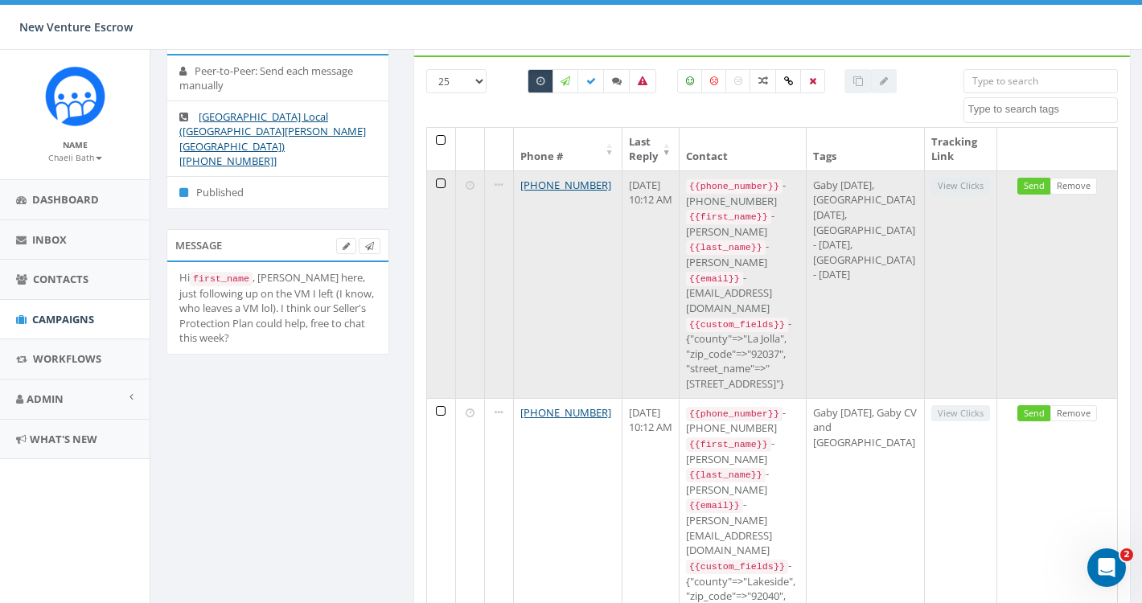
scroll to position [93, 0]
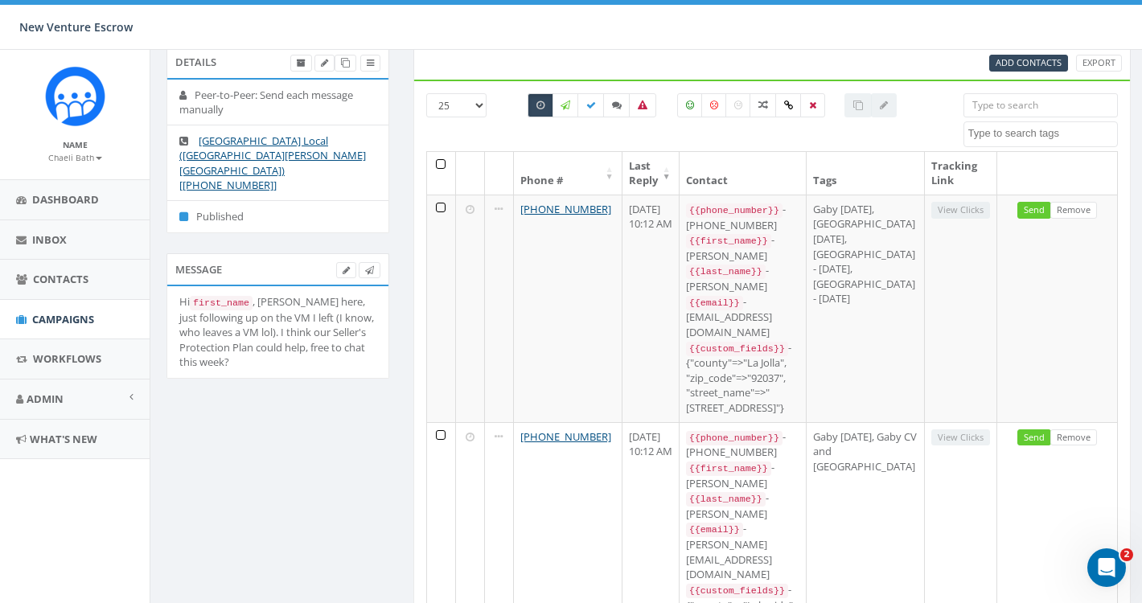
click at [438, 167] on th at bounding box center [441, 173] width 28 height 43
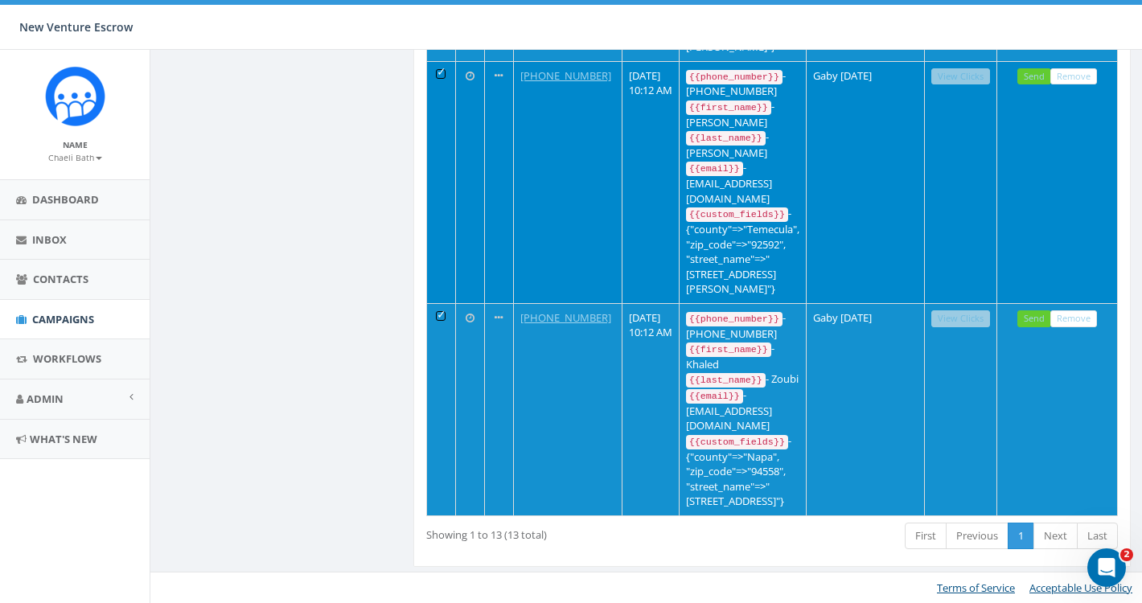
scroll to position [4219, 0]
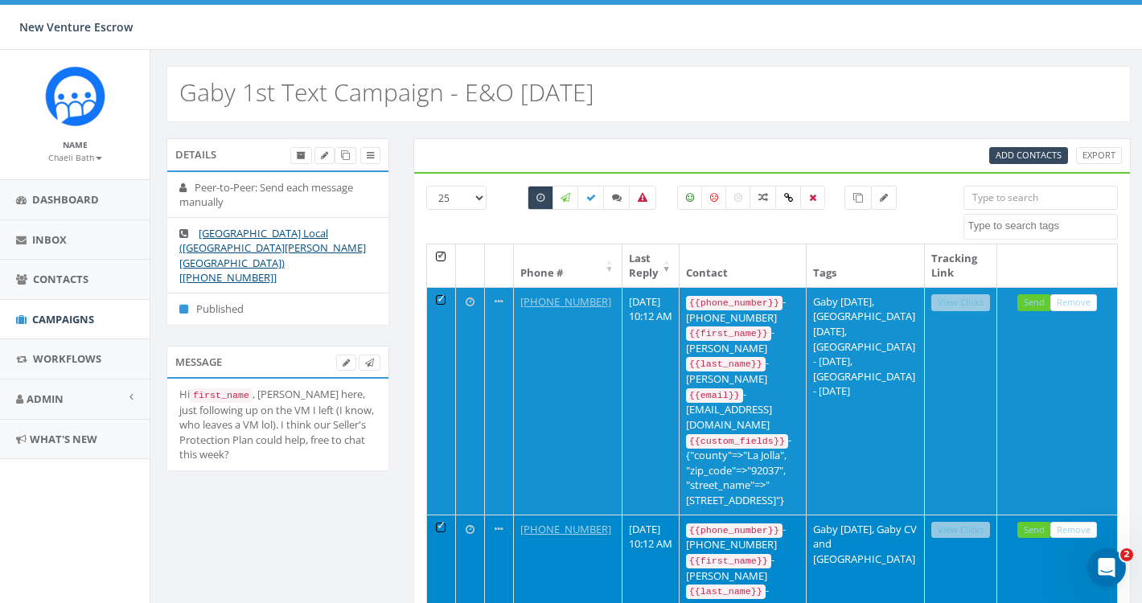
scroll to position [0, 0]
click at [438, 257] on th at bounding box center [441, 266] width 28 height 43
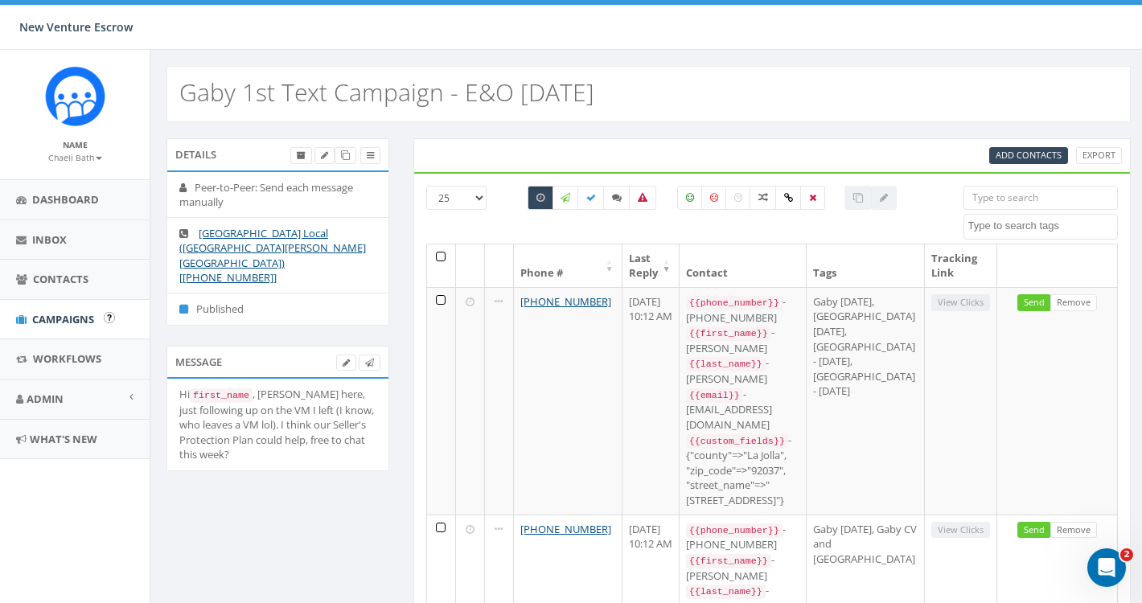
click at [72, 313] on span "Campaigns" at bounding box center [63, 319] width 62 height 14
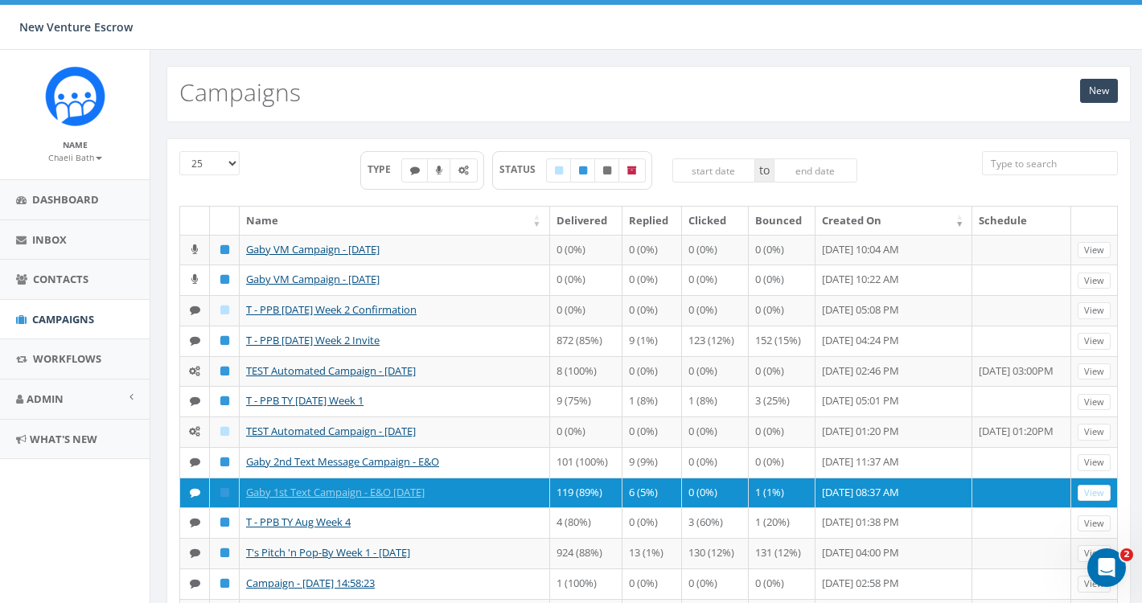
click at [83, 162] on small "Chaeli Bath" at bounding box center [75, 157] width 54 height 11
click at [64, 200] on link "Sign Out" at bounding box center [80, 202] width 127 height 20
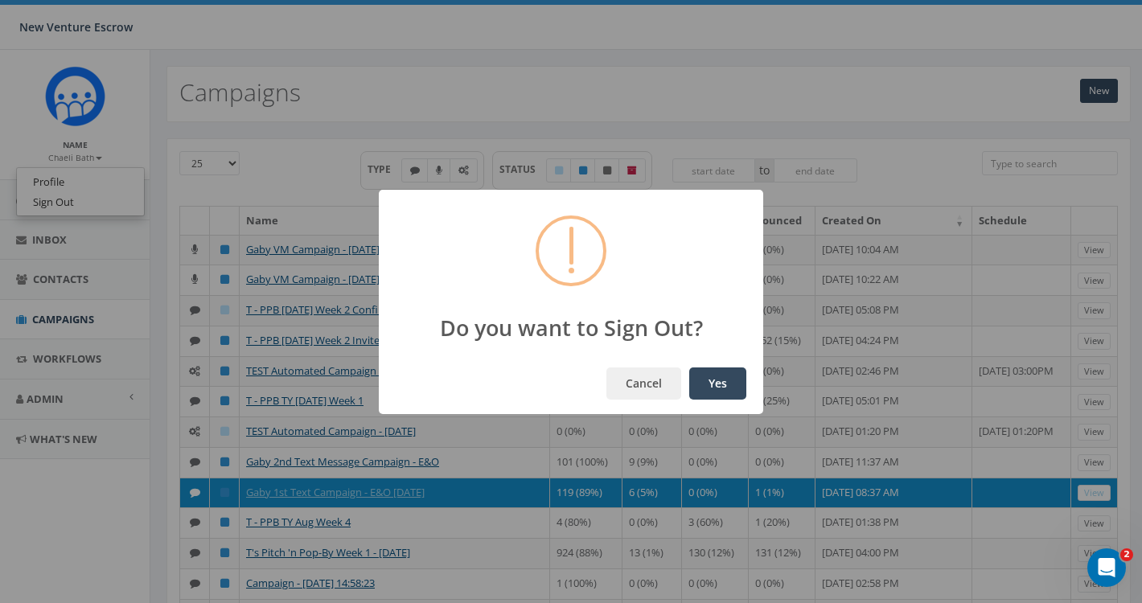
click at [717, 377] on button "Yes" at bounding box center [717, 384] width 57 height 32
